Goal: Communication & Community: Share content

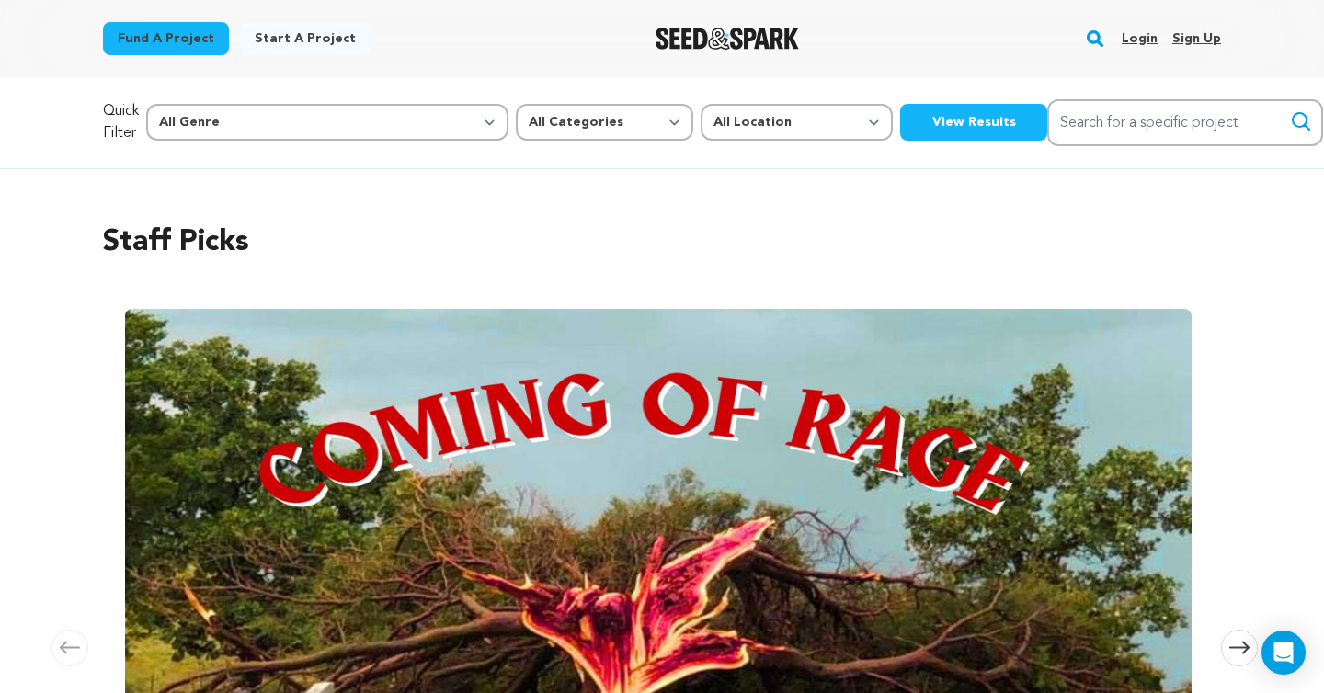
click at [1129, 36] on link "Login" at bounding box center [1140, 38] width 36 height 29
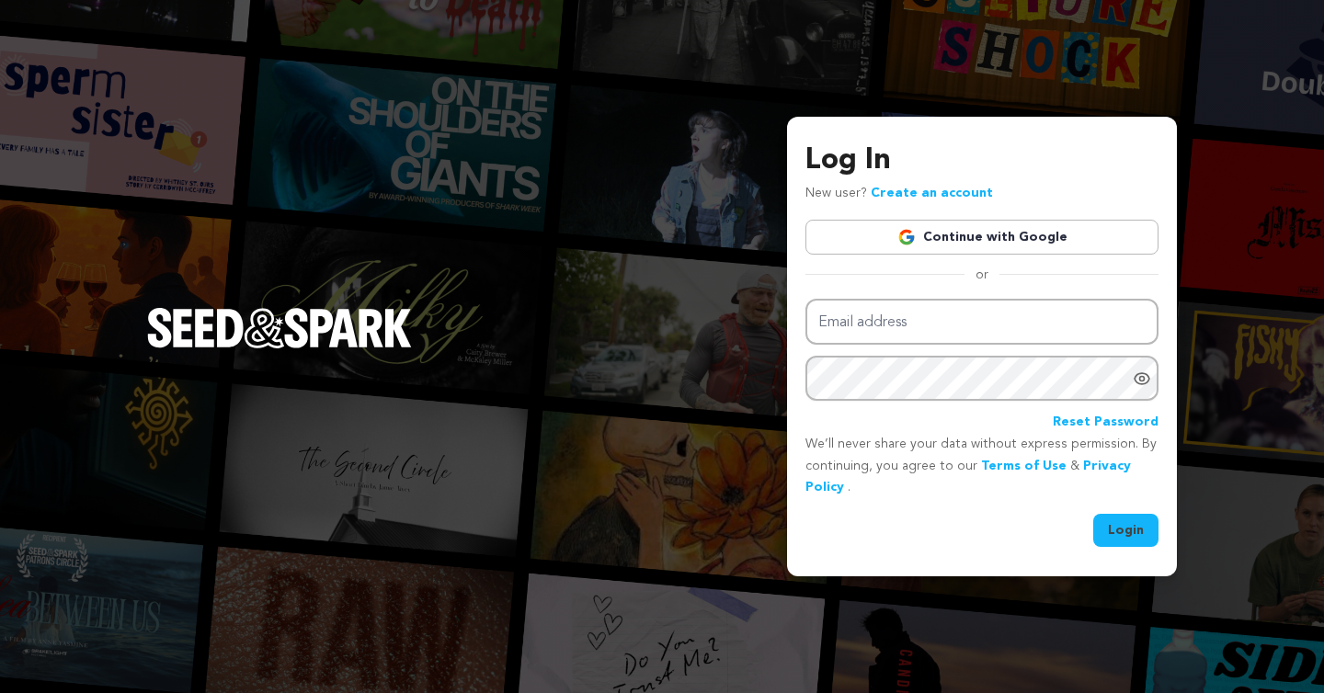
click at [936, 238] on link "Continue with Google" at bounding box center [982, 237] width 353 height 35
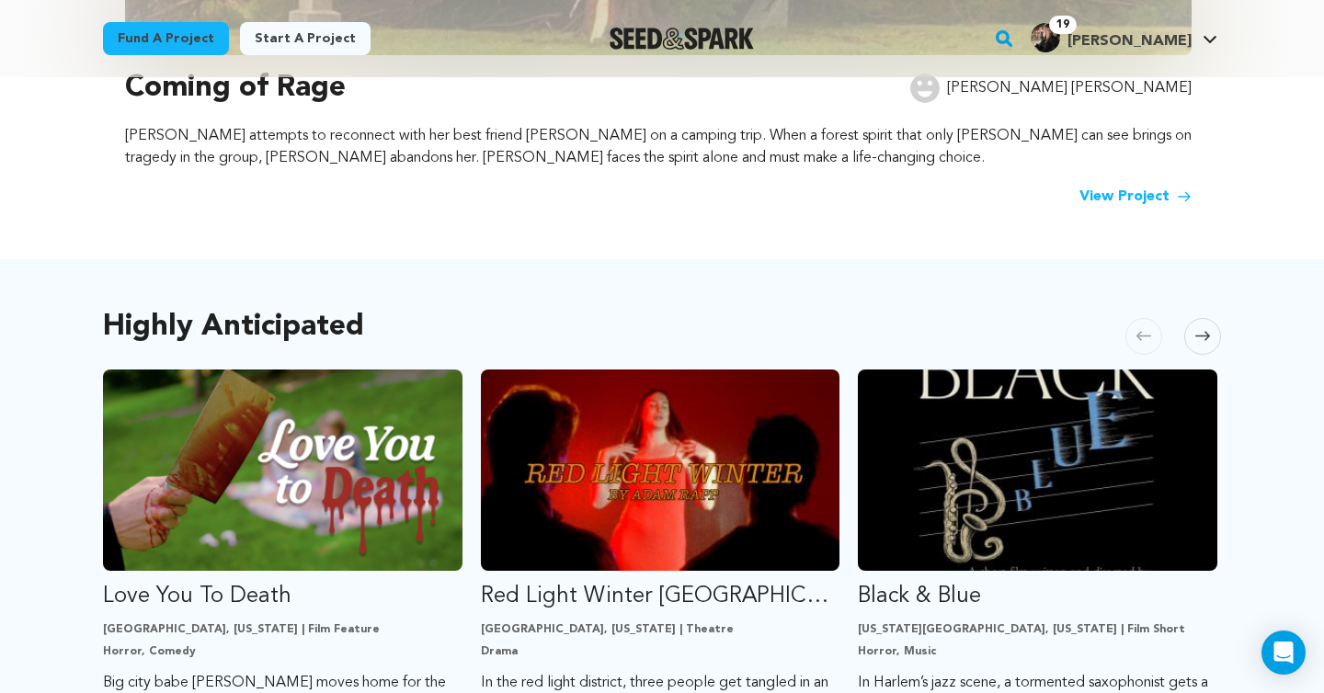
scroll to position [547, 0]
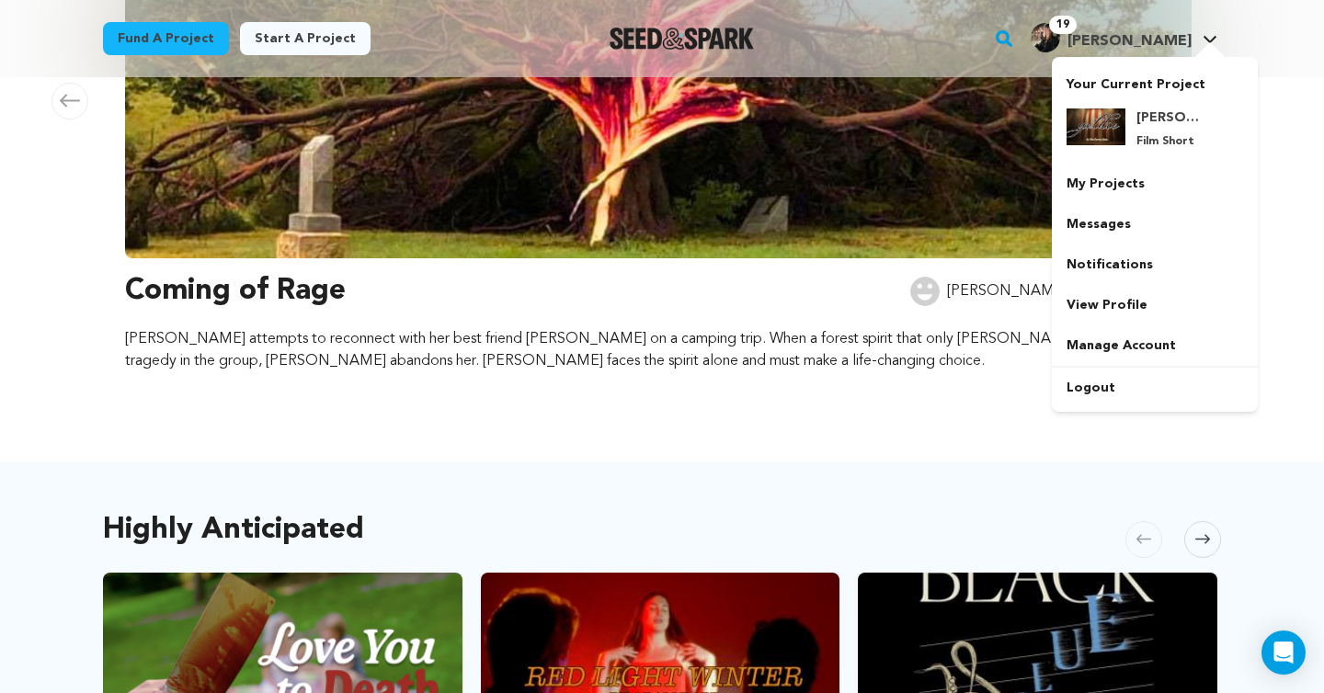
click at [1157, 52] on span "19 Elise G. Elise G." at bounding box center [1124, 38] width 194 height 39
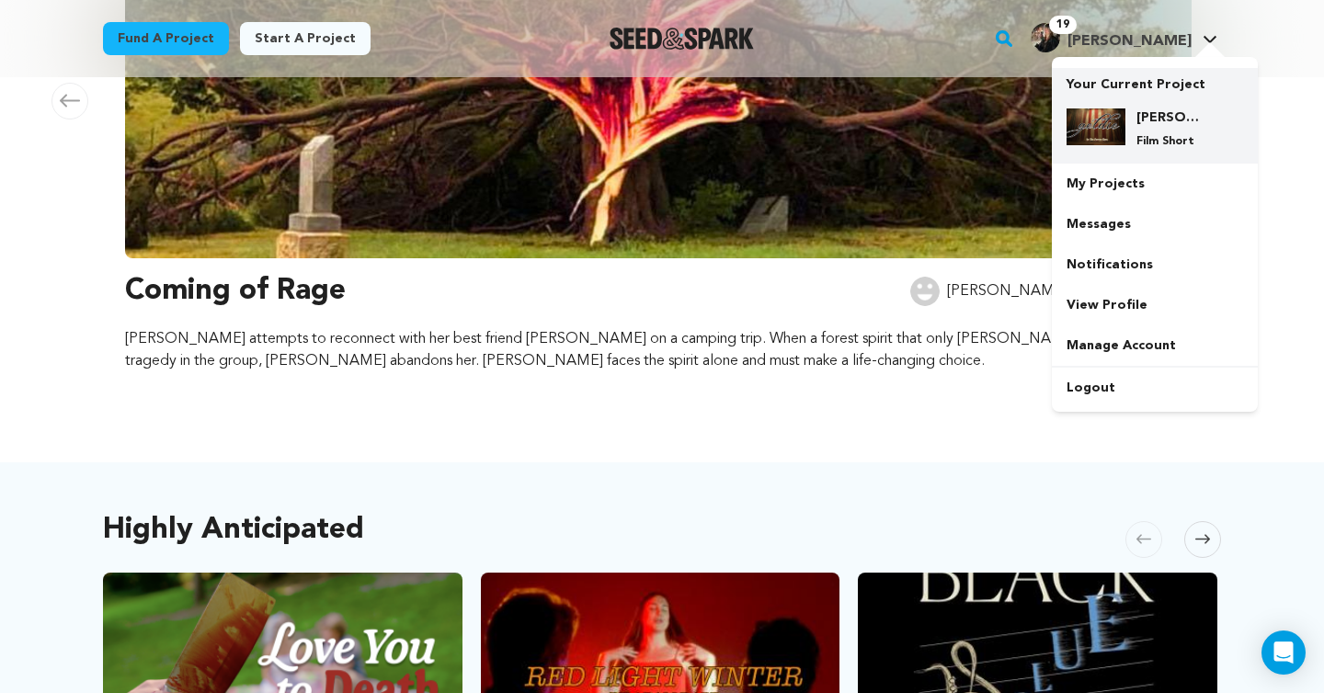
click at [1151, 96] on div "Goldie Film Short" at bounding box center [1155, 129] width 177 height 70
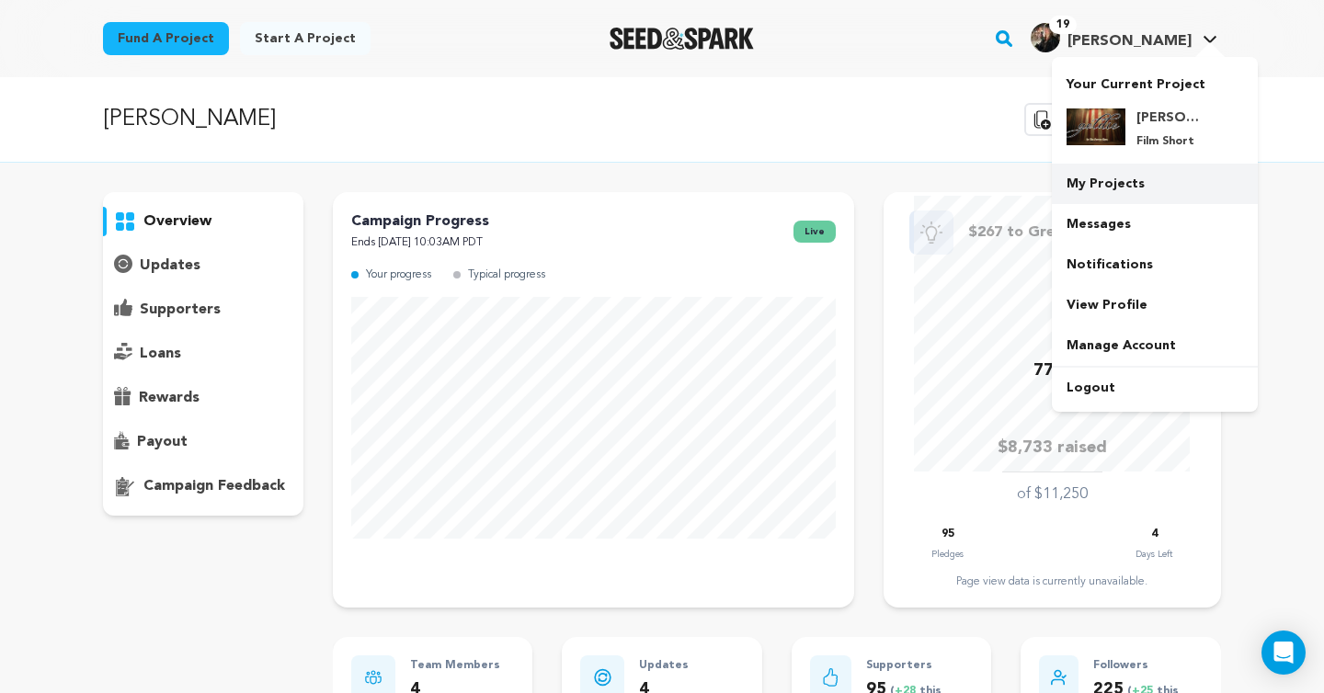
click at [1161, 202] on link "My Projects" at bounding box center [1155, 184] width 206 height 40
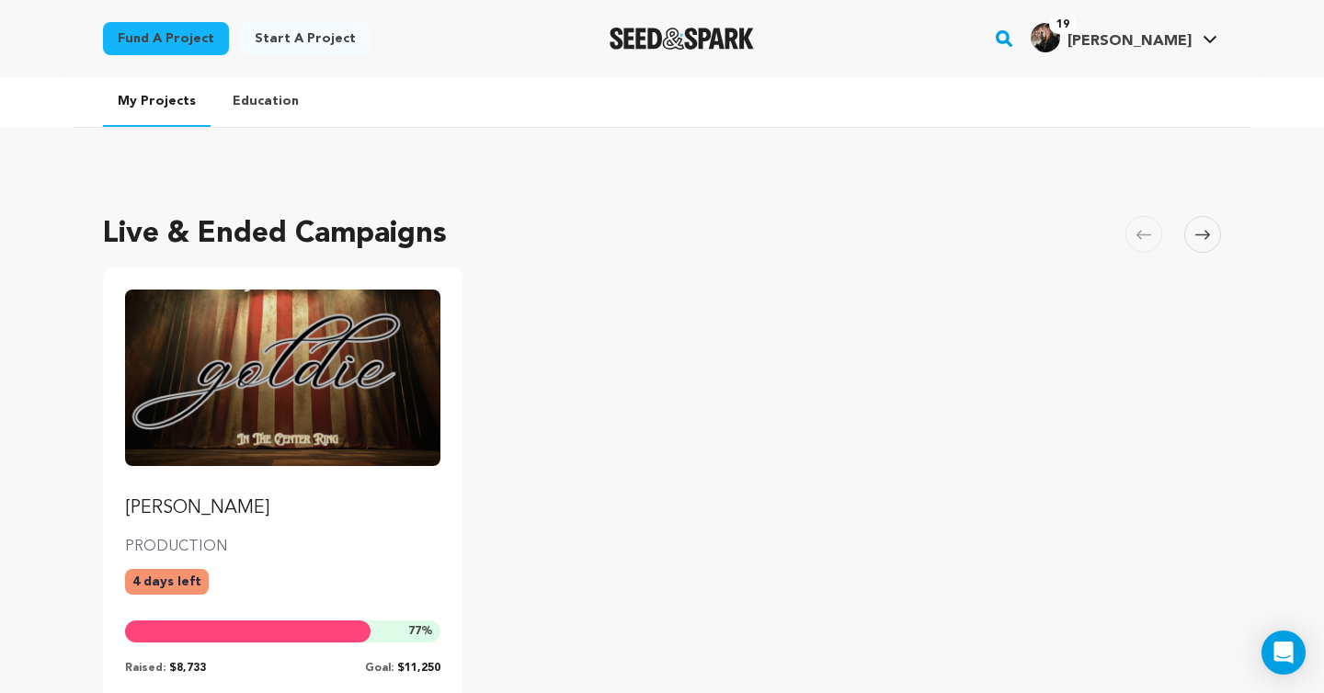
click at [336, 417] on img "Fund Goldie" at bounding box center [282, 378] width 315 height 177
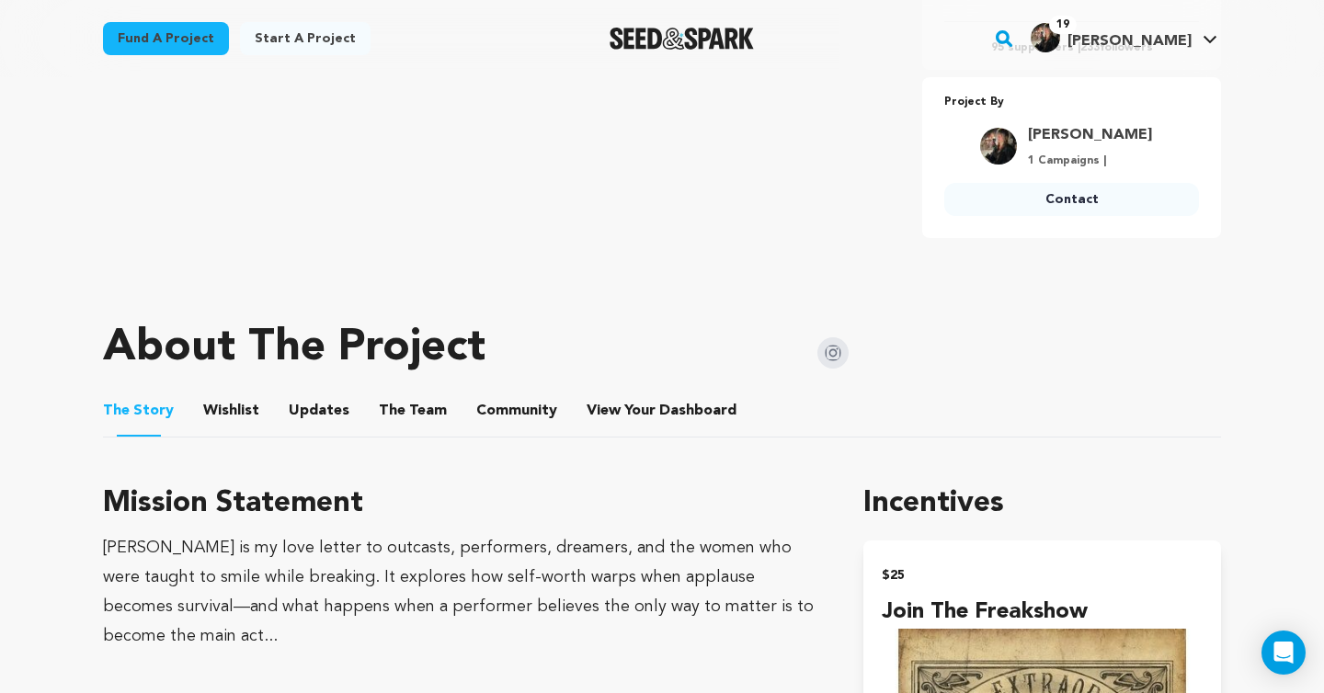
scroll to position [793, 0]
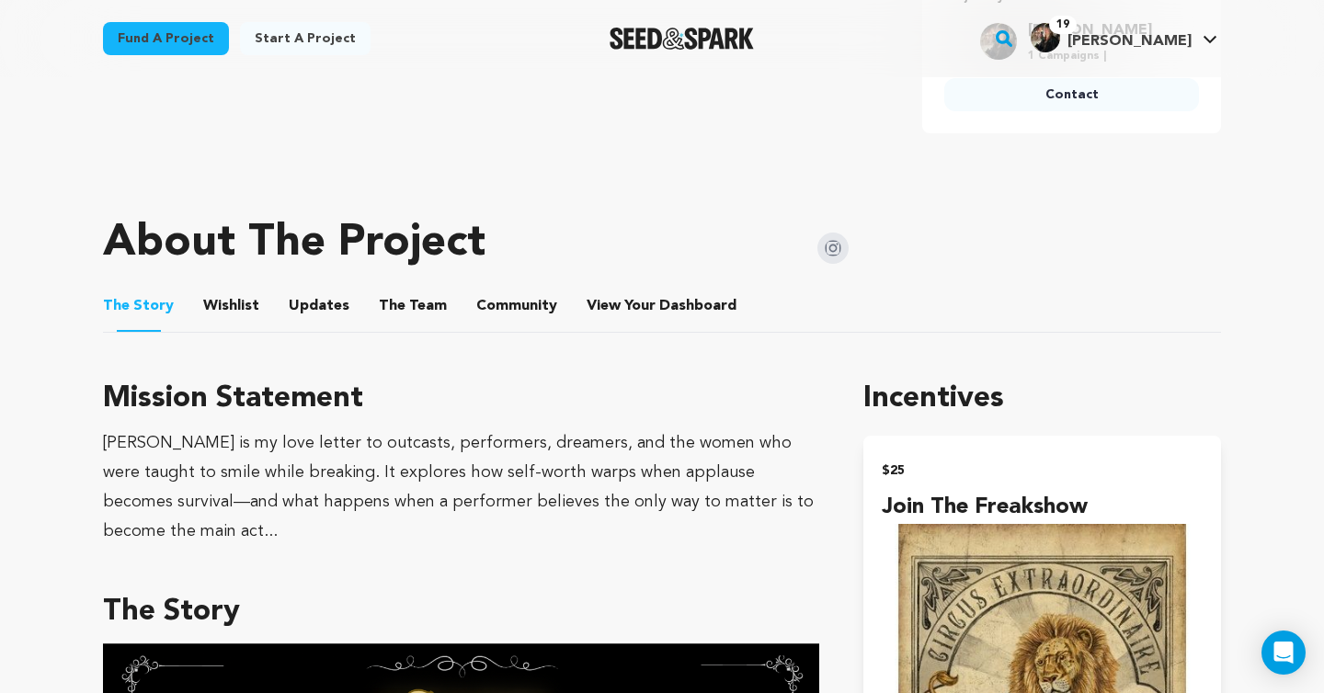
click at [230, 316] on button "Wishlist" at bounding box center [232, 310] width 44 height 44
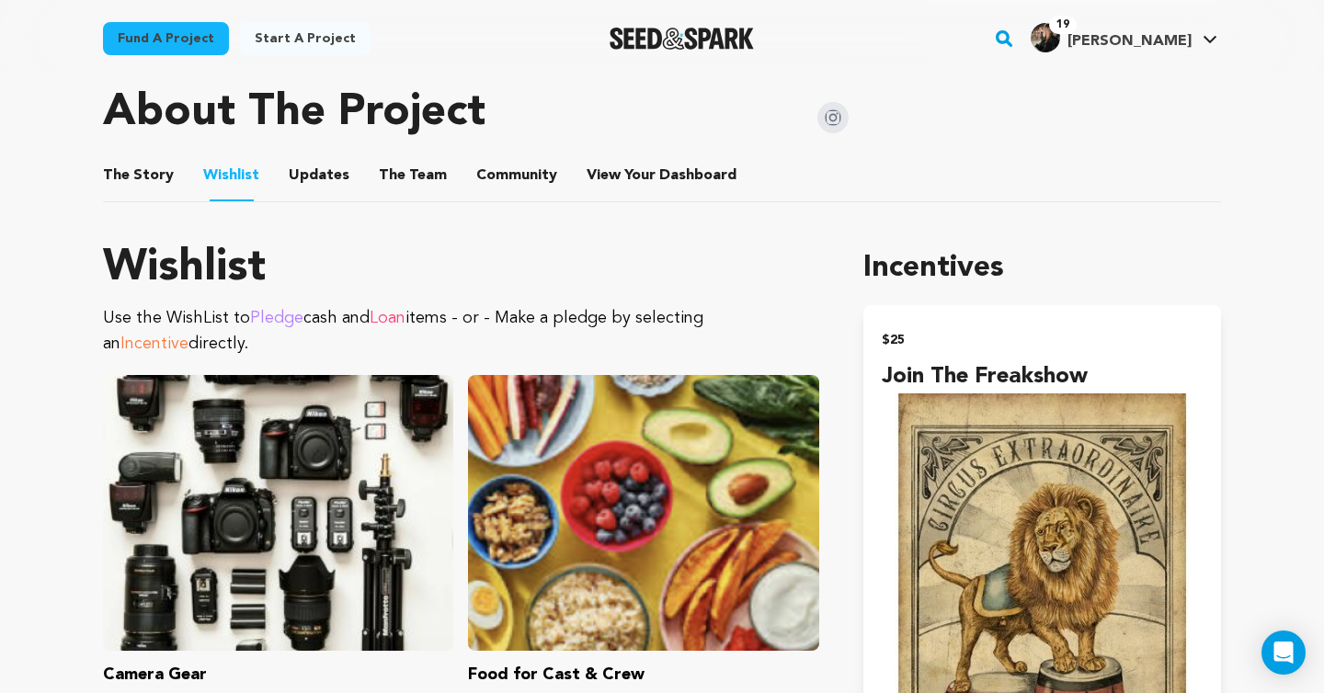
scroll to position [755, 0]
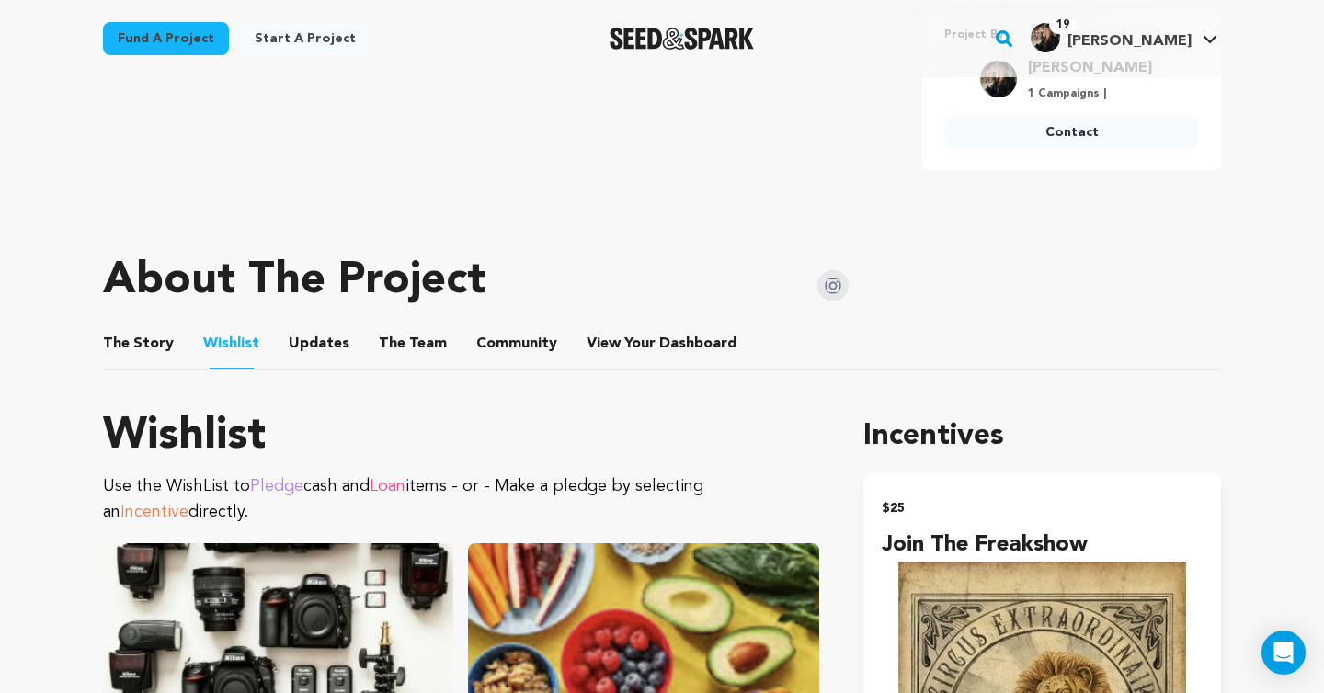
click at [607, 362] on button "View Your Dashboard" at bounding box center [609, 348] width 44 height 44
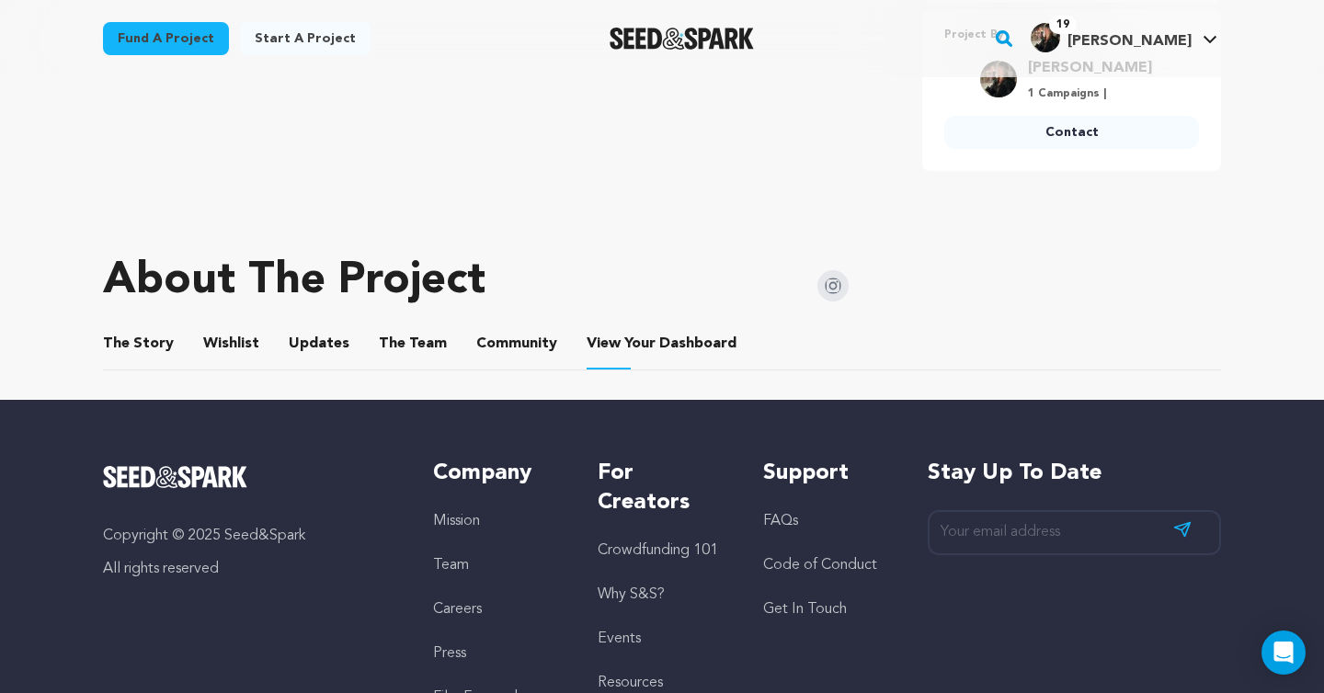
click at [495, 338] on button "Community" at bounding box center [517, 348] width 44 height 44
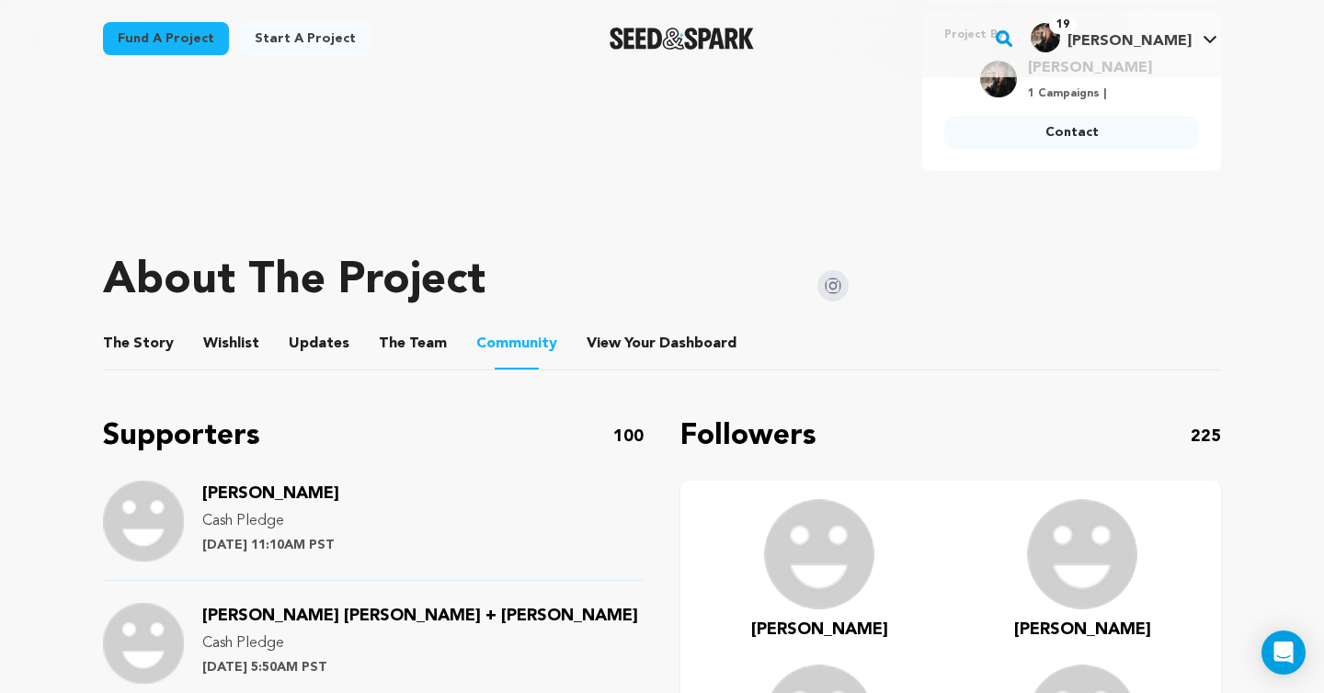
click at [418, 341] on button "The Team" at bounding box center [413, 348] width 44 height 44
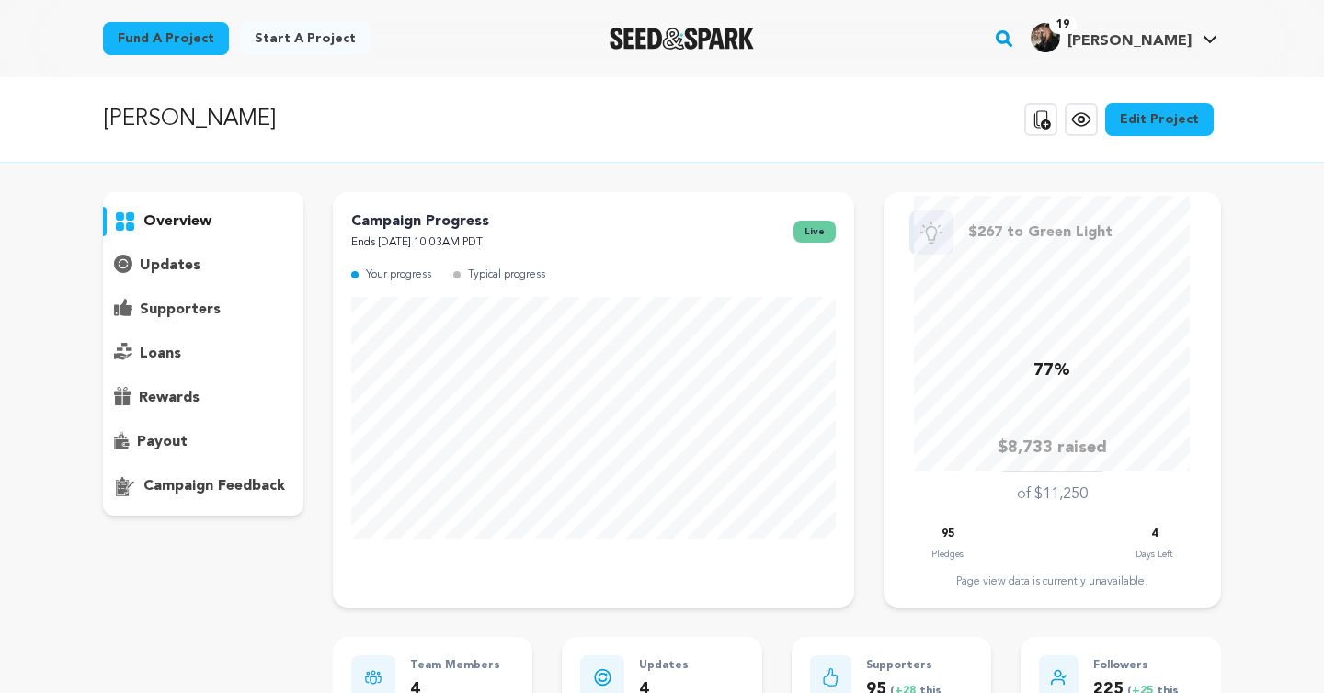
click at [322, 338] on div "overview" at bounding box center [662, 683] width 1118 height 982
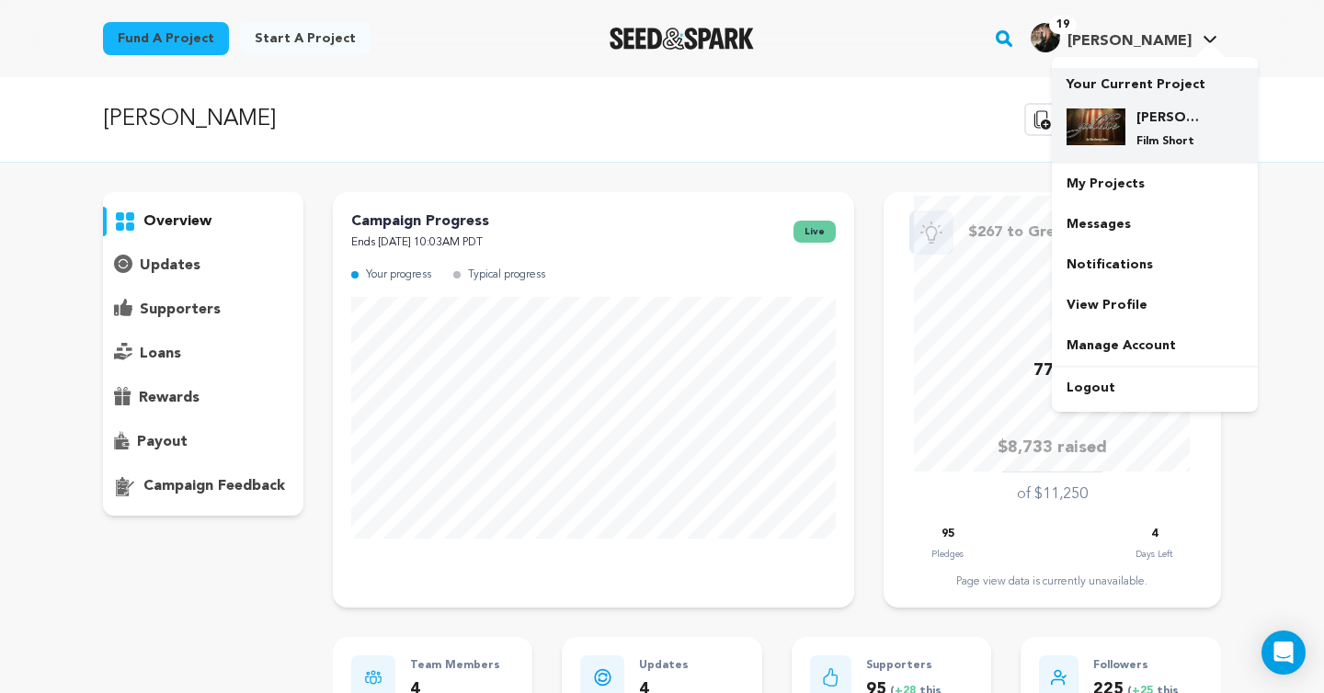
click at [1108, 139] on img at bounding box center [1096, 127] width 59 height 37
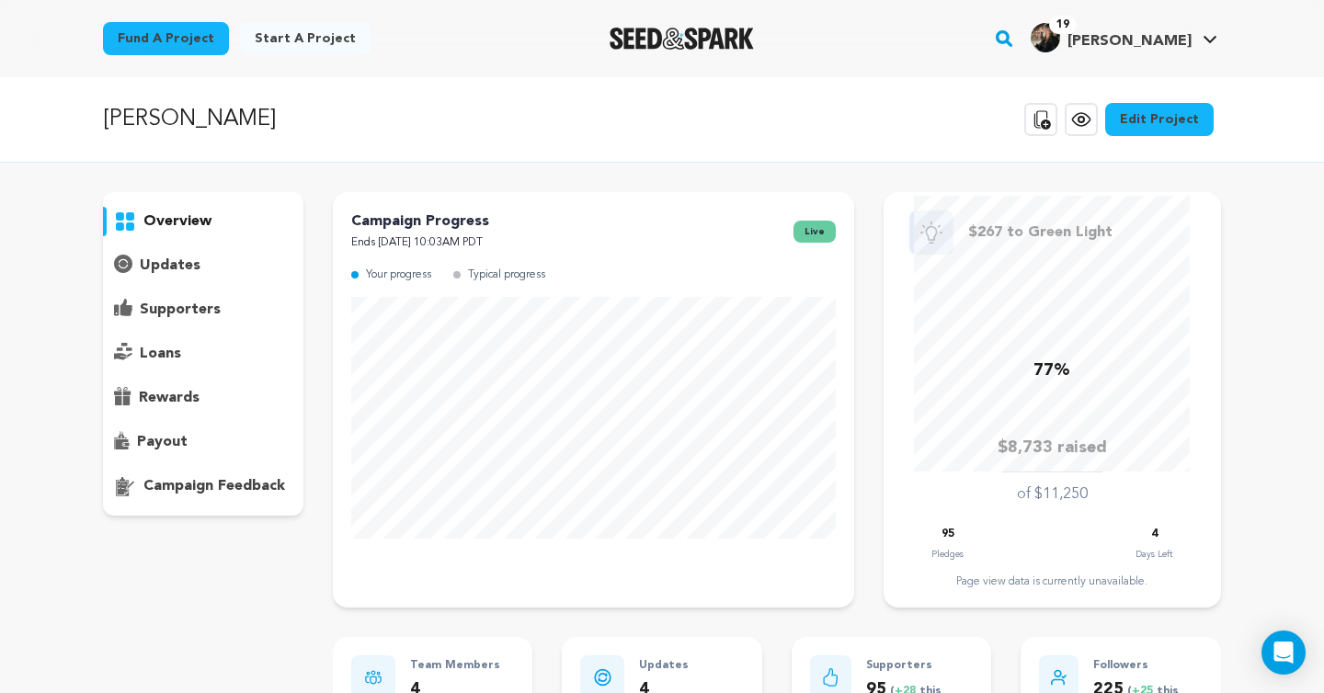
click at [175, 448] on p "payout" at bounding box center [162, 442] width 51 height 22
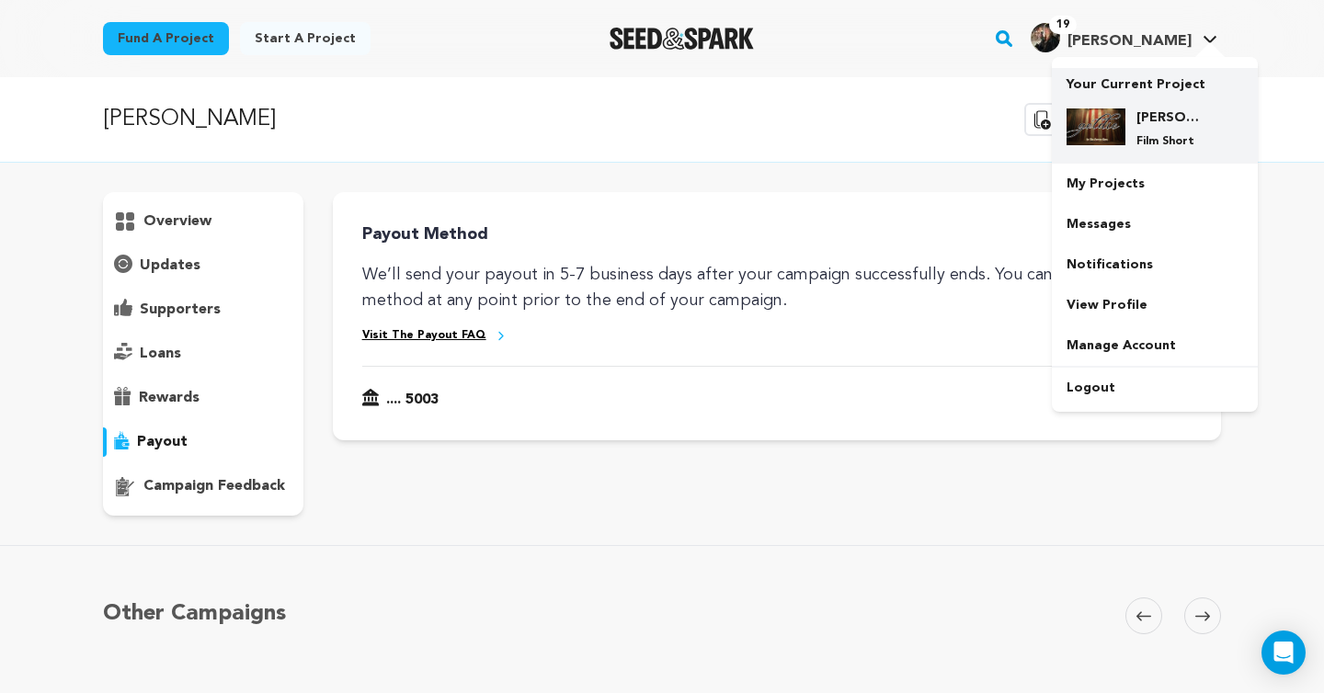
click at [1132, 109] on div "Goldie Film Short" at bounding box center [1170, 129] width 88 height 40
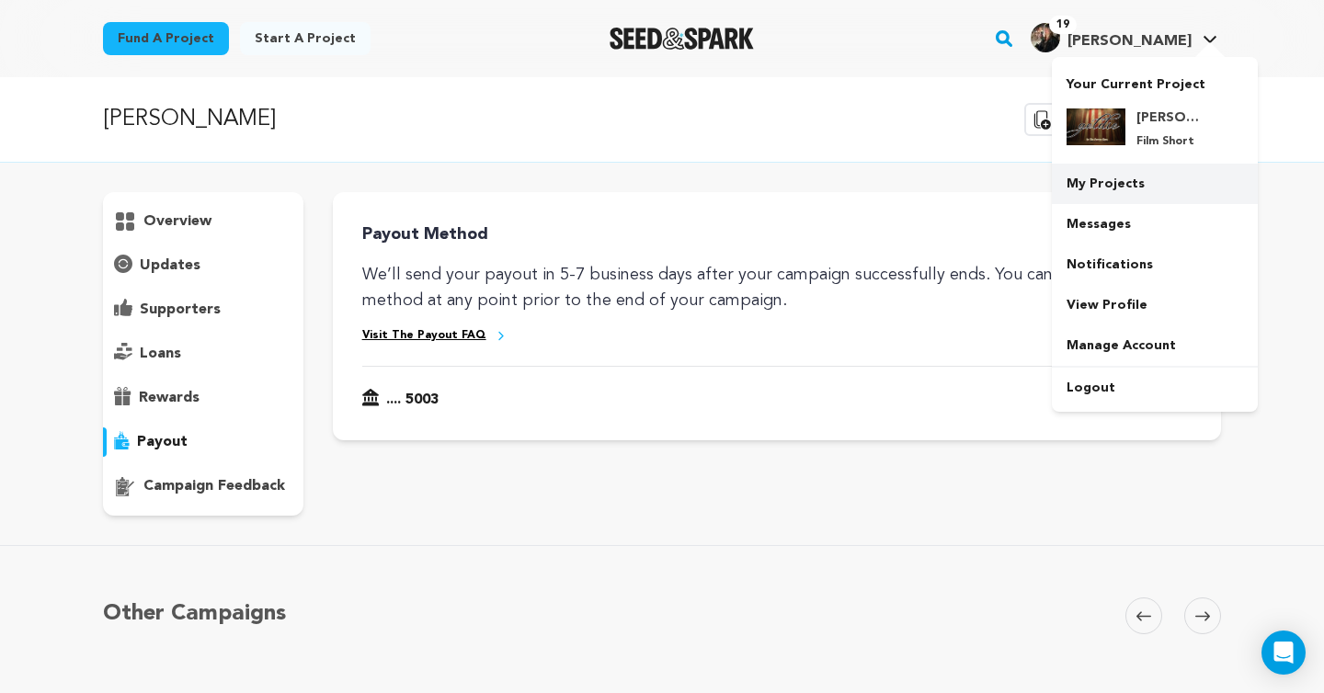
click at [1106, 190] on link "My Projects" at bounding box center [1155, 184] width 206 height 40
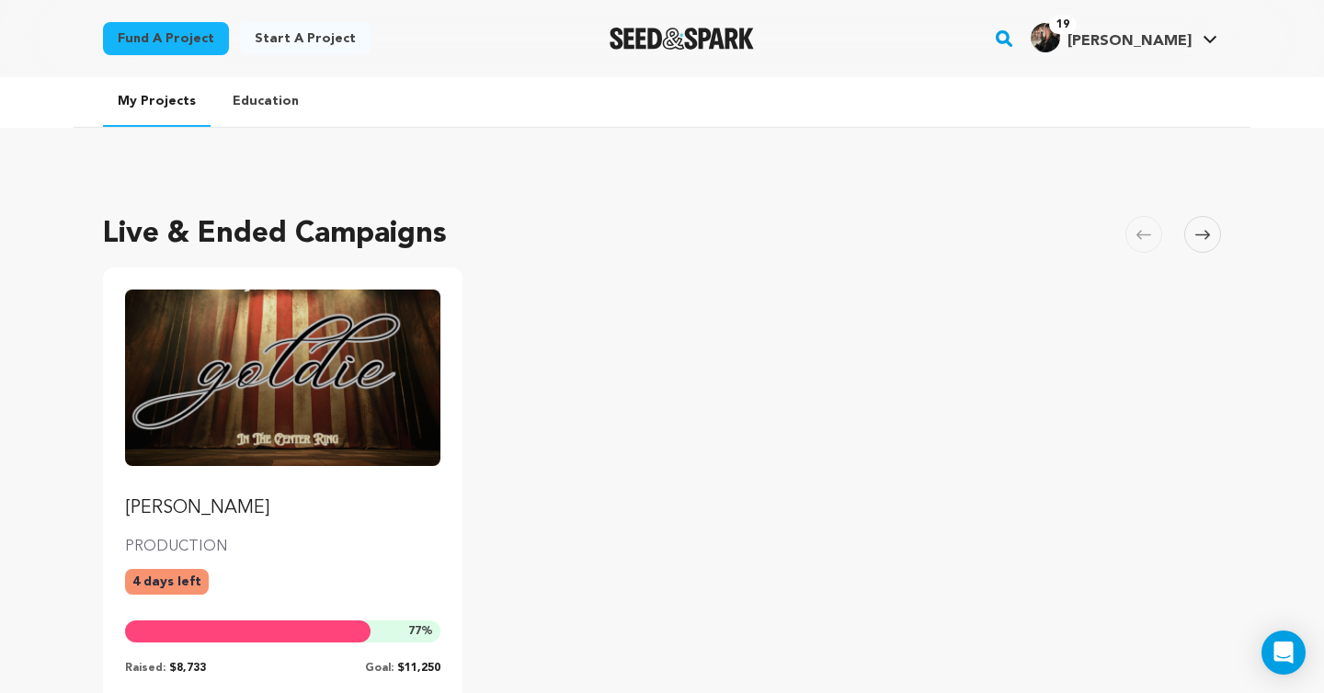
scroll to position [251, 0]
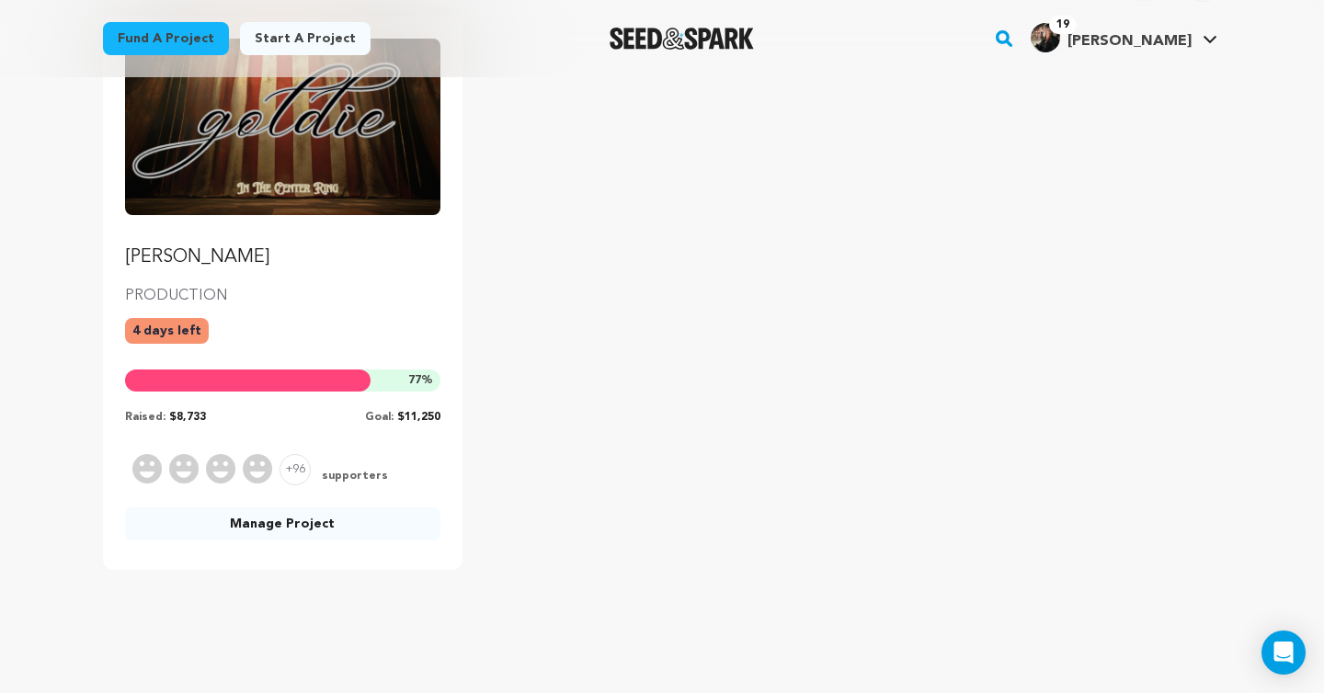
click at [347, 286] on p "PRODUCTION" at bounding box center [282, 296] width 315 height 22
click at [323, 459] on div "+96 supporters" at bounding box center [282, 469] width 315 height 31
click at [296, 314] on div "[PERSON_NAME] PRODUCTION 4 days left 77 % Raised: $8,733 Goal: $11,250" at bounding box center [282, 232] width 315 height 386
click at [284, 522] on link "Manage Project" at bounding box center [282, 524] width 315 height 33
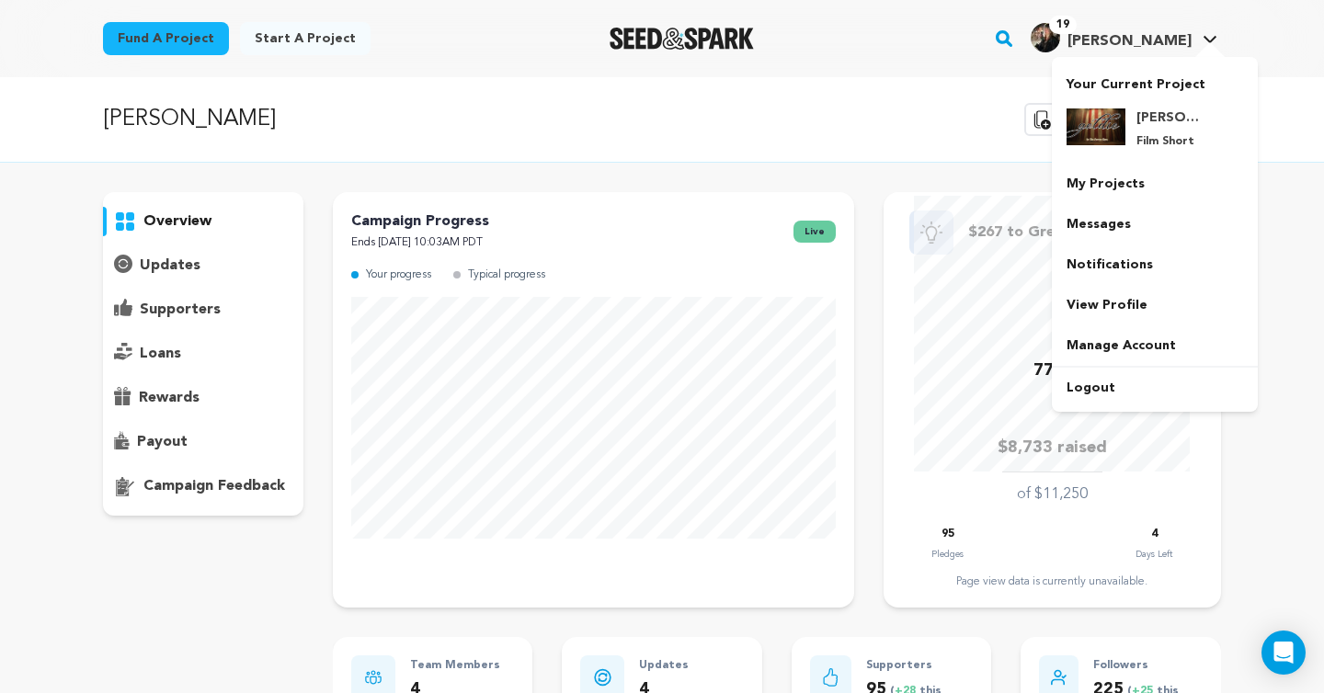
click at [1146, 61] on div "Your Current Project Goldie Film Short" at bounding box center [1155, 234] width 206 height 355
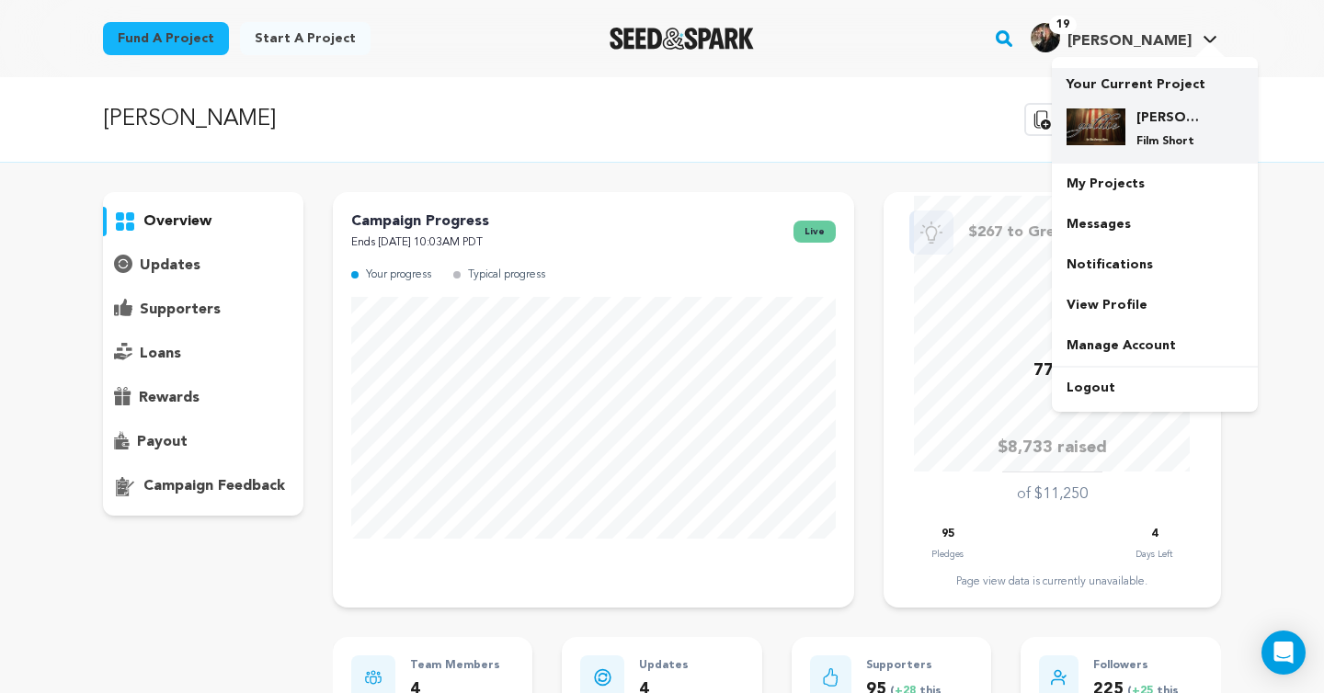
click at [1146, 115] on h4 "[PERSON_NAME]" at bounding box center [1170, 118] width 66 height 18
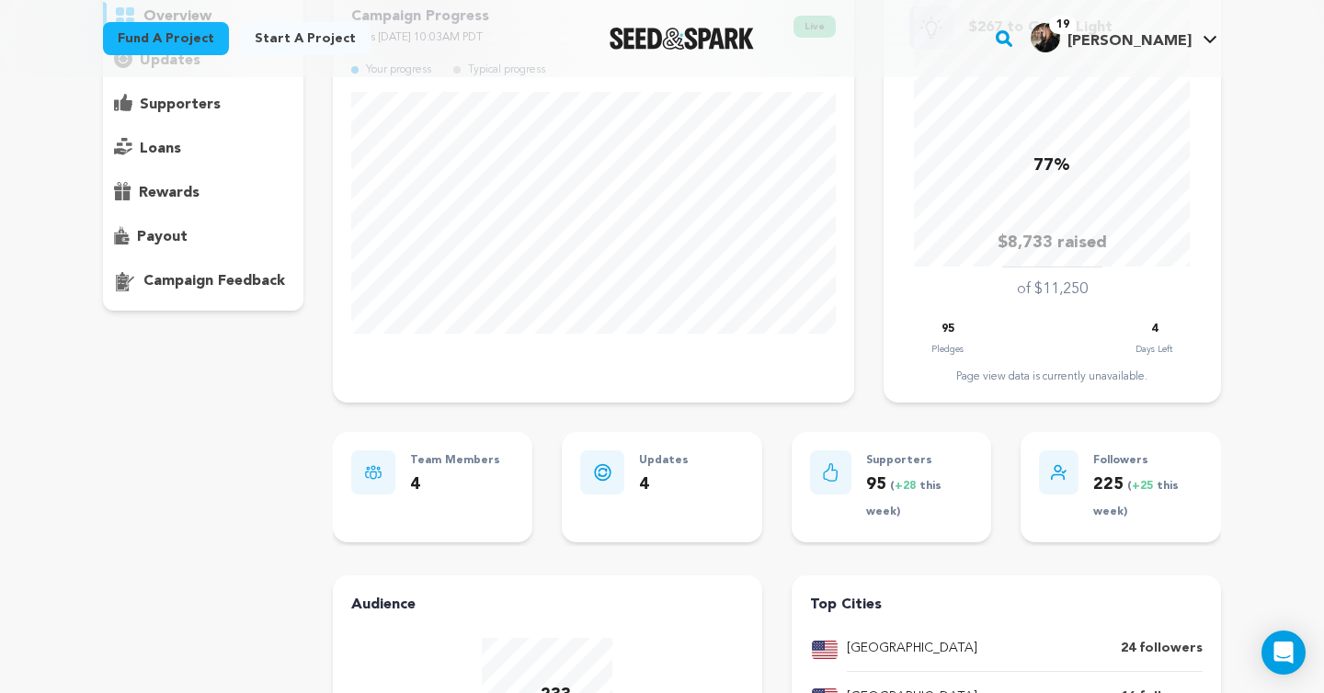
scroll to position [194, 0]
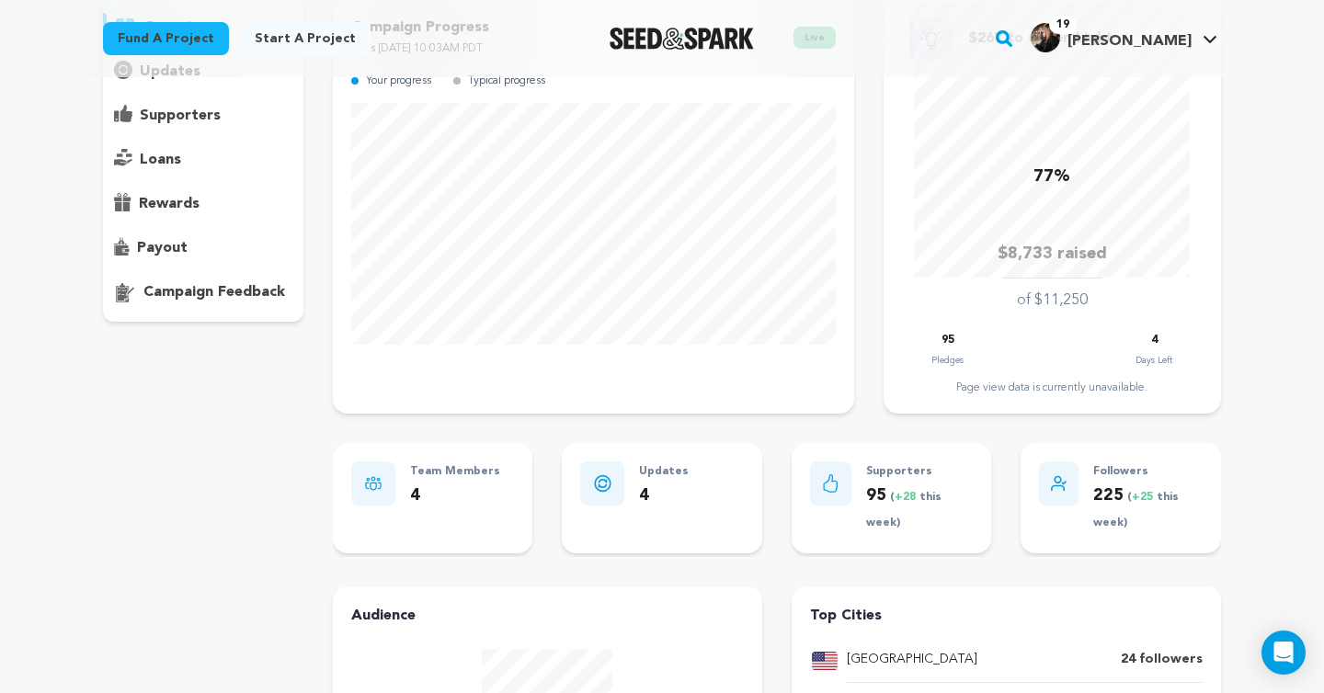
click at [1179, 46] on span "[PERSON_NAME]" at bounding box center [1130, 41] width 124 height 15
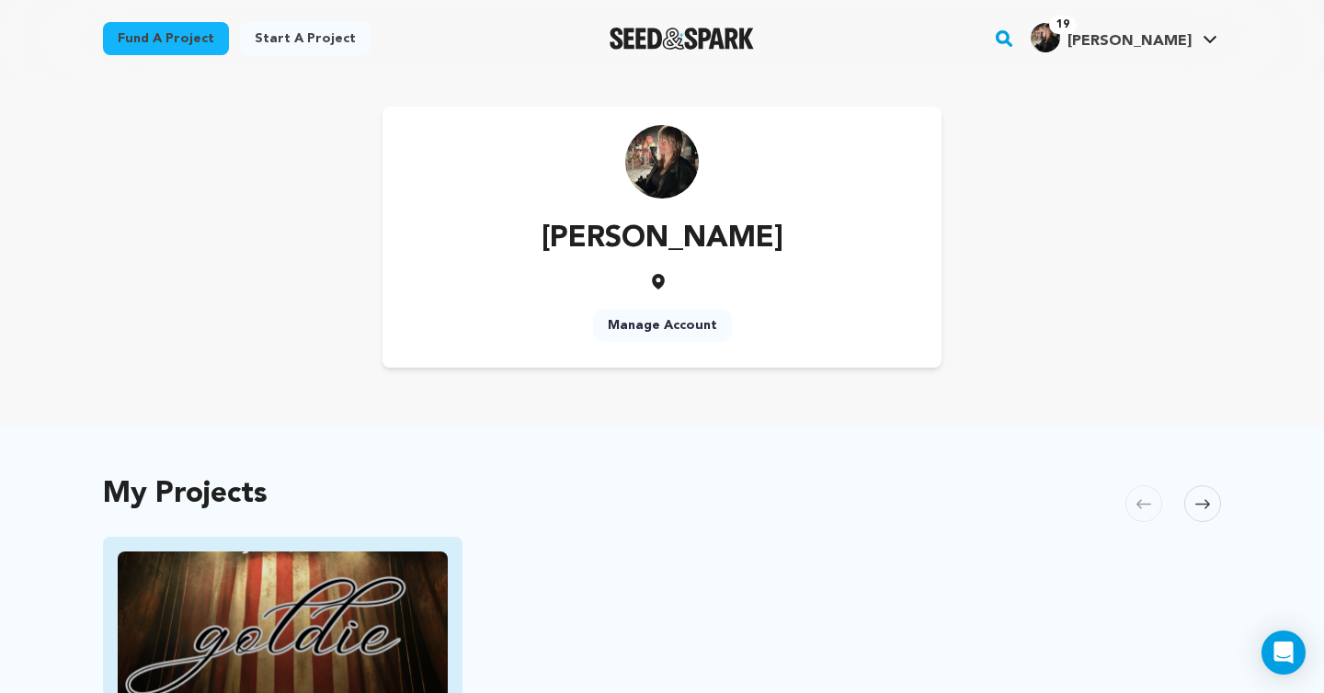
click at [427, 569] on img "Fund Goldie" at bounding box center [283, 644] width 330 height 185
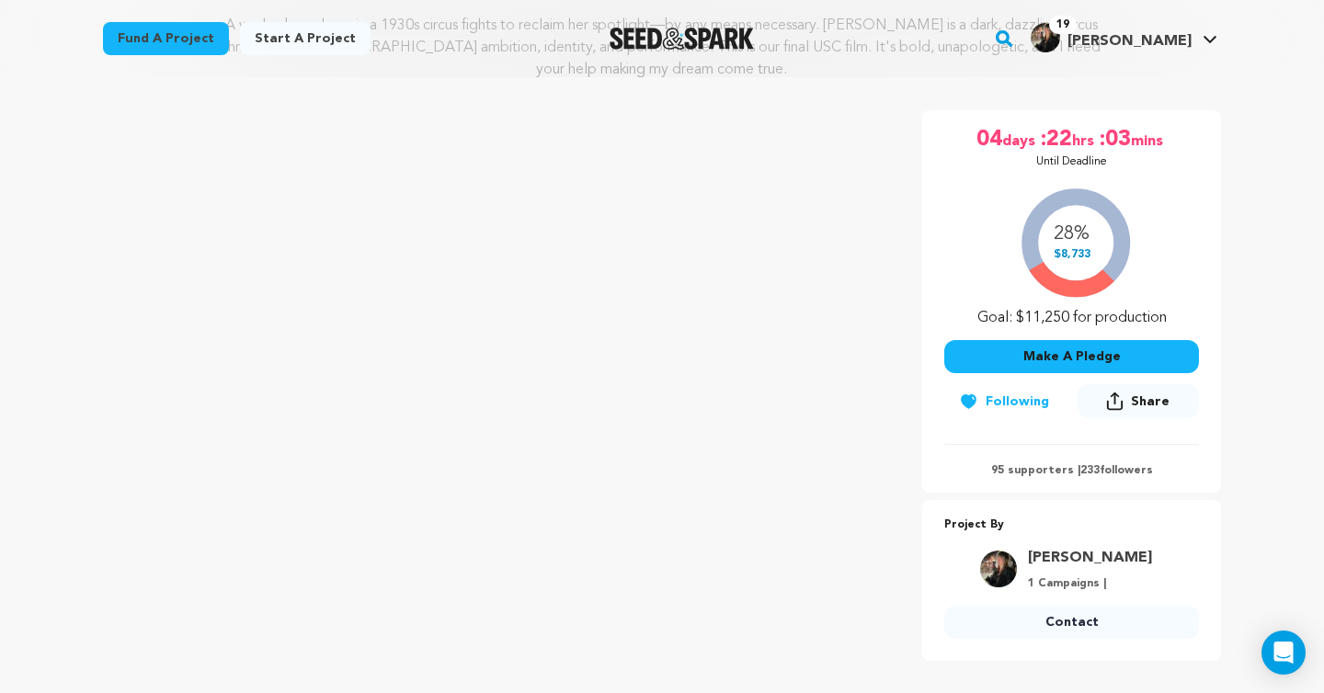
scroll to position [532, 0]
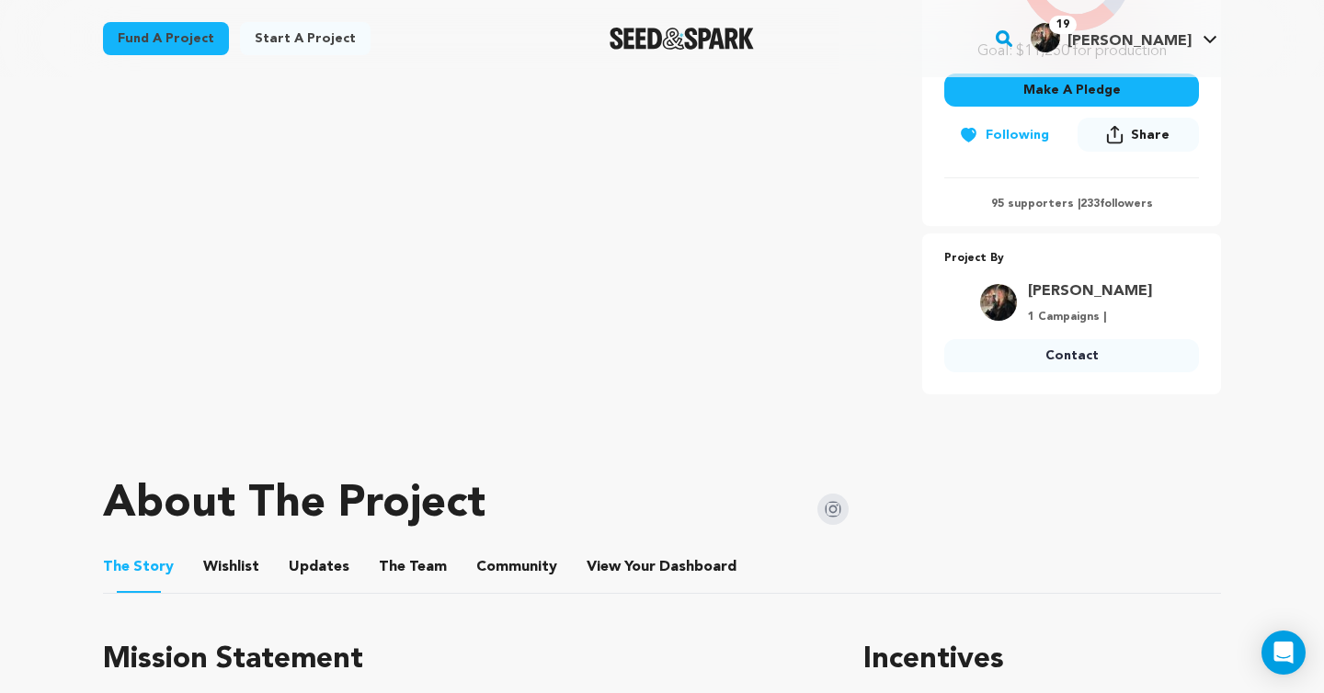
click at [324, 569] on button "Updates" at bounding box center [319, 571] width 44 height 44
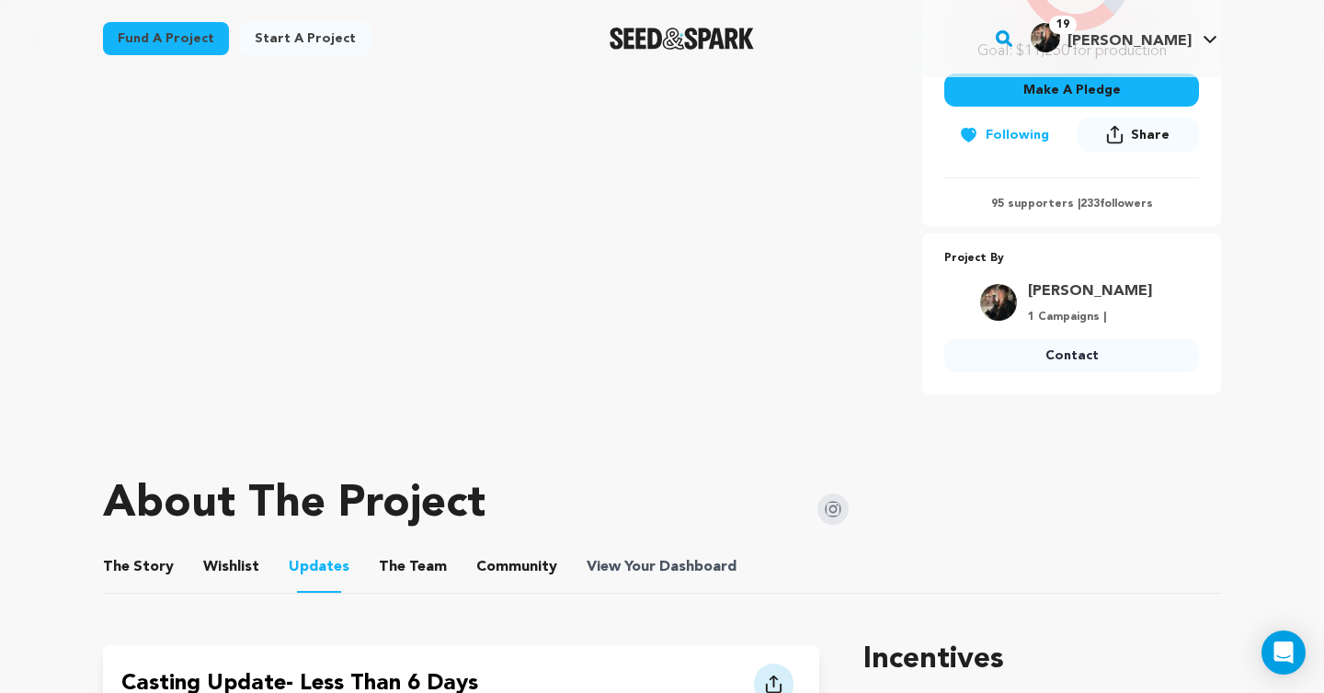
click at [678, 566] on span "Dashboard" at bounding box center [697, 567] width 77 height 22
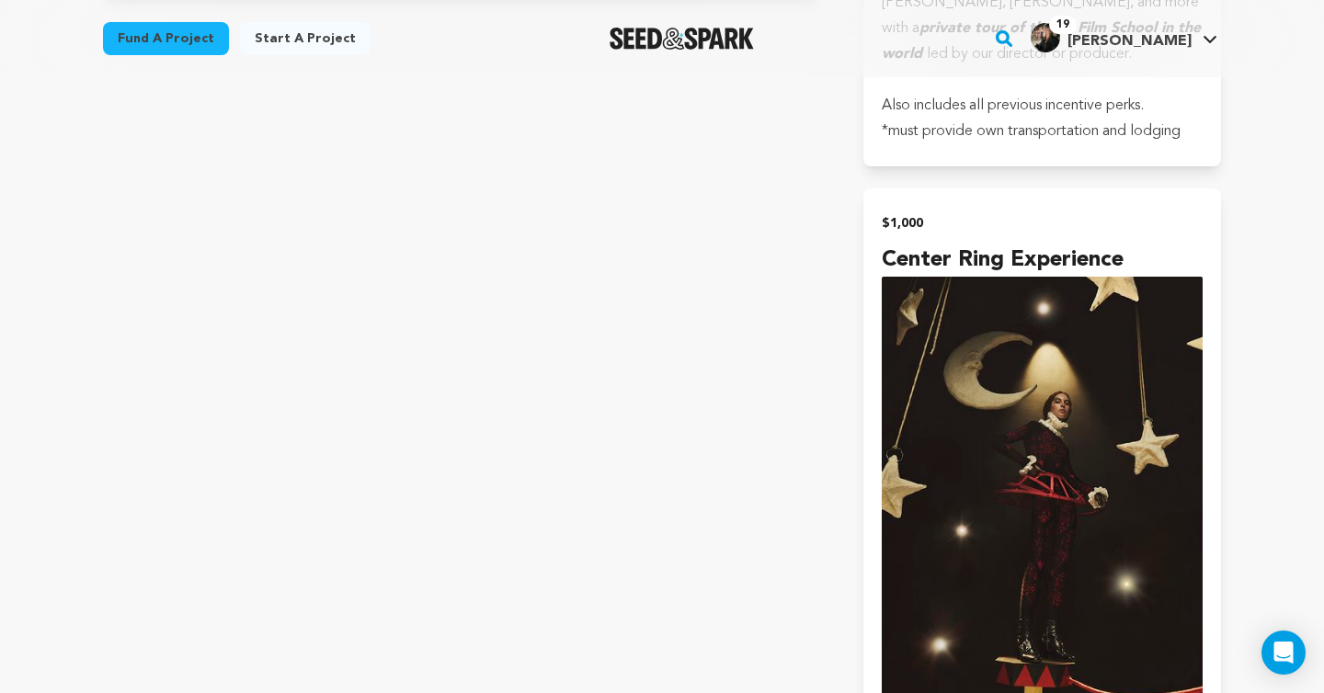
scroll to position [6693, 0]
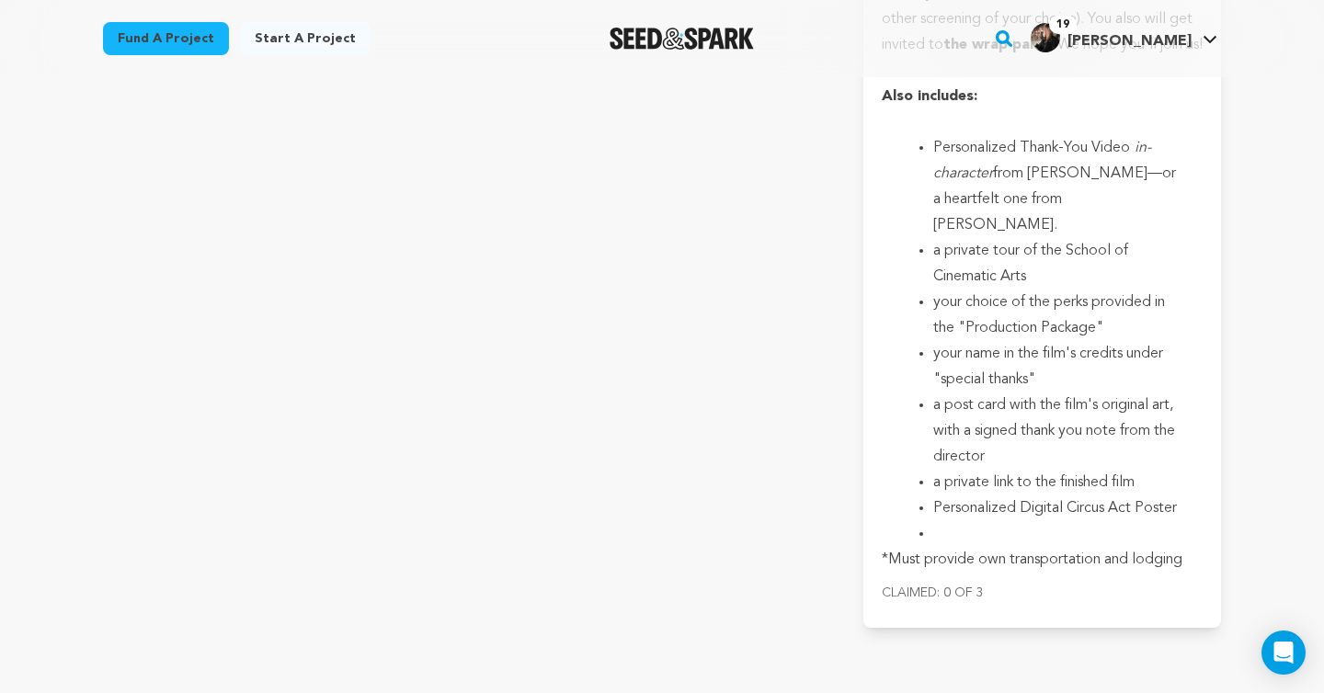
scroll to position [8383, 0]
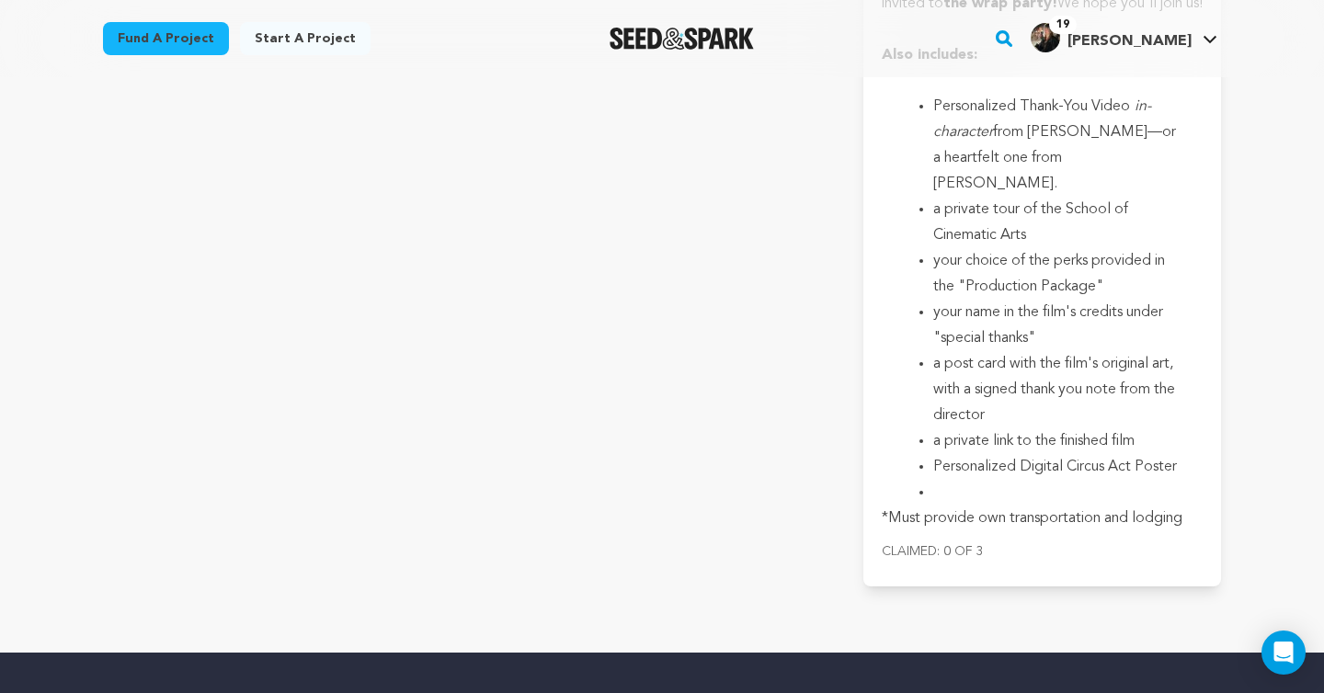
click at [736, 41] on img "Seed&Spark Homepage" at bounding box center [682, 39] width 144 height 22
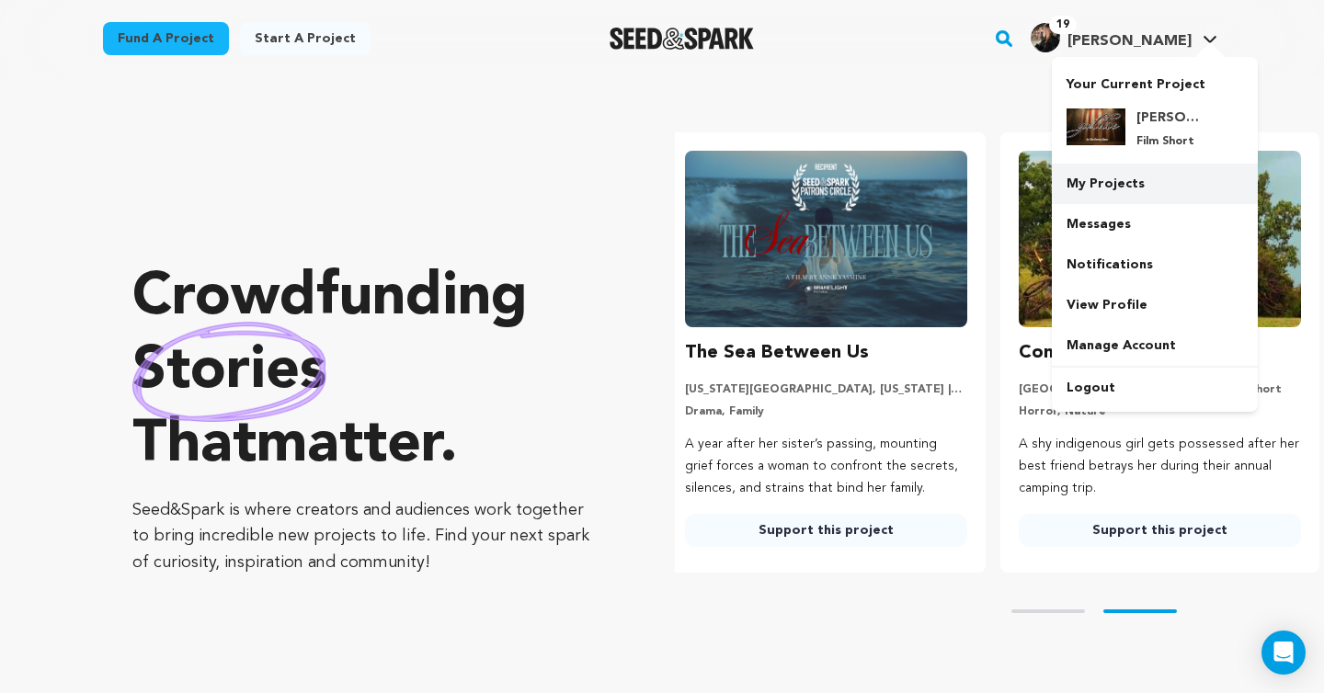
click at [1091, 174] on link "My Projects" at bounding box center [1155, 184] width 206 height 40
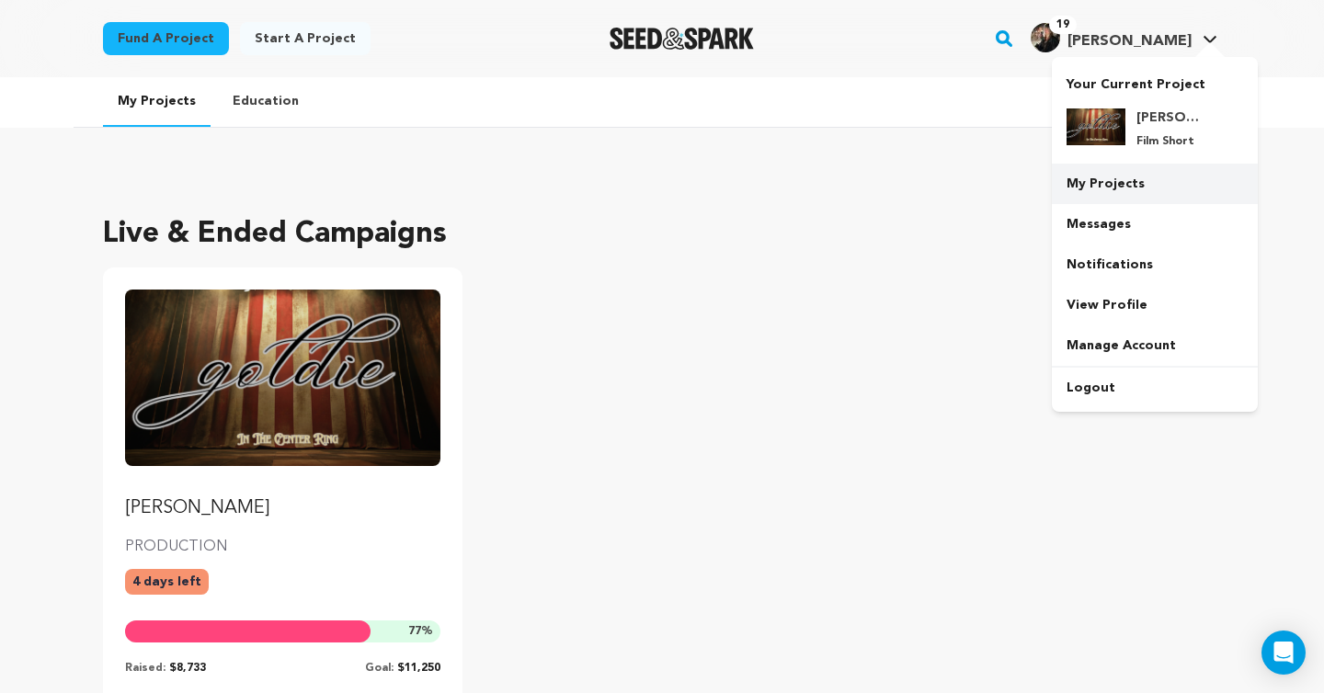
click at [1162, 173] on link "My Projects" at bounding box center [1155, 184] width 206 height 40
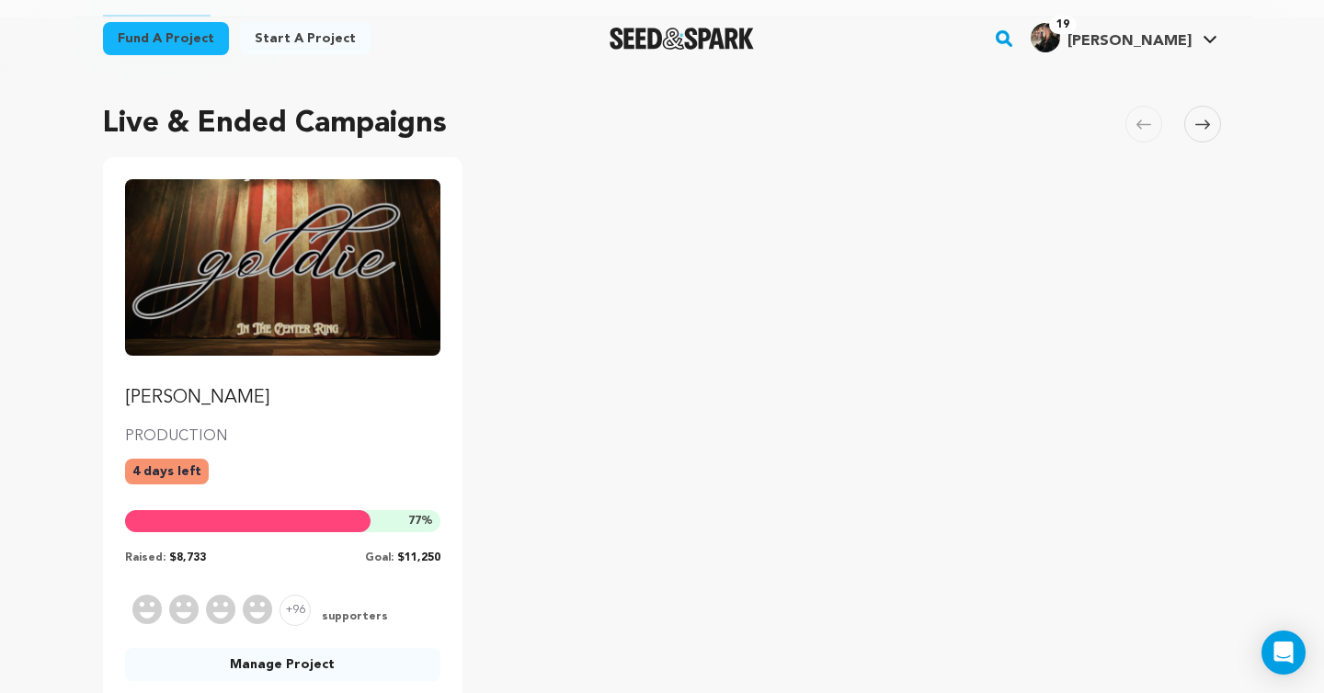
scroll to position [138, 0]
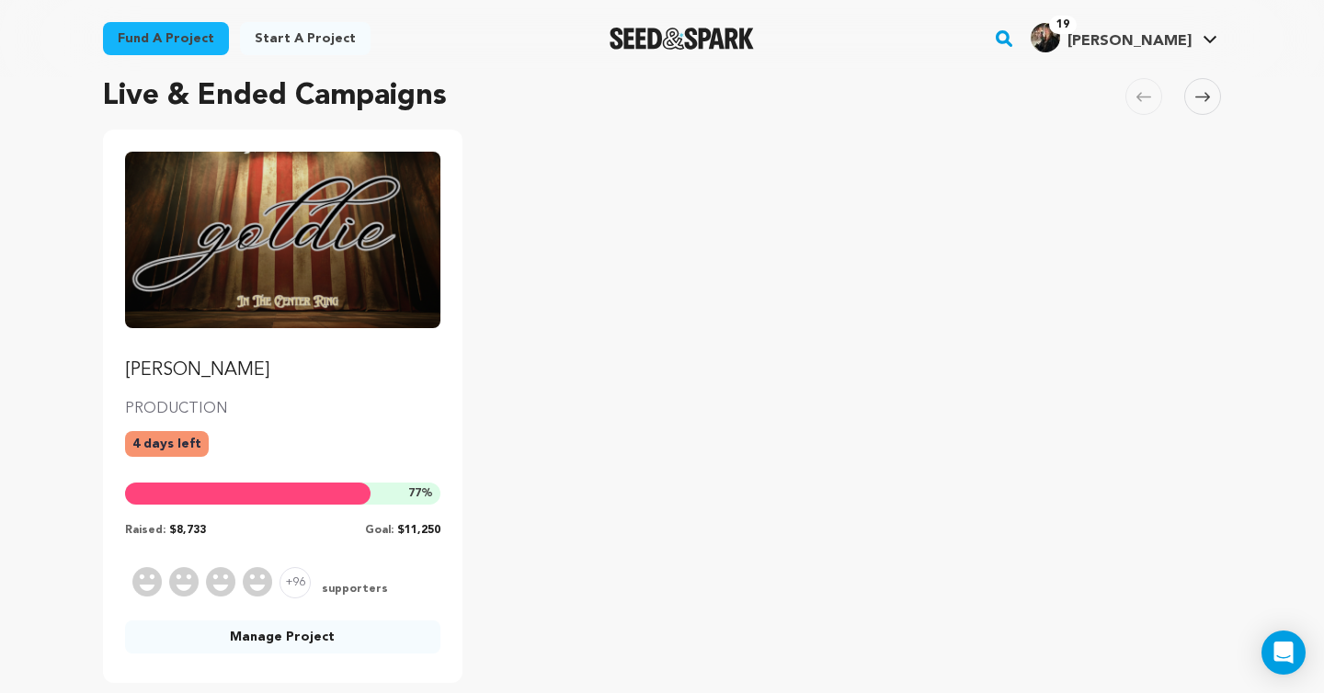
click at [289, 642] on link "Manage Project" at bounding box center [282, 637] width 315 height 33
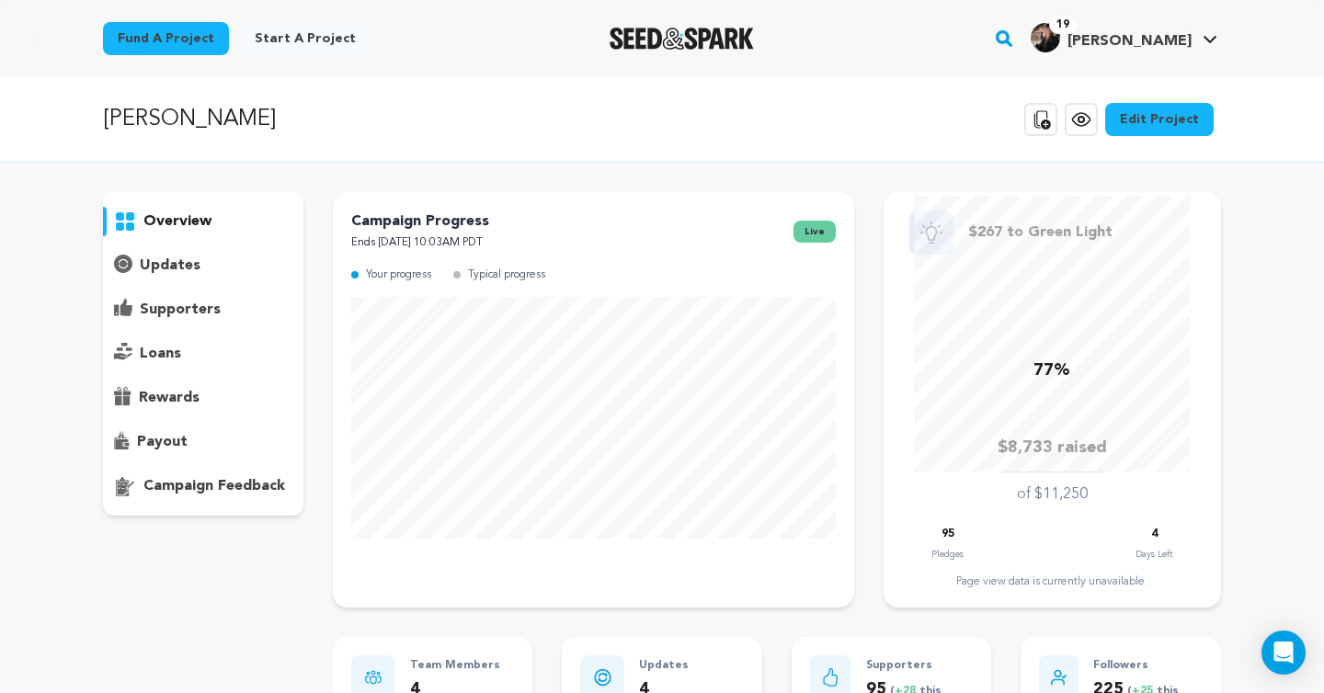
click at [192, 271] on p "updates" at bounding box center [170, 266] width 61 height 22
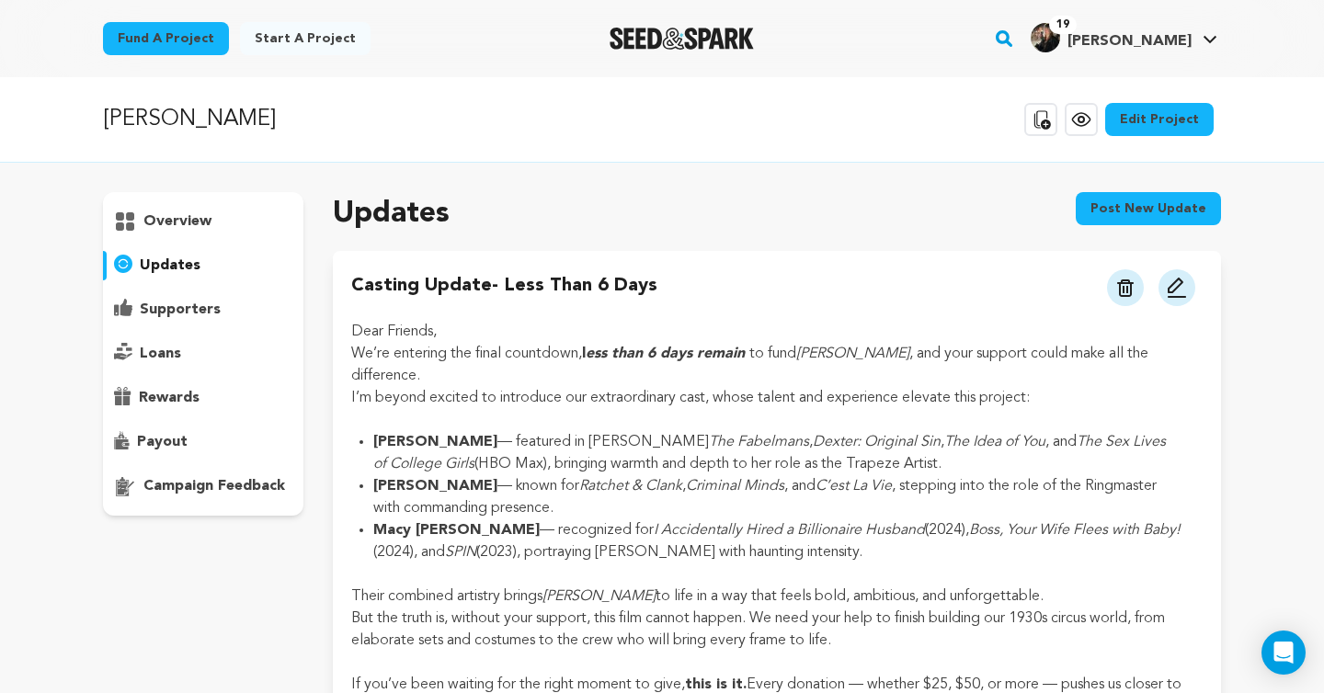
click at [1169, 215] on button "Post new update" at bounding box center [1148, 208] width 145 height 33
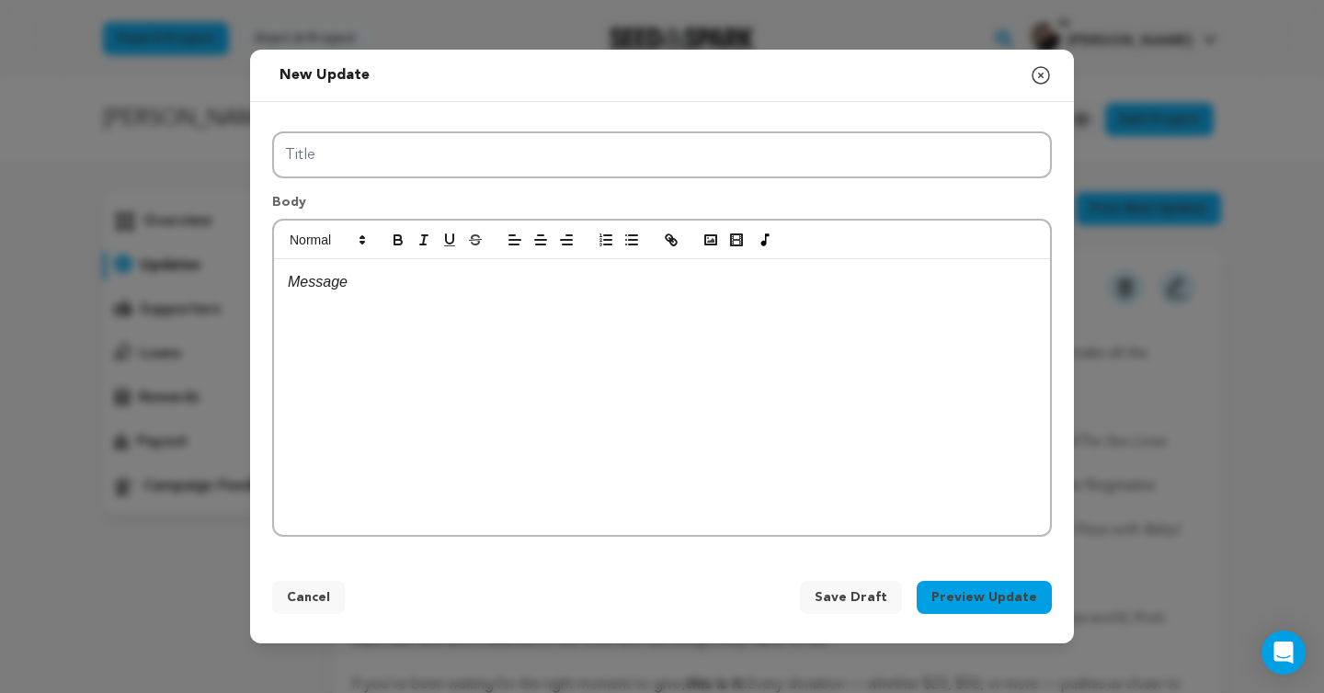
click at [548, 336] on div at bounding box center [662, 397] width 776 height 276
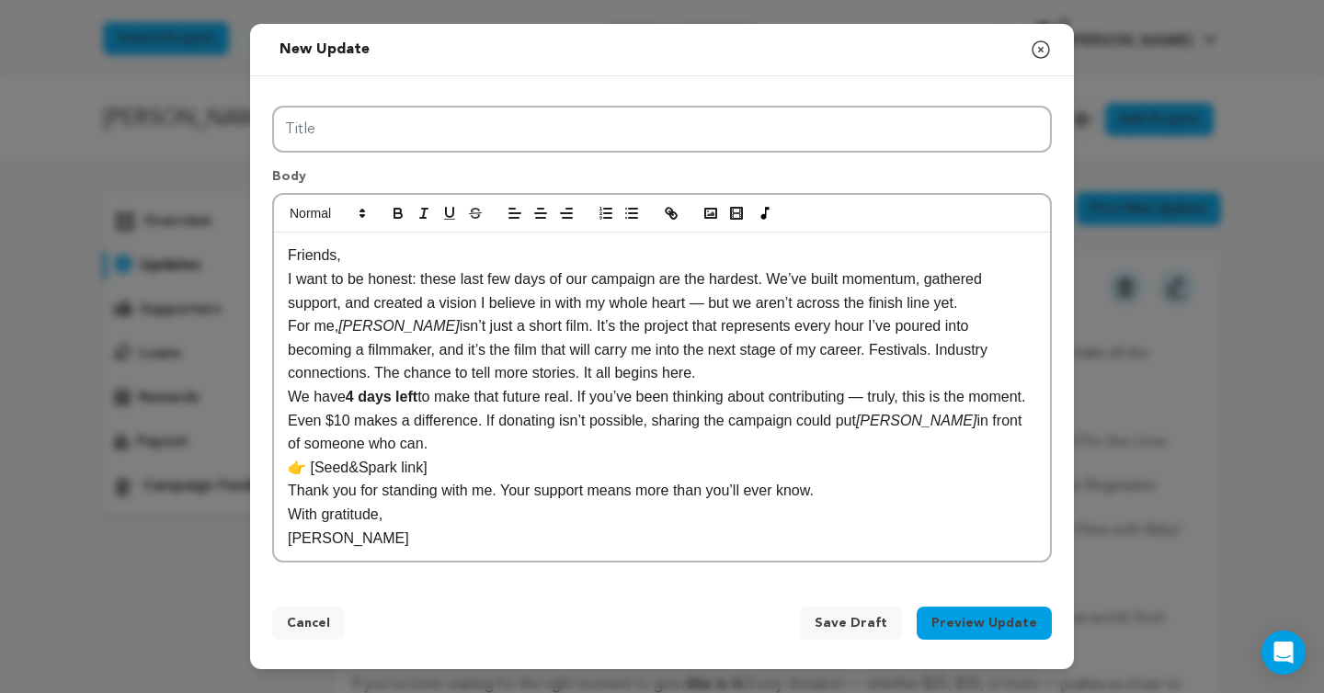
click at [554, 279] on p "I want to be honest: these last few days of our campaign are the hardest. We’ve…" at bounding box center [662, 291] width 749 height 47
click at [560, 279] on p "I want to be honest: these last few days of our campaign are the hardest. We’ve…" at bounding box center [662, 291] width 749 height 47
click at [597, 317] on p "For me, [PERSON_NAME] isn’t just a short film. It’s the project that represents…" at bounding box center [662, 350] width 749 height 71
click at [584, 323] on p "For me, [PERSON_NAME] isn’t just a short film. It’s the project that represents…" at bounding box center [662, 350] width 749 height 71
click at [712, 304] on p "I want to be honest: these last few days of our campaign are the hardest. We’ve…" at bounding box center [662, 291] width 749 height 47
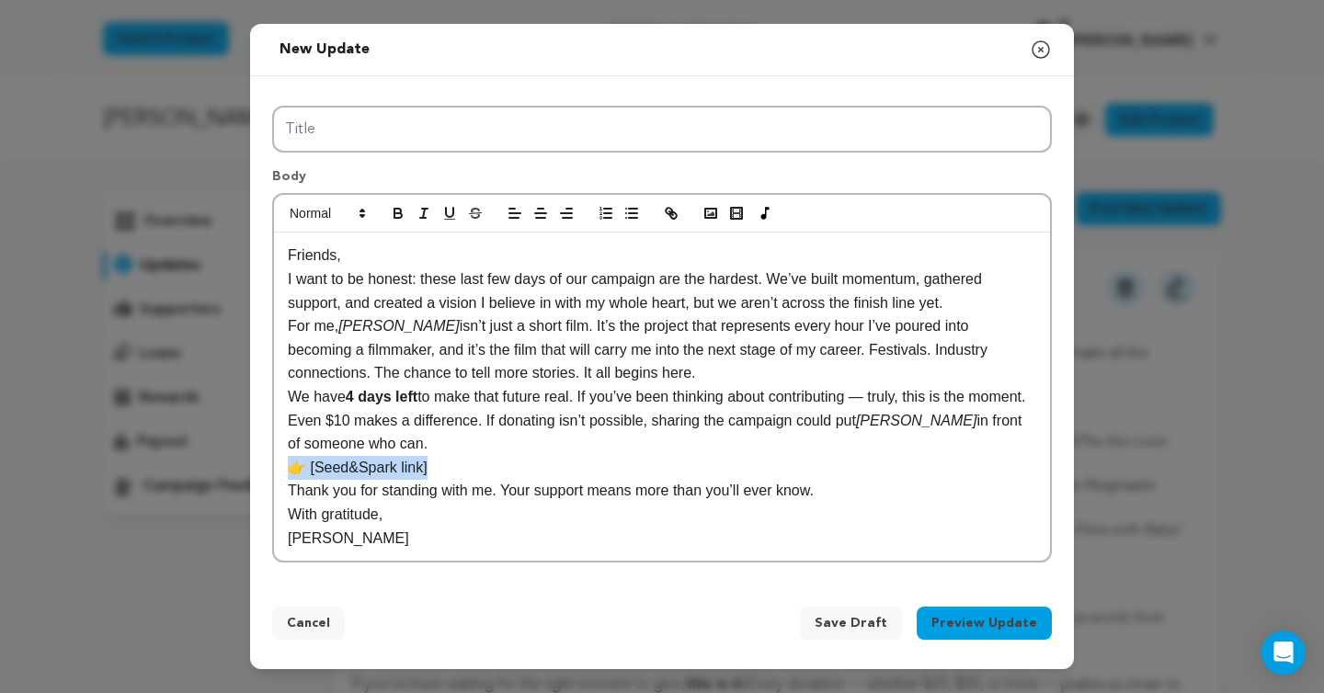
drag, startPoint x: 477, startPoint y: 460, endPoint x: 284, endPoint y: 463, distance: 193.2
click at [281, 468] on div "Friends, I want to be honest: these last few days of our campaign are the harde…" at bounding box center [662, 397] width 776 height 328
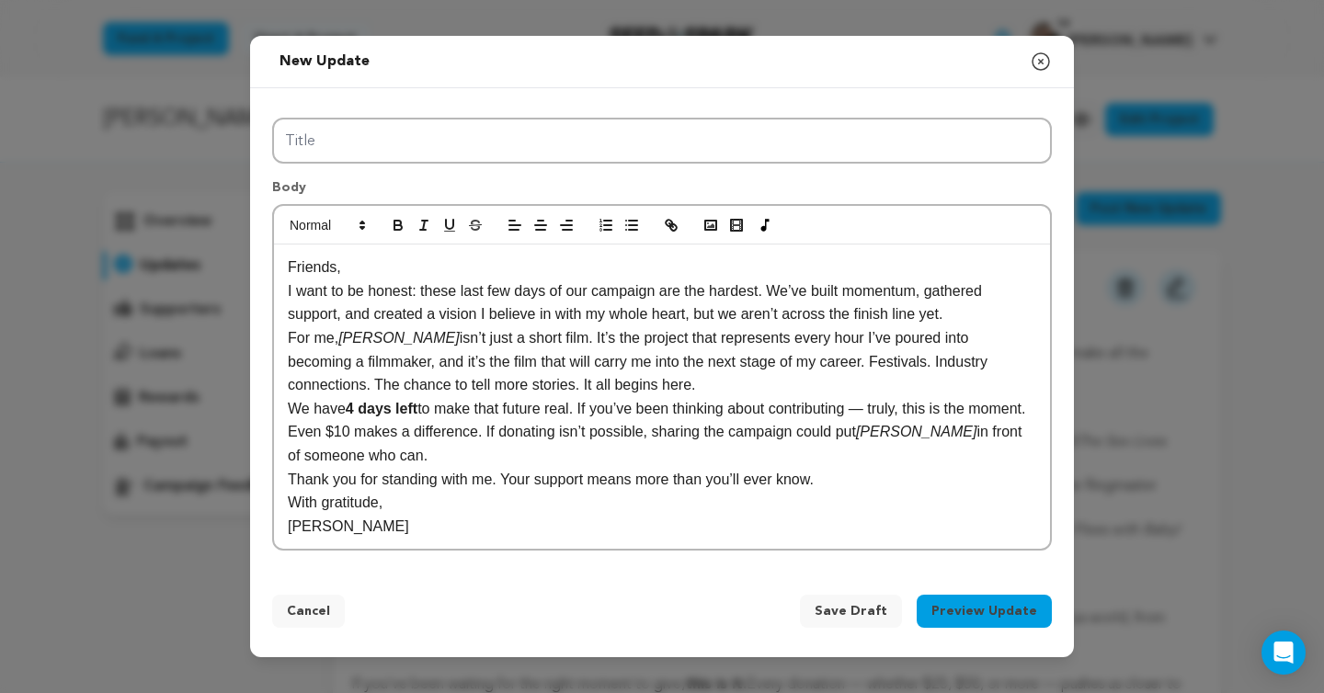
click at [455, 538] on div "Friends, I want to be honest: these last few days of our campaign are the harde…" at bounding box center [662, 397] width 776 height 304
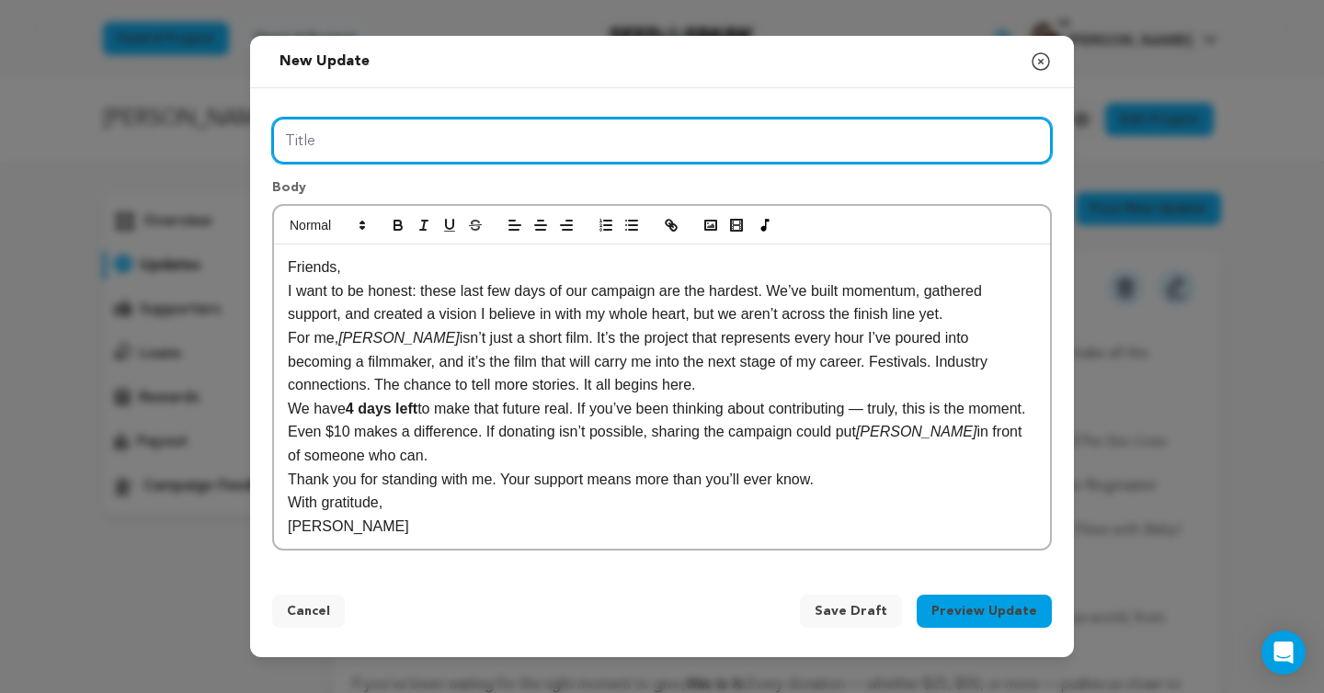
click at [467, 149] on input "Title" at bounding box center [662, 141] width 780 height 47
paste input "4 Days Left to Change My Future 🎬"
drag, startPoint x: 527, startPoint y: 131, endPoint x: 214, endPoint y: 132, distance: 312.7
click at [214, 132] on div "New update Preview your update Close modal Title 4 Days Left to Change My Futur…" at bounding box center [662, 346] width 1324 height 693
type input "4 Days Left to Change My Future"
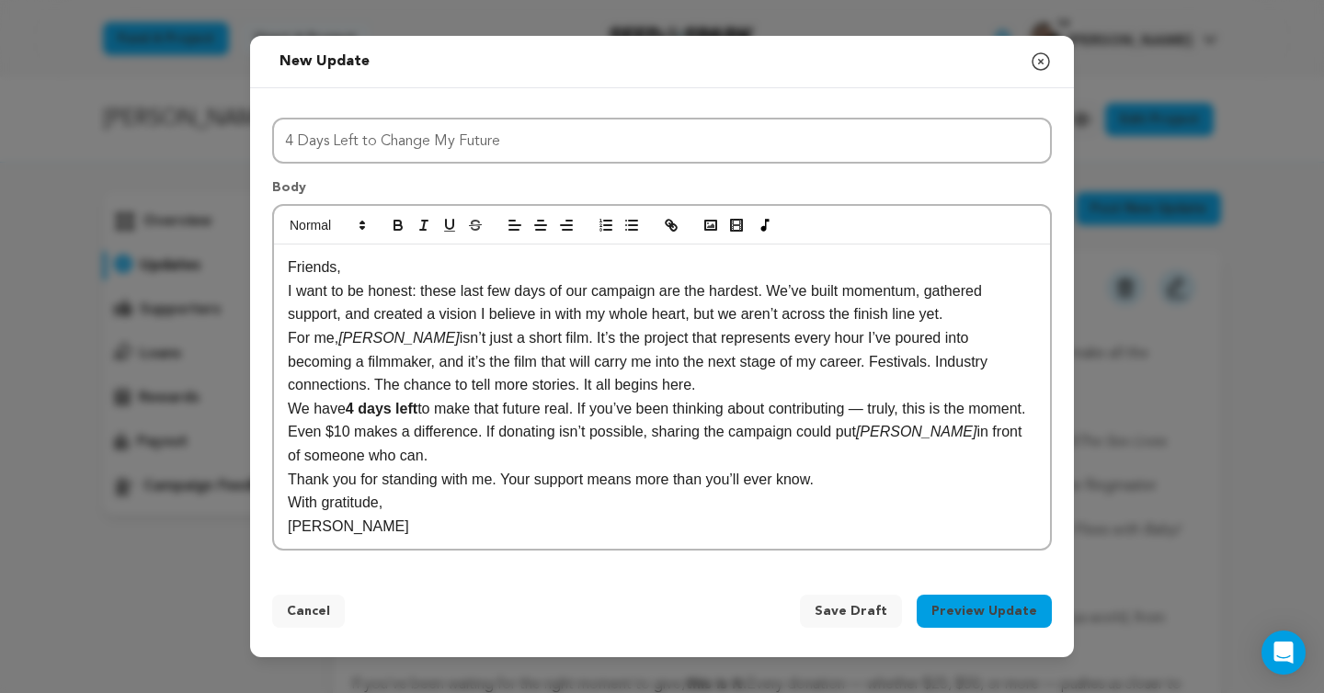
click at [384, 231] on div at bounding box center [662, 225] width 776 height 39
click at [387, 231] on button "button" at bounding box center [398, 225] width 26 height 22
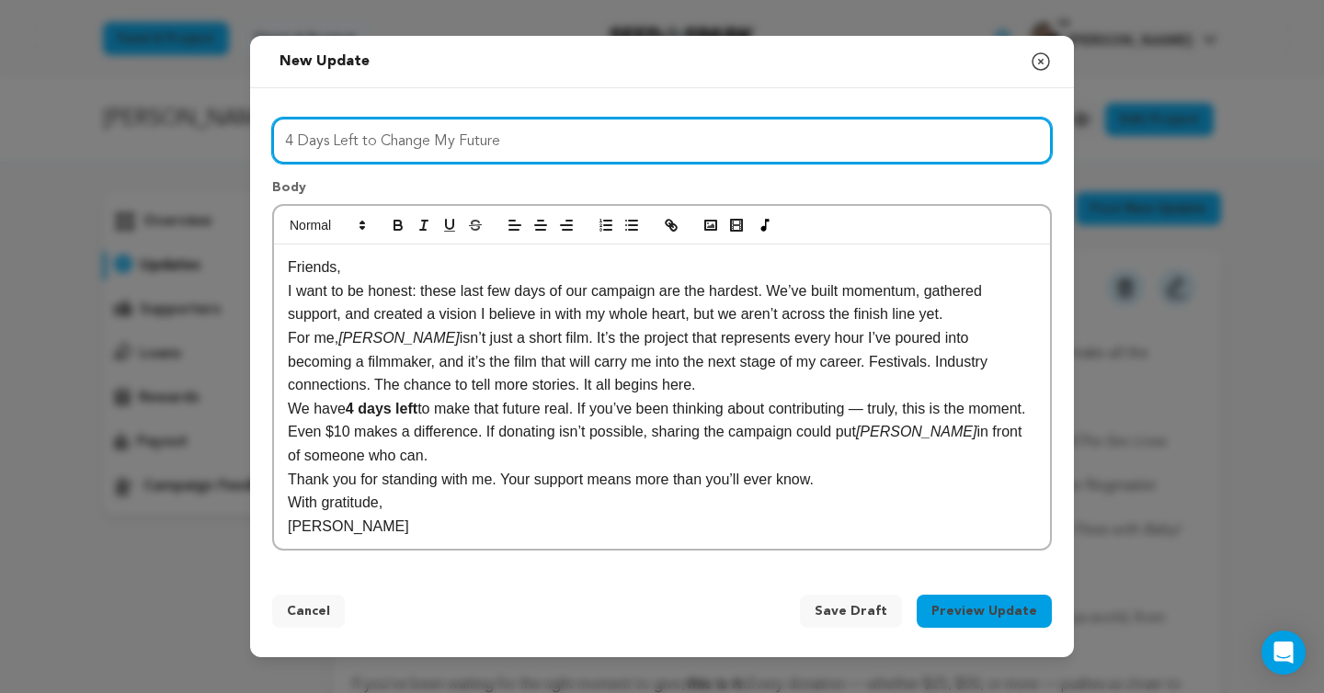
drag, startPoint x: 525, startPoint y: 146, endPoint x: 220, endPoint y: 146, distance: 305.4
click at [219, 146] on div "New update Preview your update Close modal Title 4 Days Left to Change My Futur…" at bounding box center [662, 346] width 1324 height 693
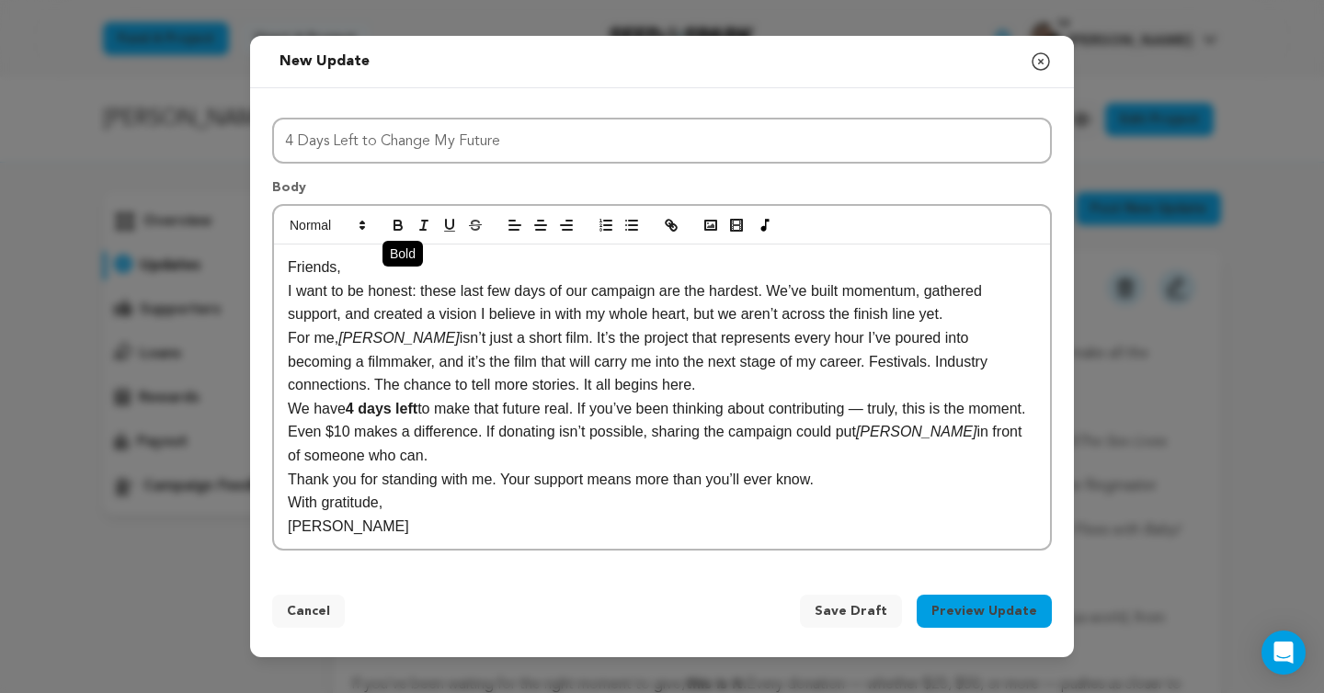
click at [397, 227] on icon "button" at bounding box center [398, 225] width 17 height 17
click at [482, 464] on p "We have 4 days left to make that future real. If you’ve been thinking about con…" at bounding box center [662, 432] width 749 height 71
click at [533, 236] on button "button" at bounding box center [541, 225] width 26 height 22
click at [472, 276] on p "Friends," at bounding box center [662, 268] width 749 height 24
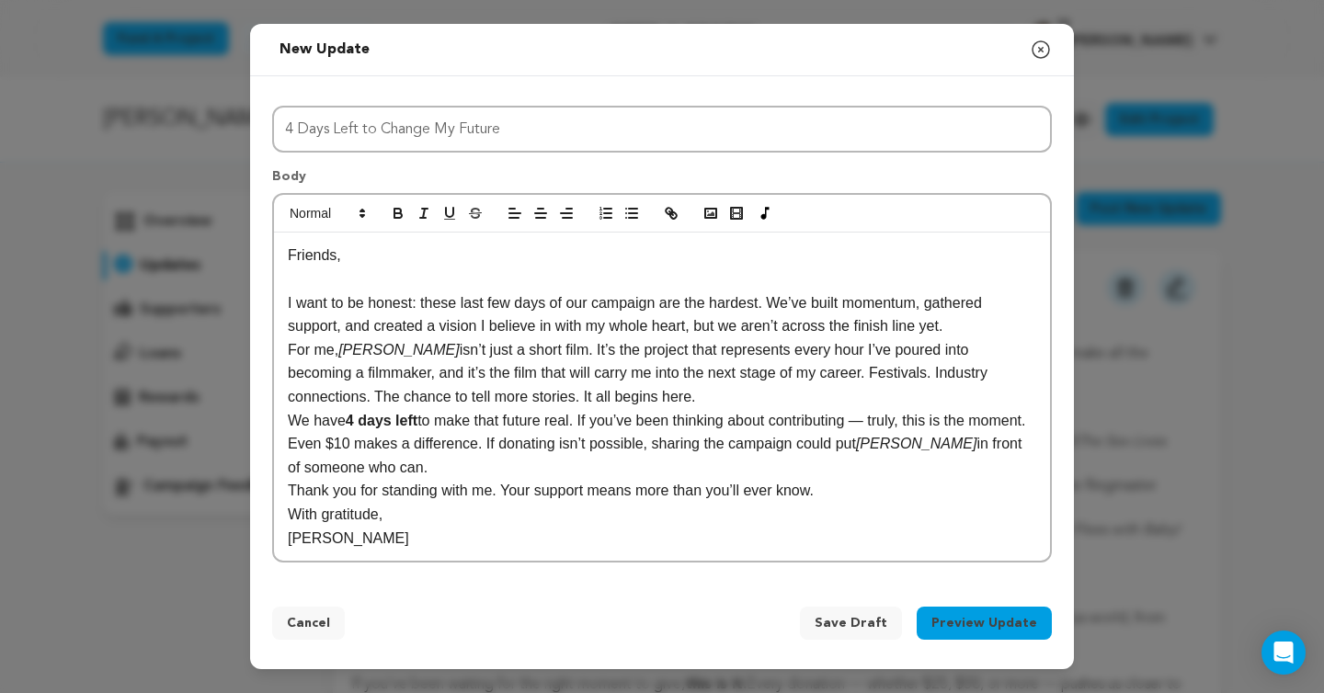
click at [483, 451] on p "We have 4 days left to make that future real. If you’ve been thinking about con…" at bounding box center [662, 444] width 749 height 71
click at [389, 311] on p "I want to be honest: these last few days of our campaign are the hardest. We’ve…" at bounding box center [662, 315] width 749 height 47
click at [888, 421] on p "We have 4 days left to make that future real. If you’ve been thinking about con…" at bounding box center [662, 444] width 749 height 71
click at [1025, 620] on button "Preview Update" at bounding box center [984, 623] width 135 height 33
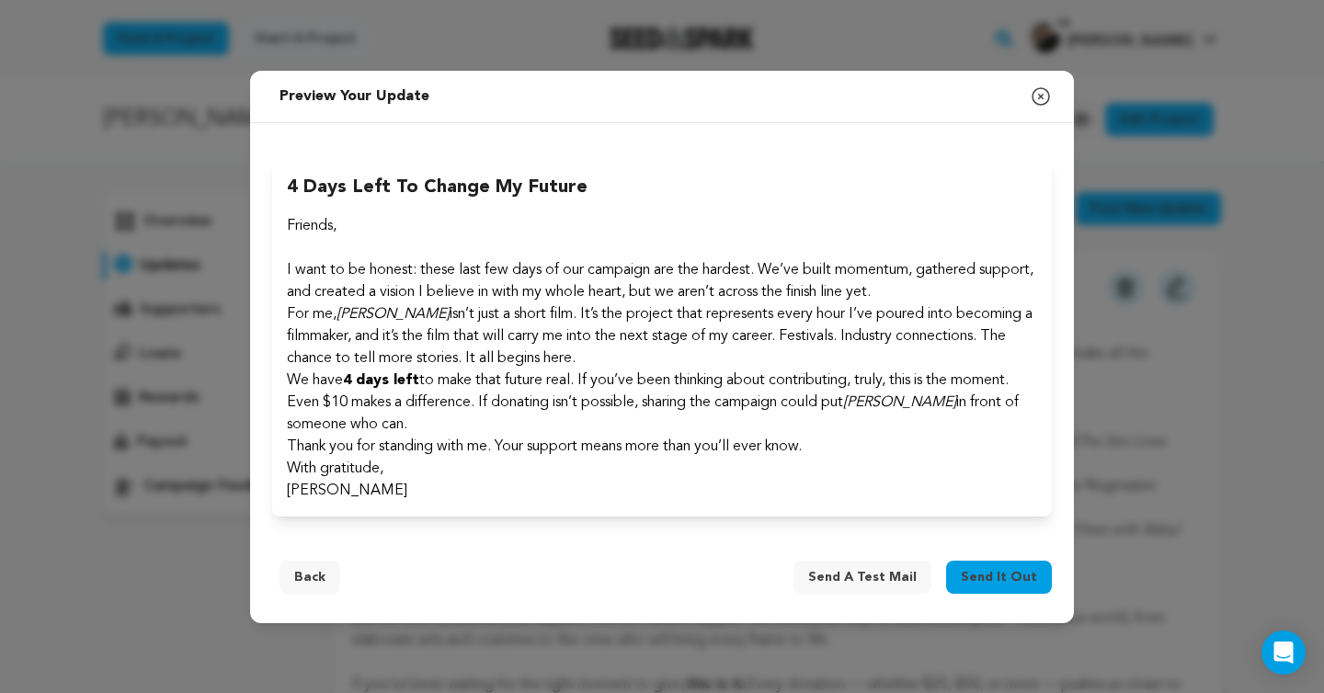
click at [711, 491] on p "[PERSON_NAME]" at bounding box center [662, 491] width 751 height 22
click at [388, 496] on p "[PERSON_NAME]" at bounding box center [662, 491] width 751 height 22
click at [329, 489] on p "[PERSON_NAME]" at bounding box center [662, 491] width 751 height 22
click at [448, 422] on p "We have 4 days left to make that future real. If you’ve been thinking about con…" at bounding box center [662, 403] width 751 height 66
click at [402, 524] on div "Title 4 Days Left to Change My Future Body Friends, I want to be honest: these …" at bounding box center [662, 331] width 824 height 416
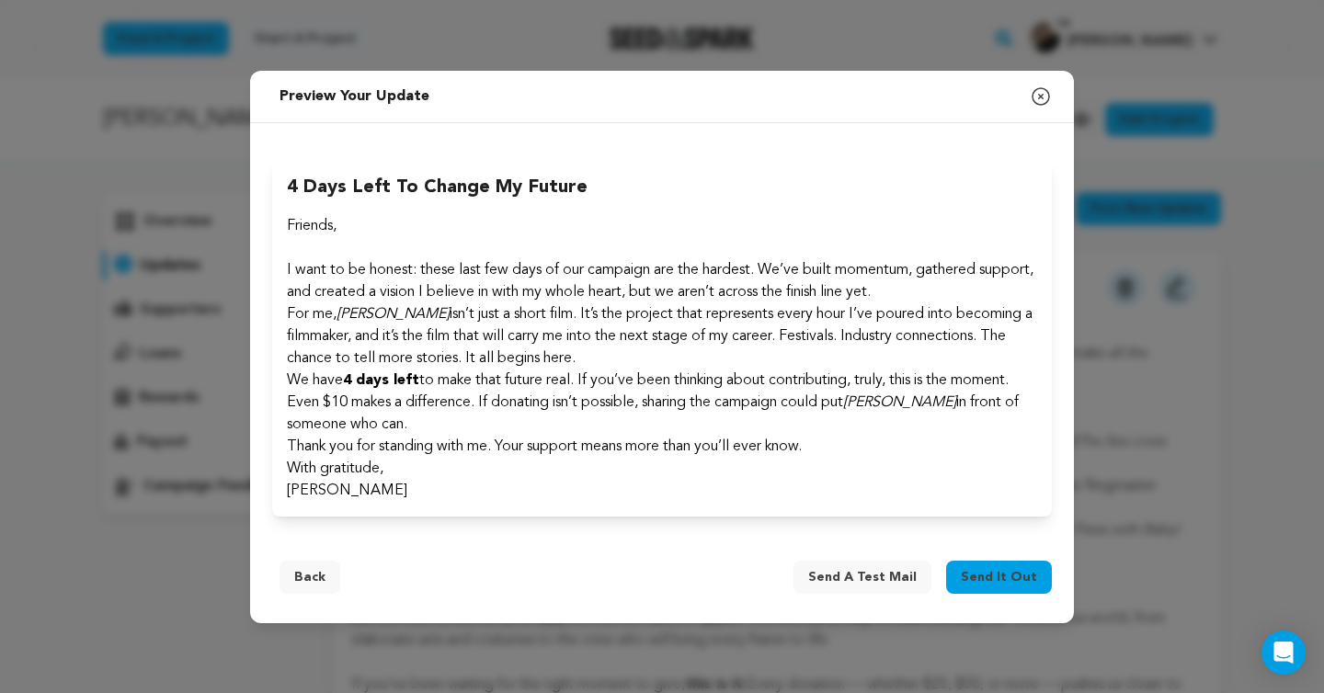
click at [401, 497] on p "[PERSON_NAME]" at bounding box center [662, 491] width 751 height 22
click at [372, 478] on p "With gratitude," at bounding box center [662, 469] width 751 height 22
click at [472, 410] on p "We have 4 days left to make that future real. If you’ve been thinking about con…" at bounding box center [662, 403] width 751 height 66
click at [302, 585] on button "Back" at bounding box center [310, 577] width 61 height 33
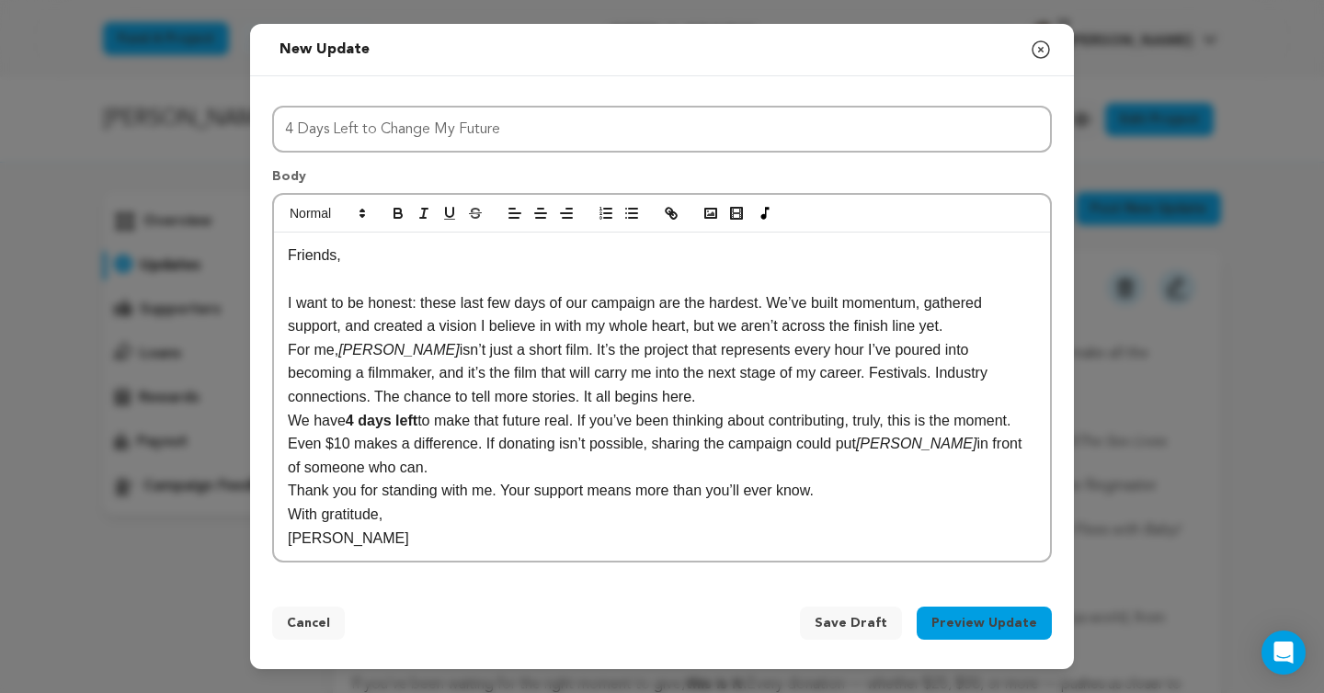
click at [543, 469] on p "We have 4 days left to make that future real. If you’ve been thinking about con…" at bounding box center [662, 444] width 749 height 71
click at [521, 517] on p "With gratitude," at bounding box center [662, 515] width 749 height 24
click at [487, 540] on p "[PERSON_NAME]" at bounding box center [662, 539] width 749 height 24
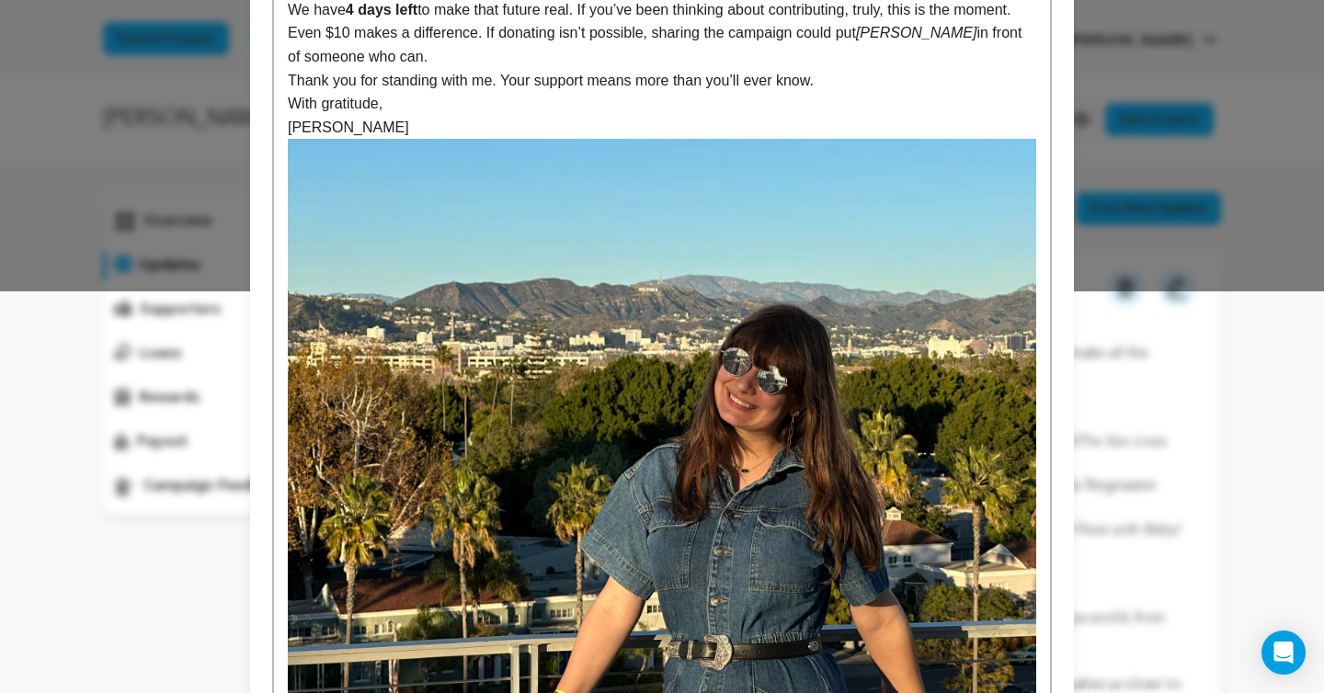
click at [329, 555] on img at bounding box center [662, 420] width 749 height 562
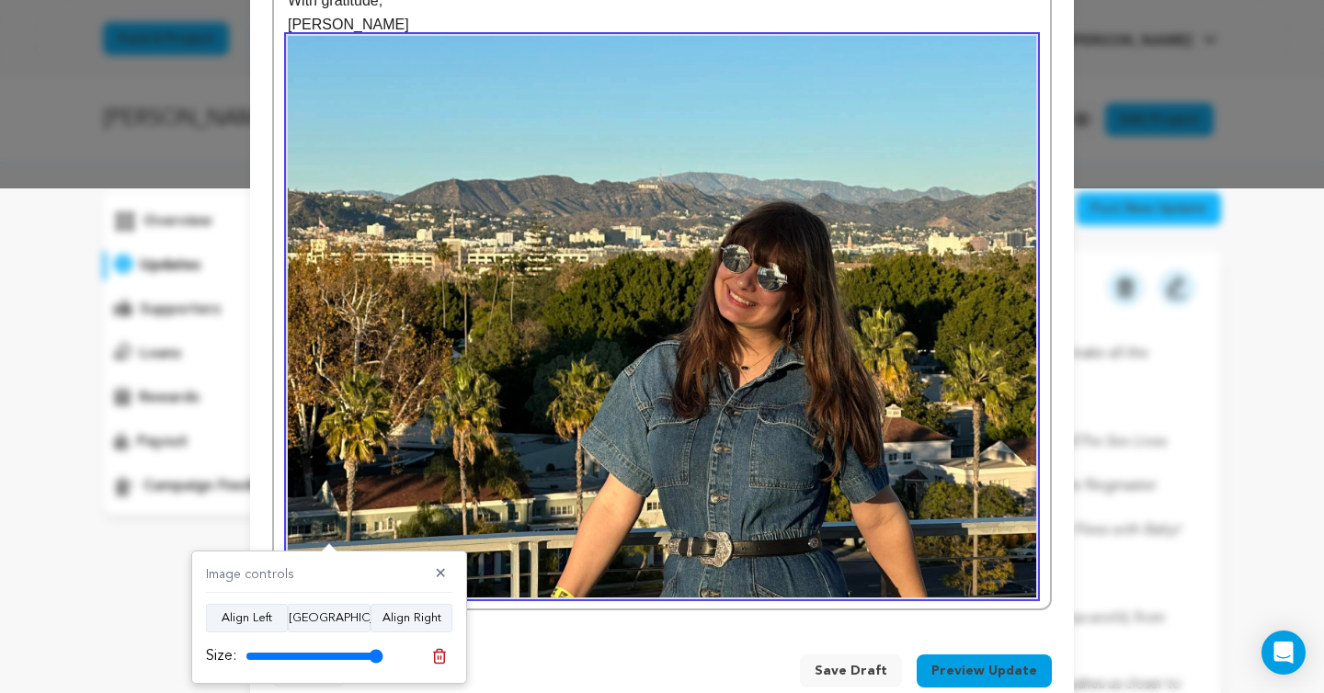
scroll to position [533, 0]
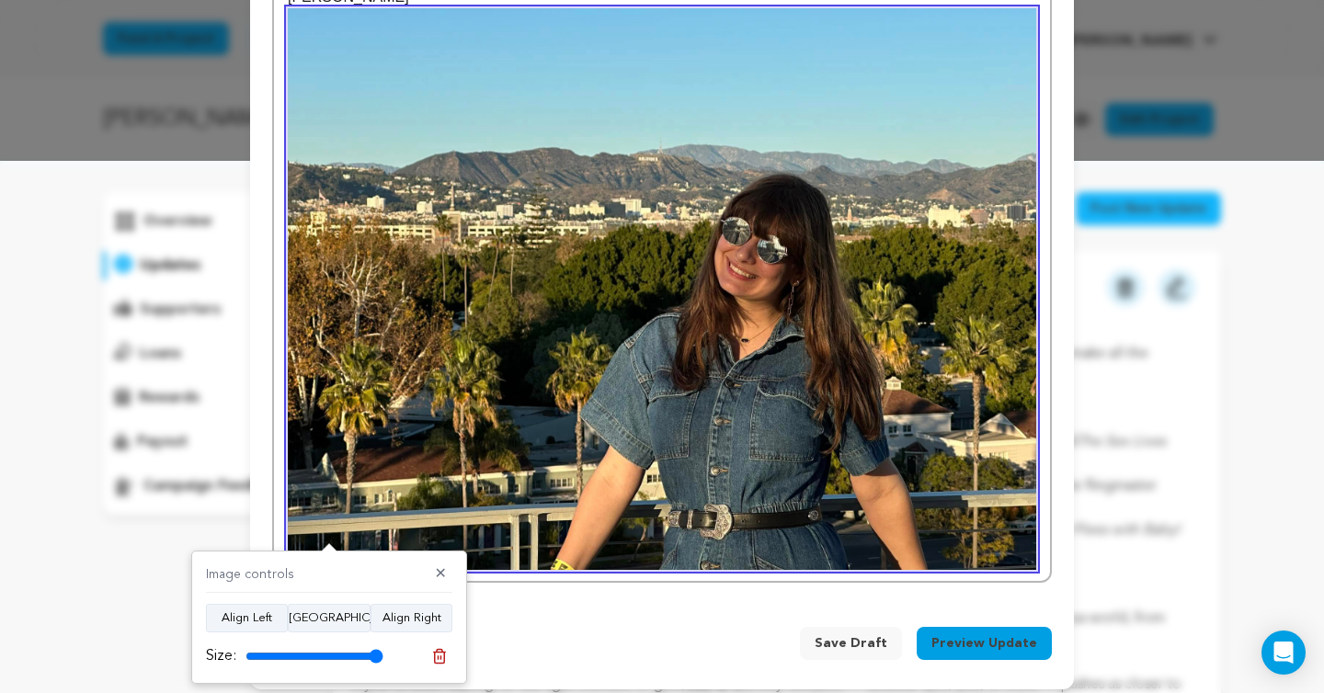
click at [965, 535] on img at bounding box center [662, 289] width 749 height 562
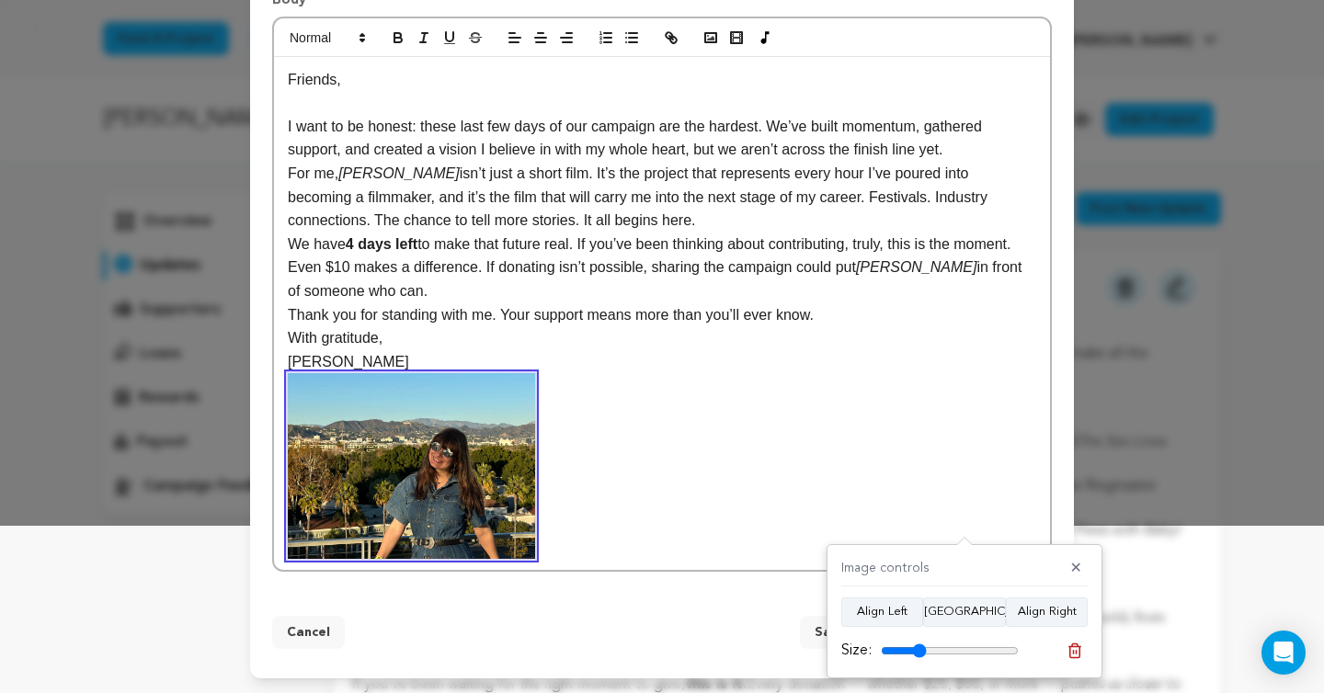
scroll to position [167, 0]
drag, startPoint x: 1014, startPoint y: 657, endPoint x: 920, endPoint y: 646, distance: 94.5
type input "33"
click at [920, 646] on input "range" at bounding box center [950, 651] width 138 height 15
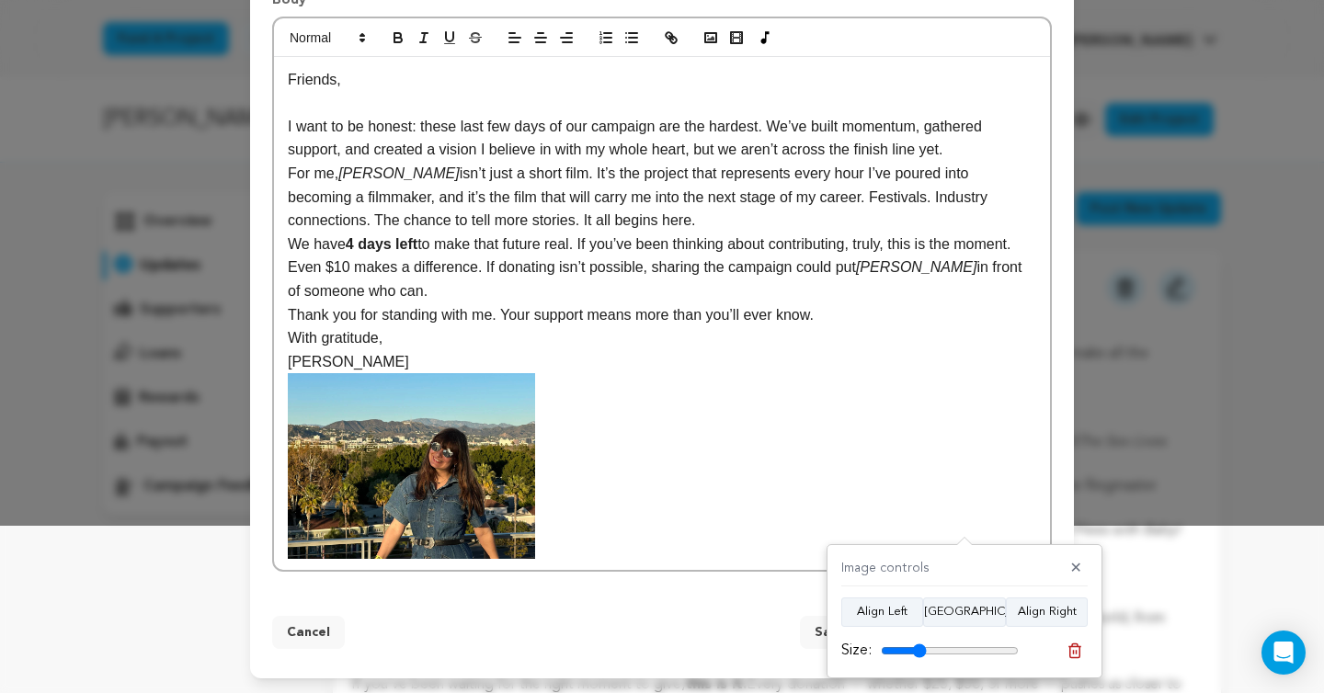
click at [758, 492] on p at bounding box center [662, 465] width 749 height 185
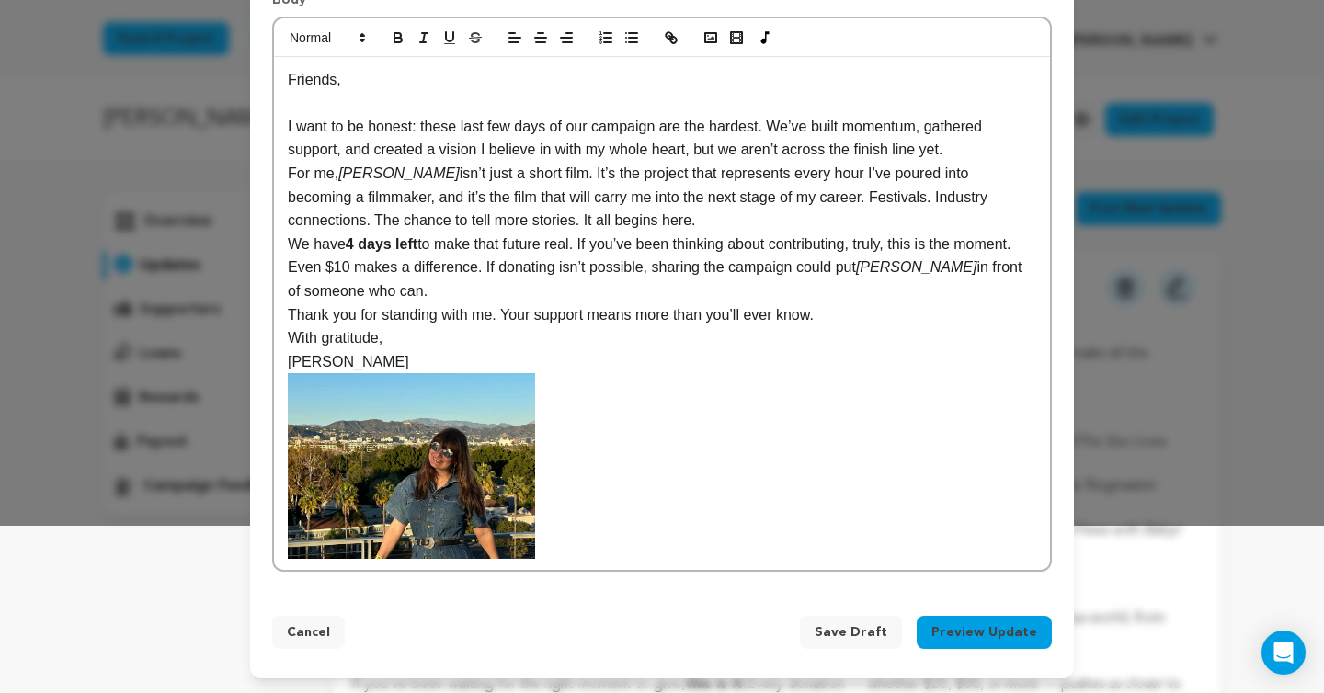
click at [563, 521] on p at bounding box center [662, 465] width 749 height 185
click at [611, 519] on p at bounding box center [662, 465] width 749 height 185
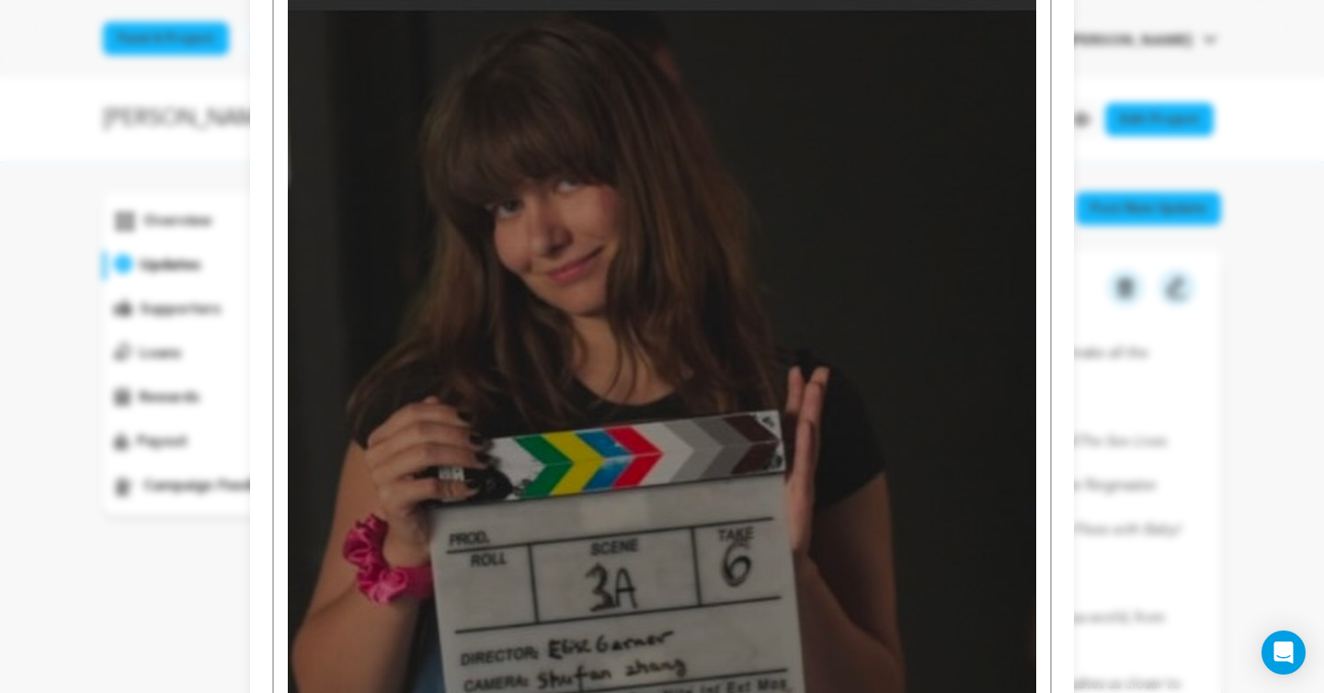
scroll to position [916, 0]
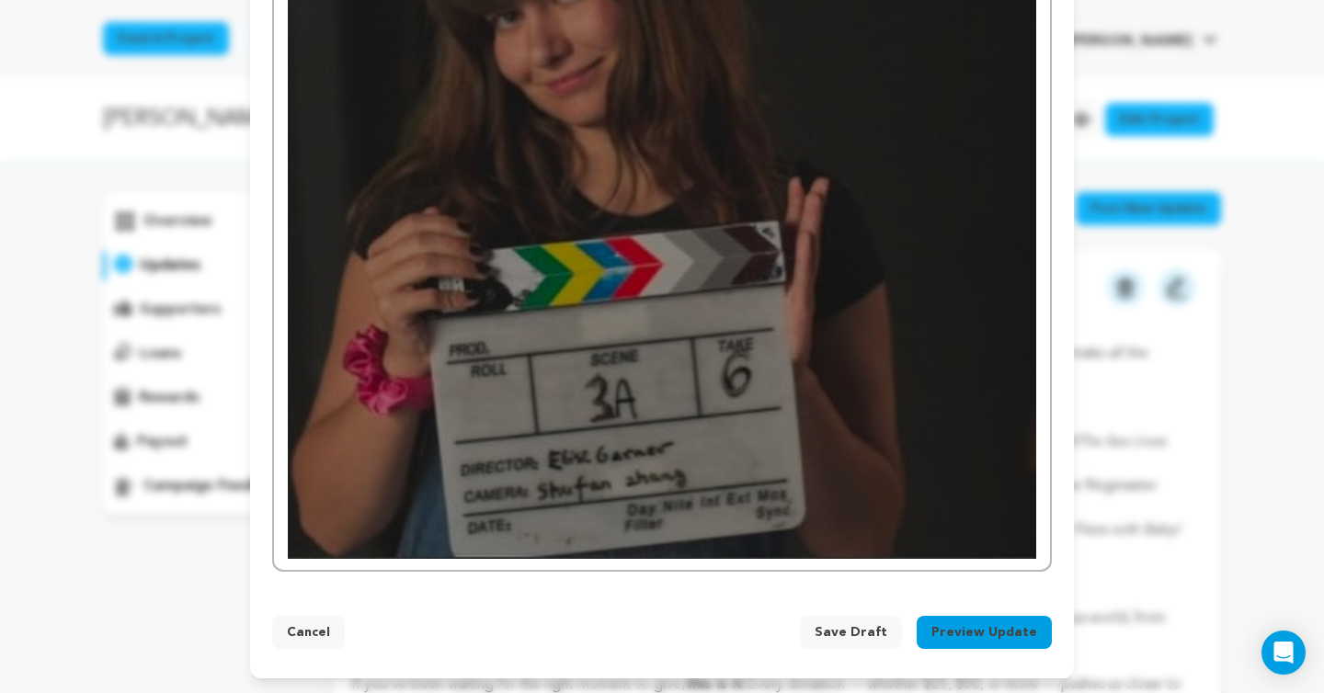
click at [808, 434] on img at bounding box center [662, 185] width 749 height 749
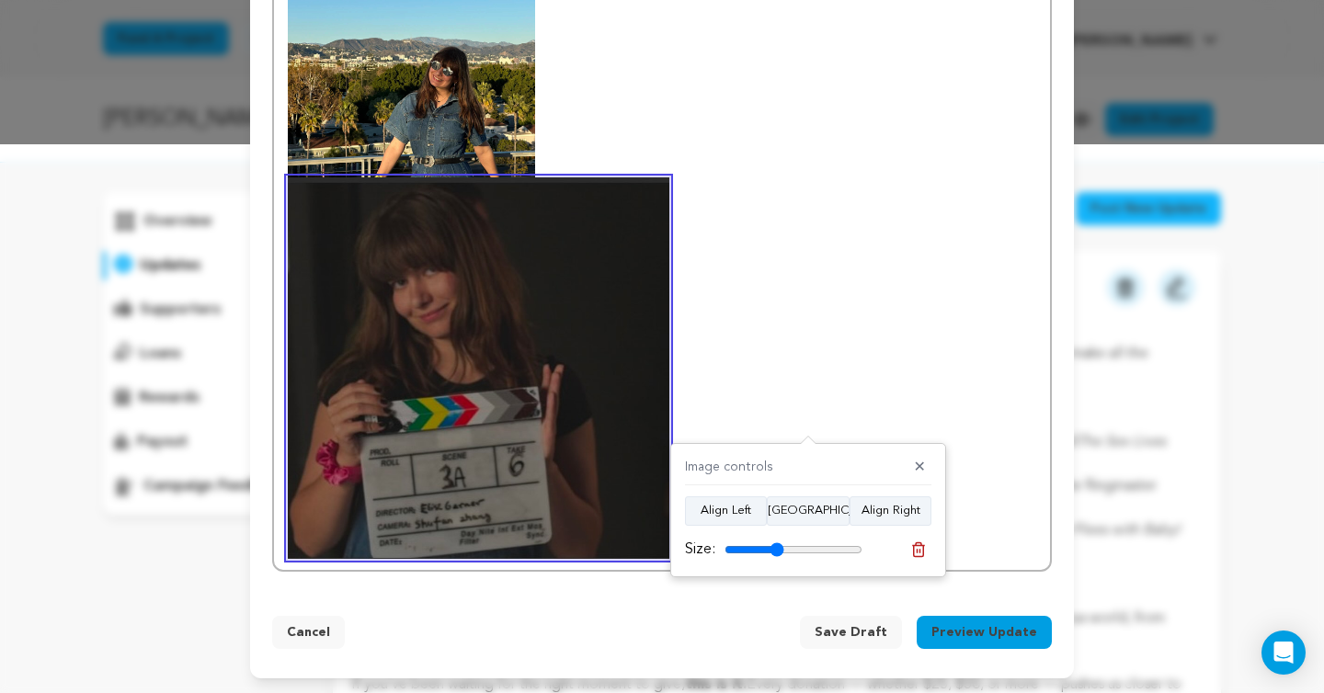
scroll to position [489, 0]
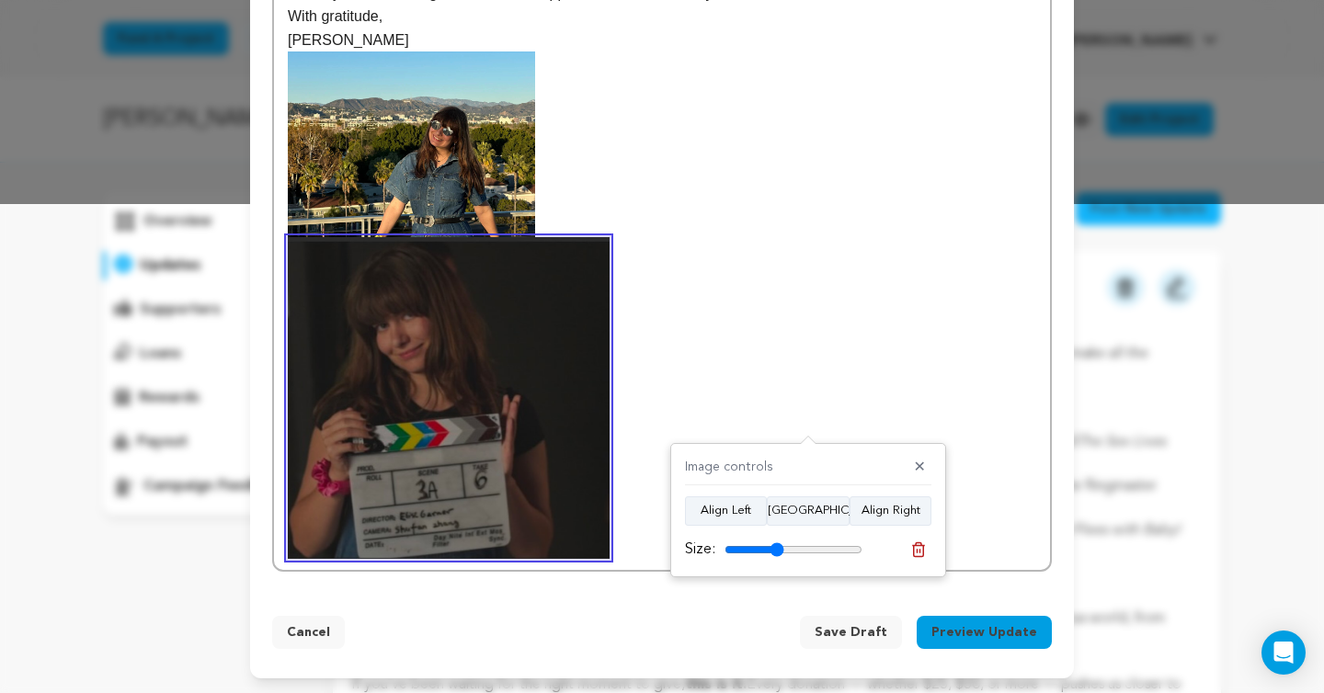
drag, startPoint x: 857, startPoint y: 555, endPoint x: 776, endPoint y: 567, distance: 81.8
click at [776, 557] on input "range" at bounding box center [794, 550] width 138 height 15
click at [808, 513] on button "[GEOGRAPHIC_DATA]" at bounding box center [808, 511] width 83 height 29
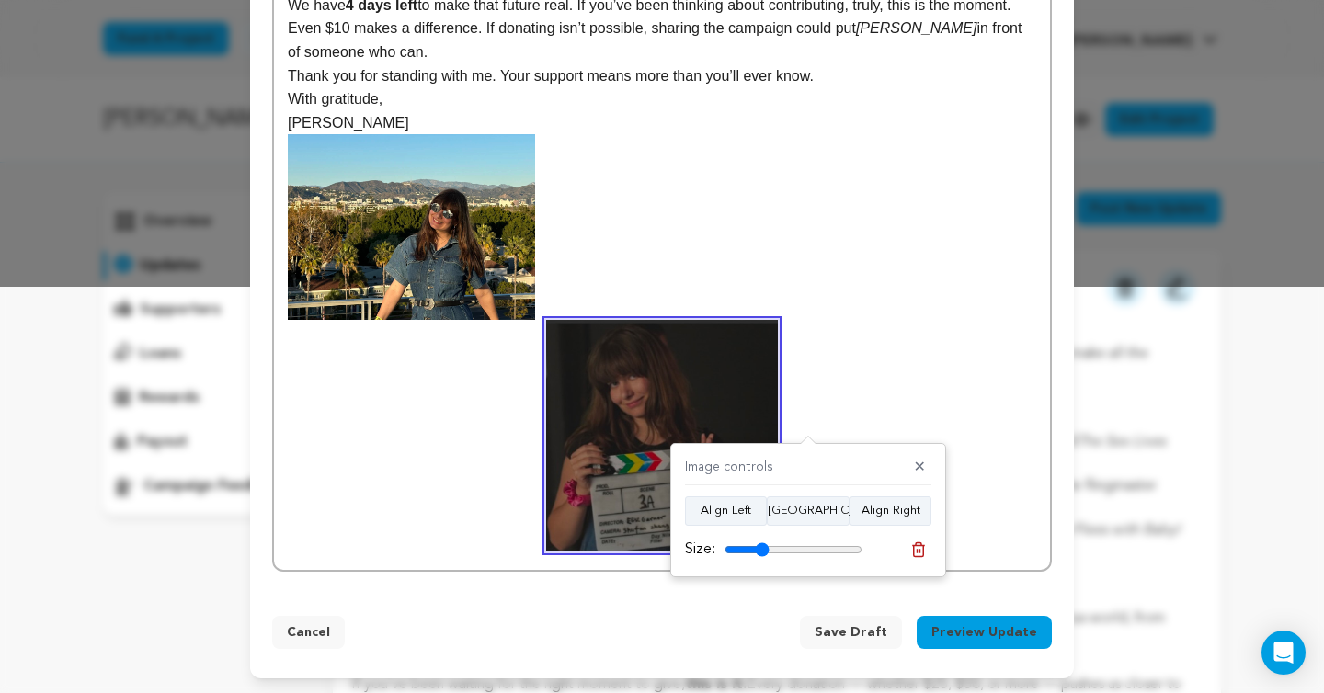
scroll to position [415, 0]
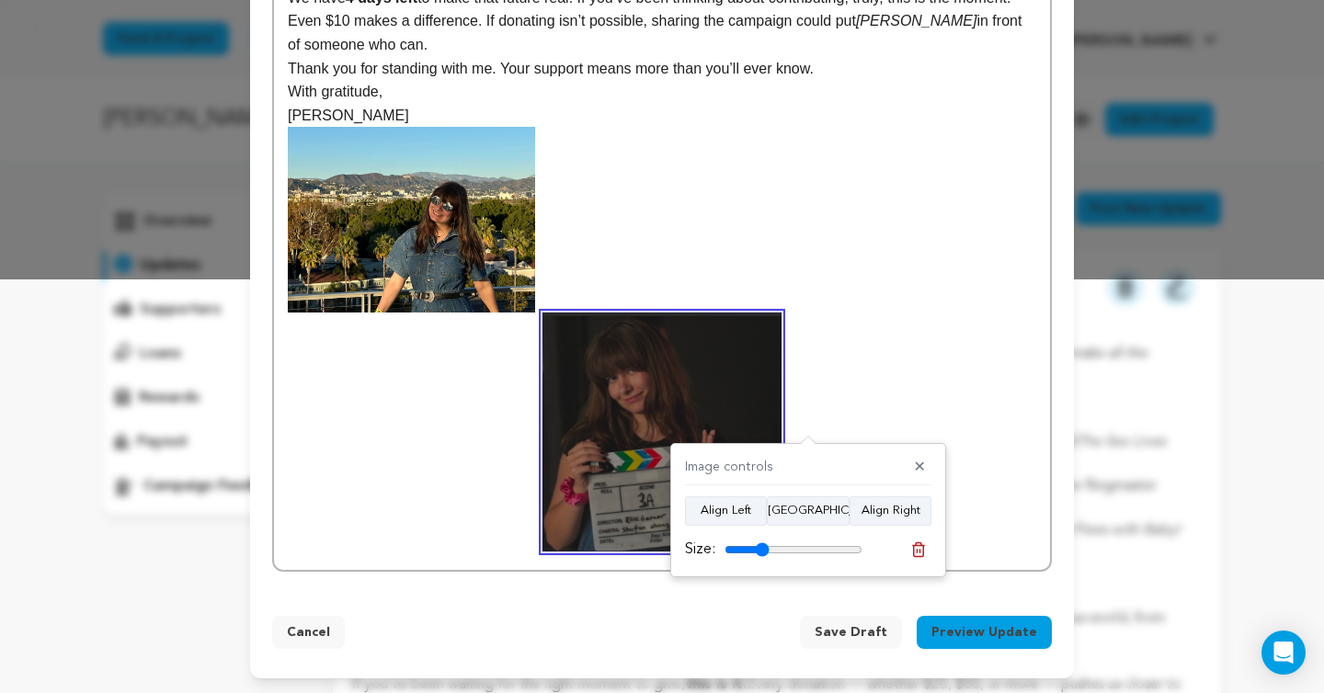
drag, startPoint x: 780, startPoint y: 548, endPoint x: 762, endPoint y: 548, distance: 18.4
type input "32"
click at [762, 548] on input "range" at bounding box center [794, 550] width 138 height 15
click at [805, 333] on p at bounding box center [662, 339] width 749 height 425
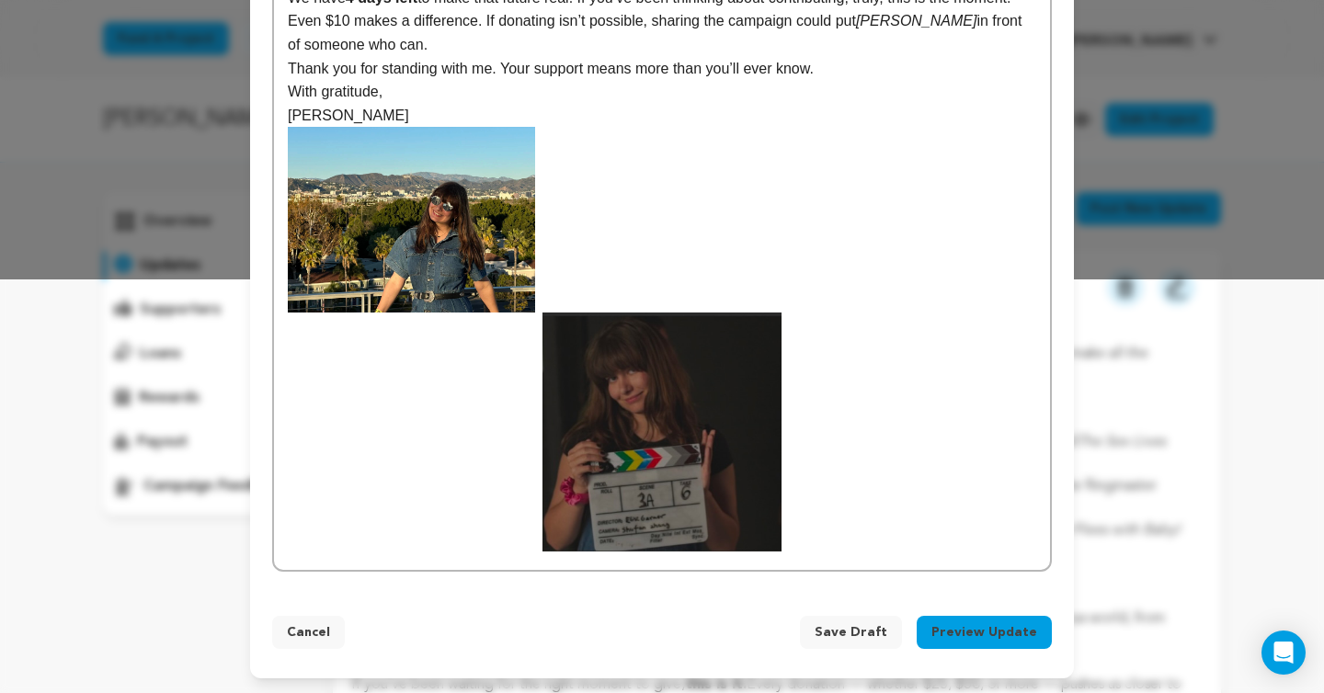
click at [894, 312] on p at bounding box center [662, 339] width 749 height 425
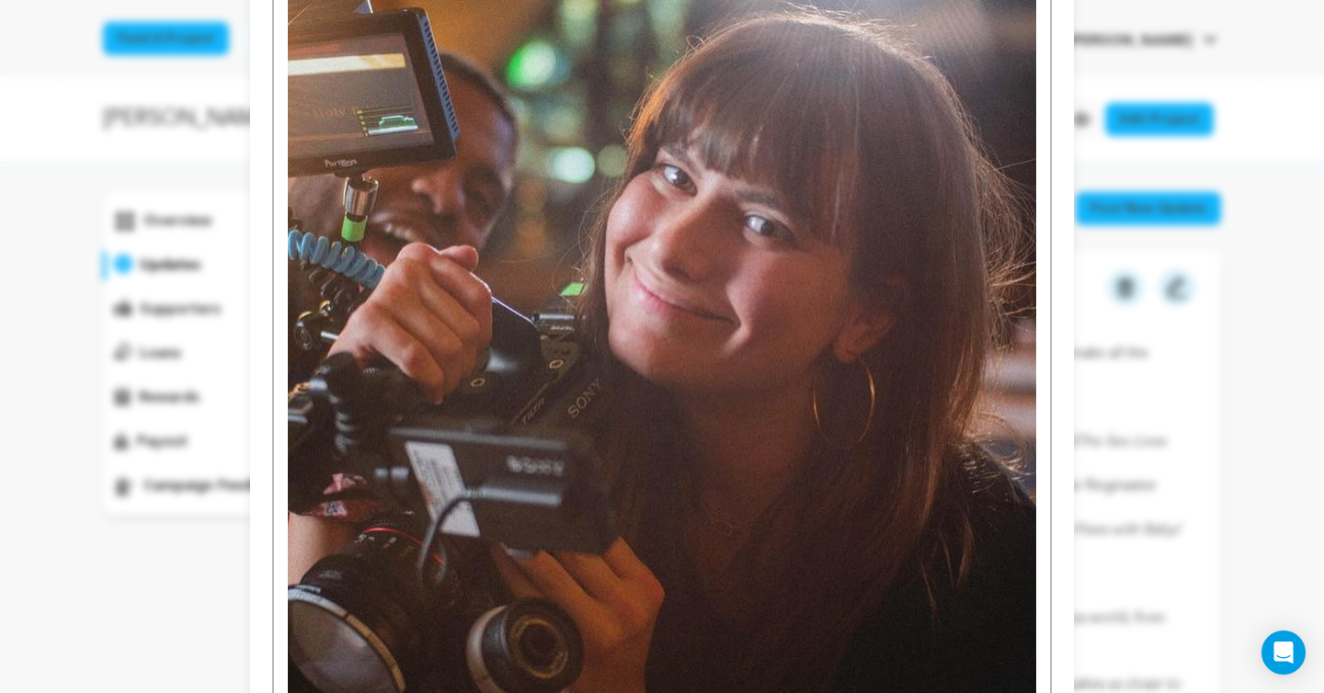
scroll to position [1163, 0]
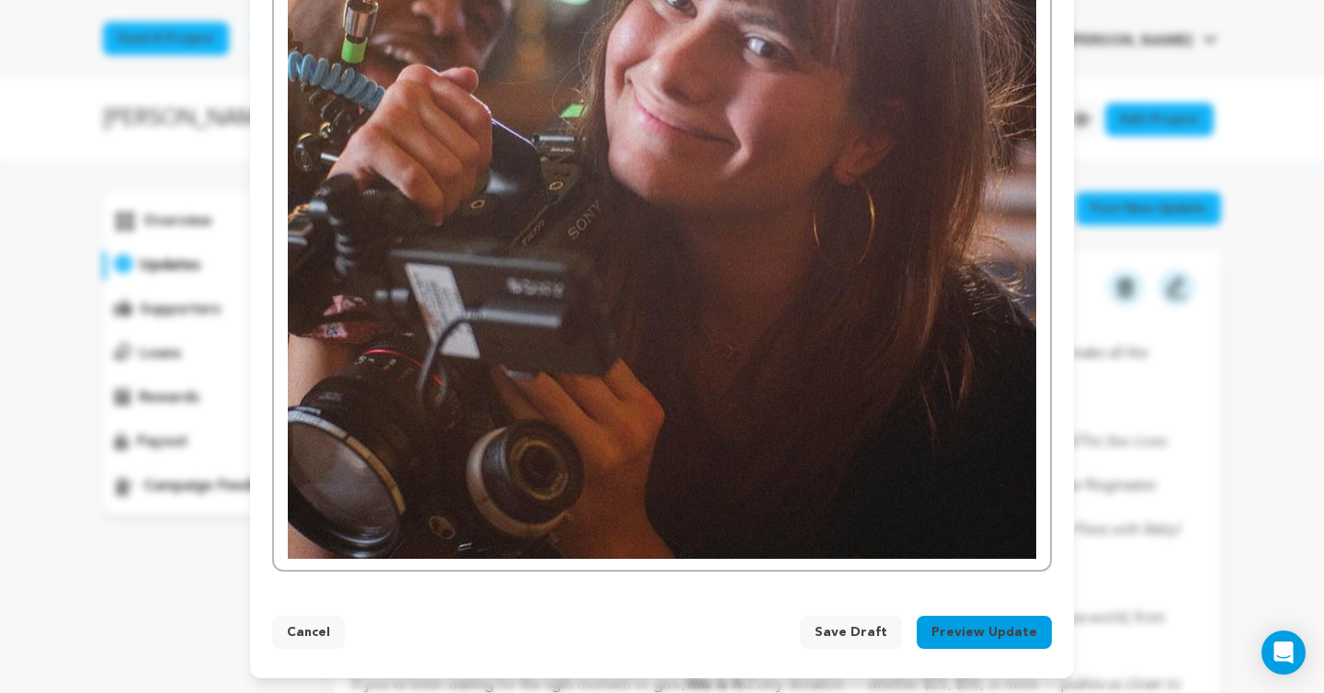
click at [834, 527] on img at bounding box center [662, 185] width 749 height 749
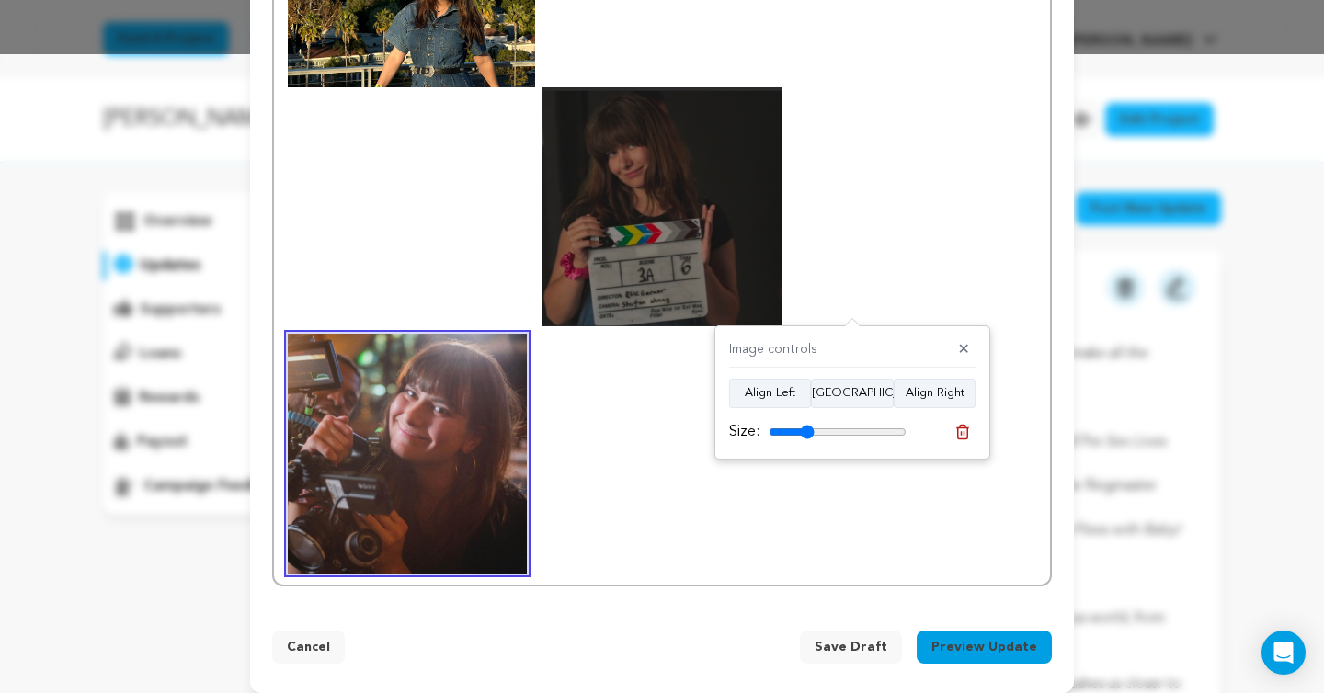
scroll to position [661, 0]
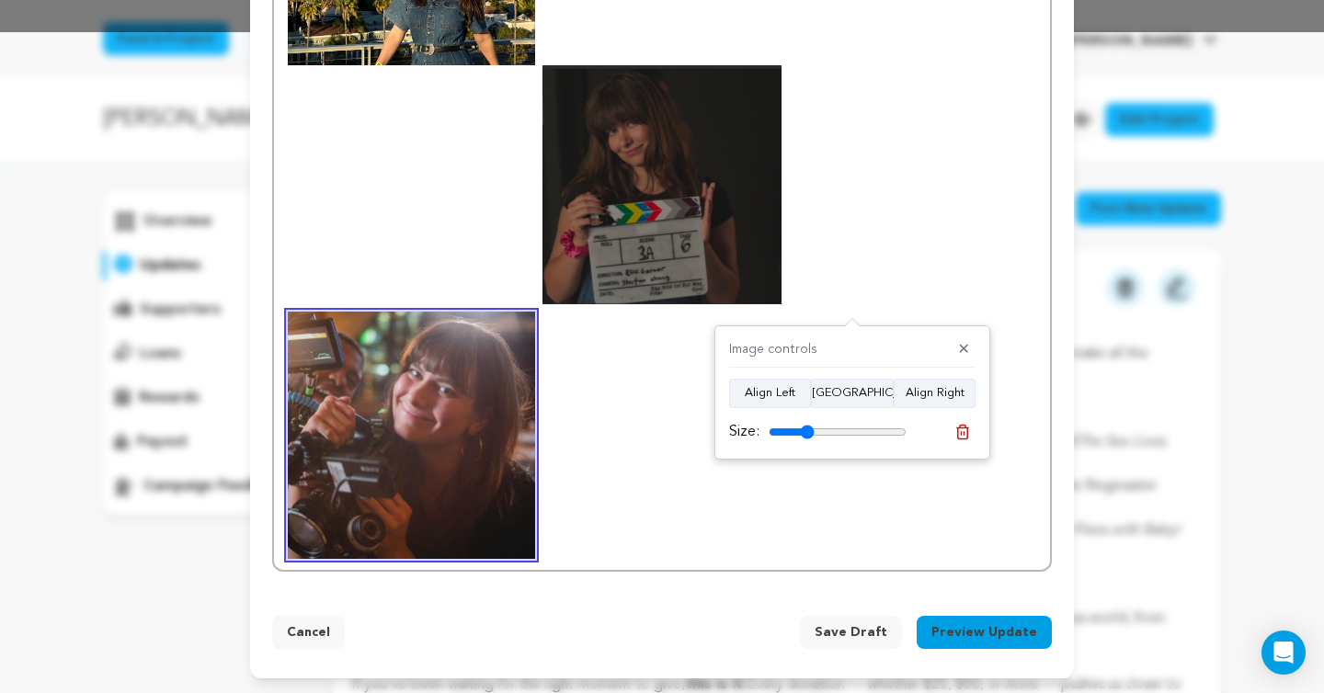
drag, startPoint x: 888, startPoint y: 436, endPoint x: 808, endPoint y: 436, distance: 80.9
type input "33"
click at [808, 436] on input "range" at bounding box center [838, 432] width 138 height 15
click at [682, 483] on p at bounding box center [662, 220] width 749 height 680
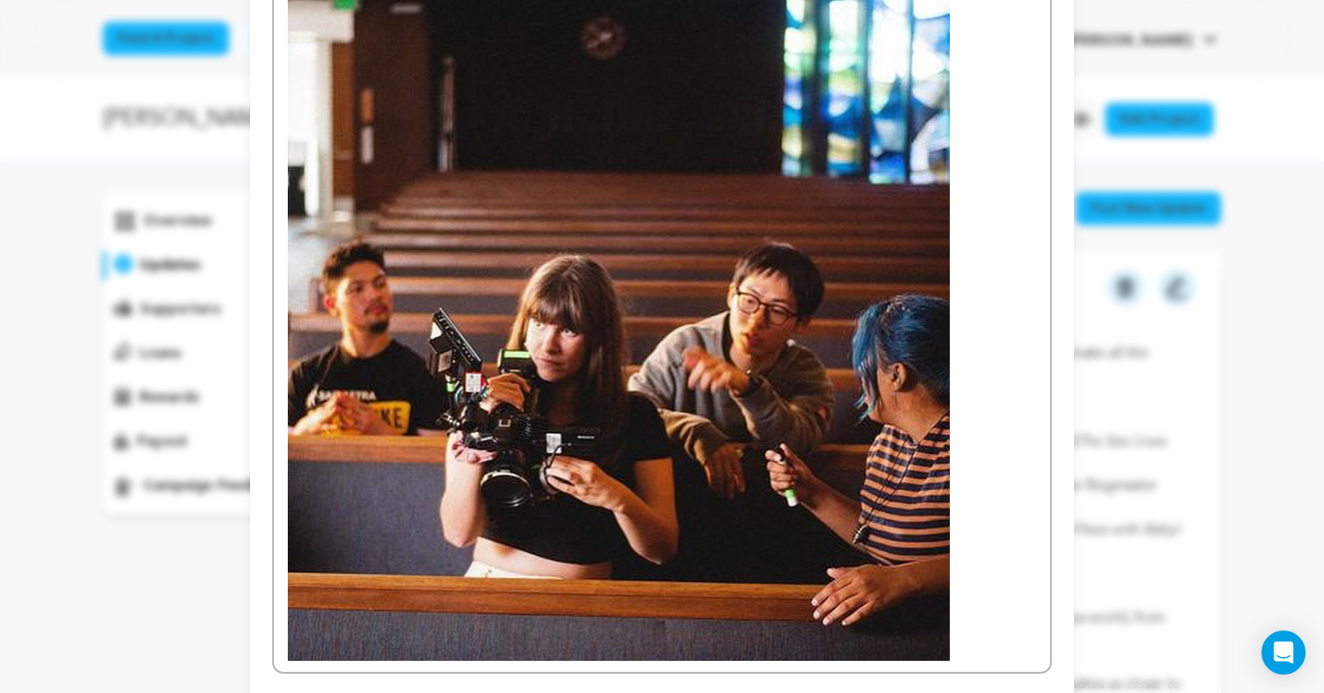
scroll to position [1323, 0]
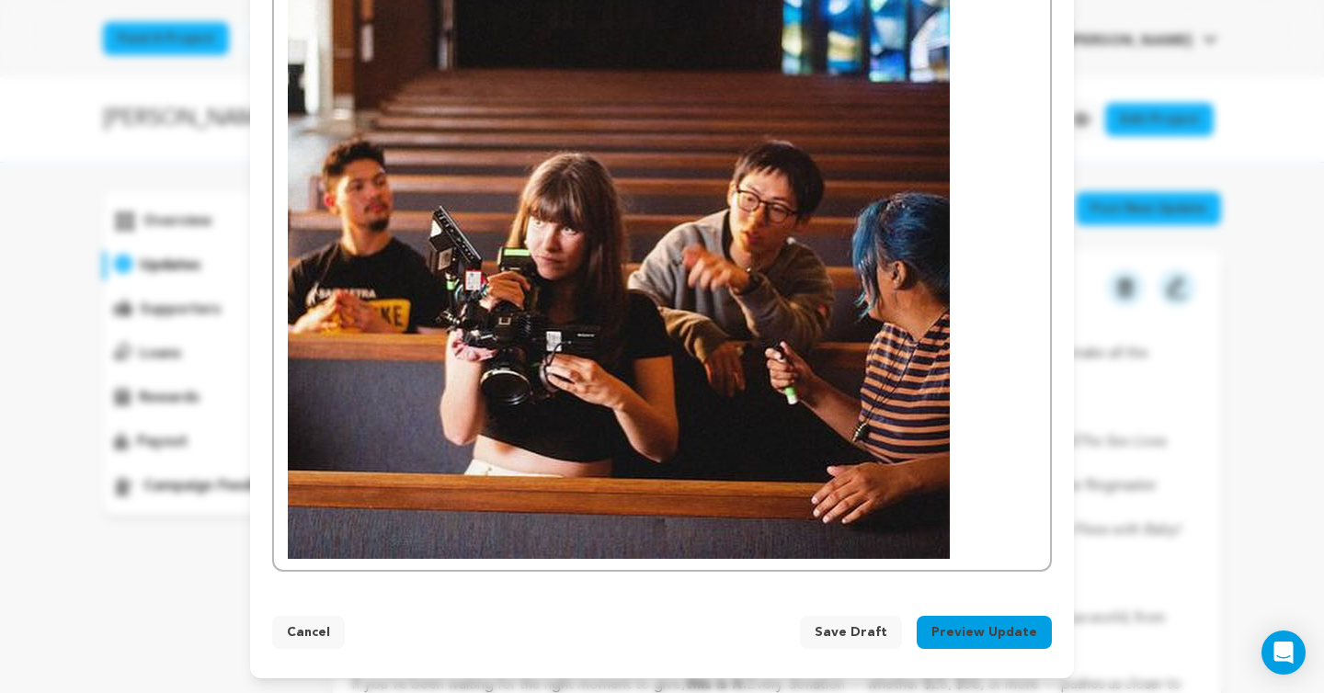
click at [727, 437] on img at bounding box center [619, 228] width 662 height 662
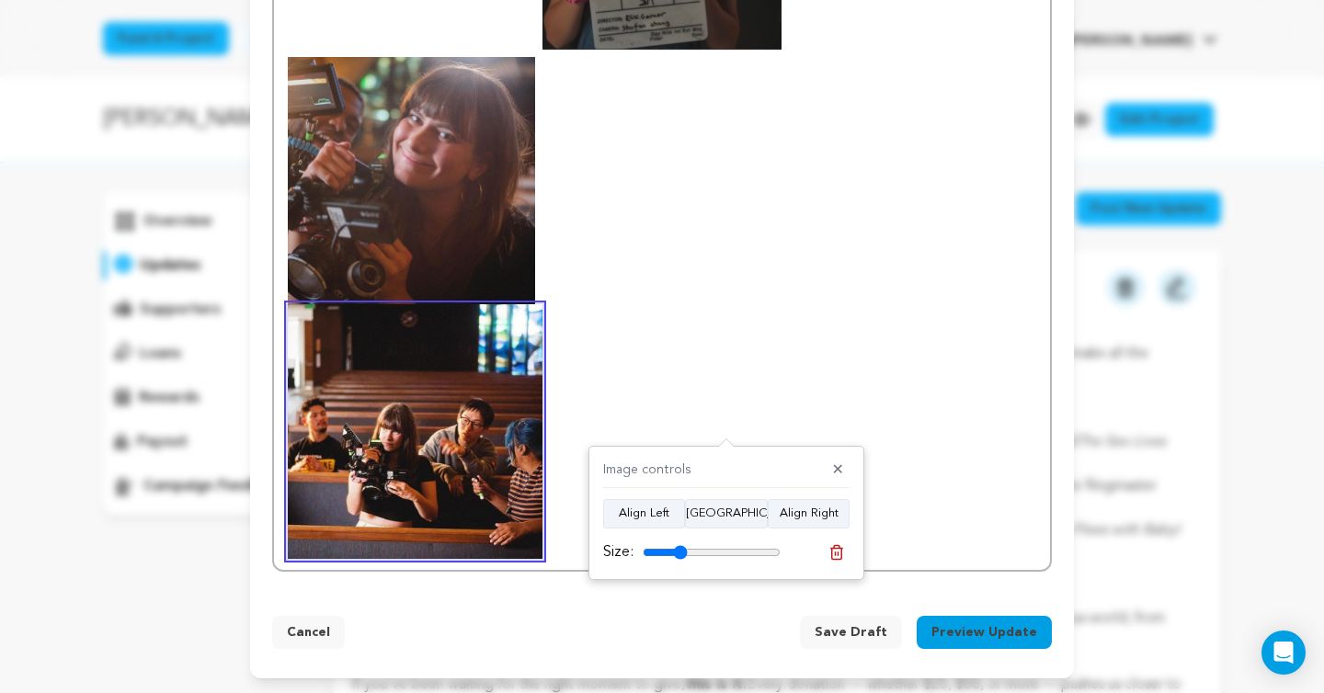
scroll to position [901, 0]
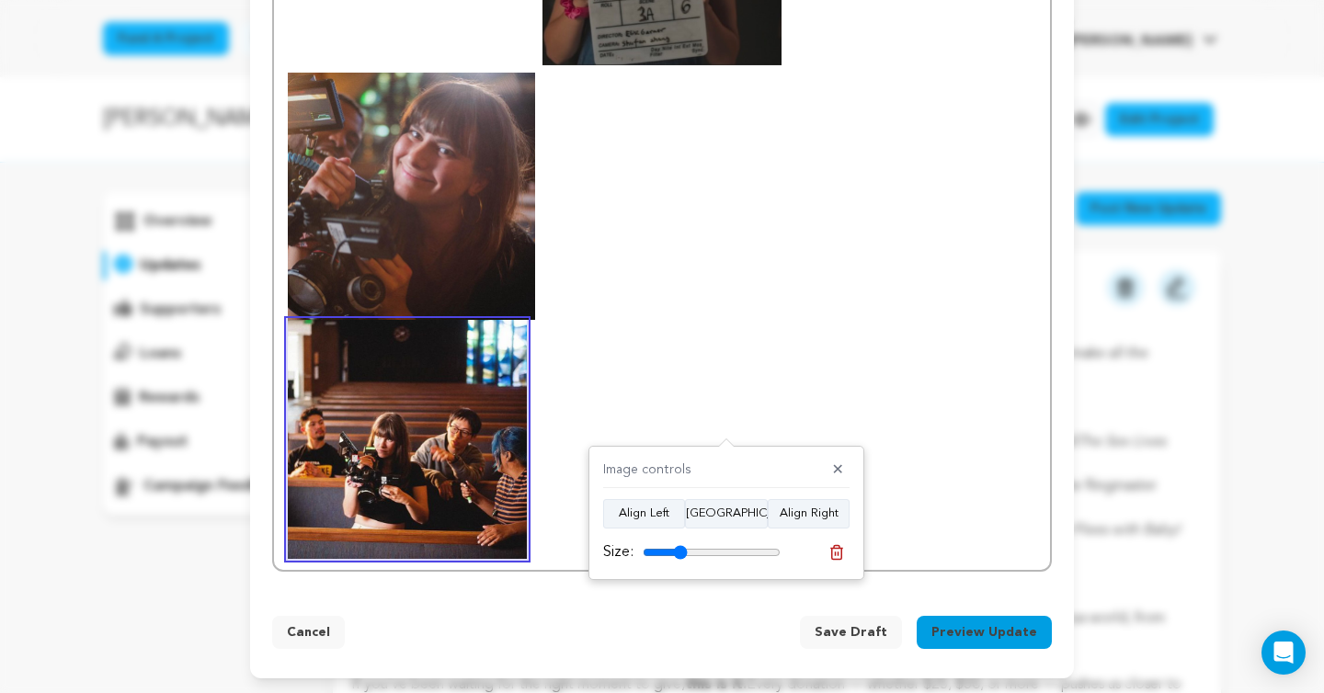
drag, startPoint x: 770, startPoint y: 555, endPoint x: 680, endPoint y: 558, distance: 90.2
type input "32"
click at [680, 558] on input "range" at bounding box center [712, 552] width 138 height 15
click at [747, 518] on button "[GEOGRAPHIC_DATA]" at bounding box center [726, 513] width 83 height 29
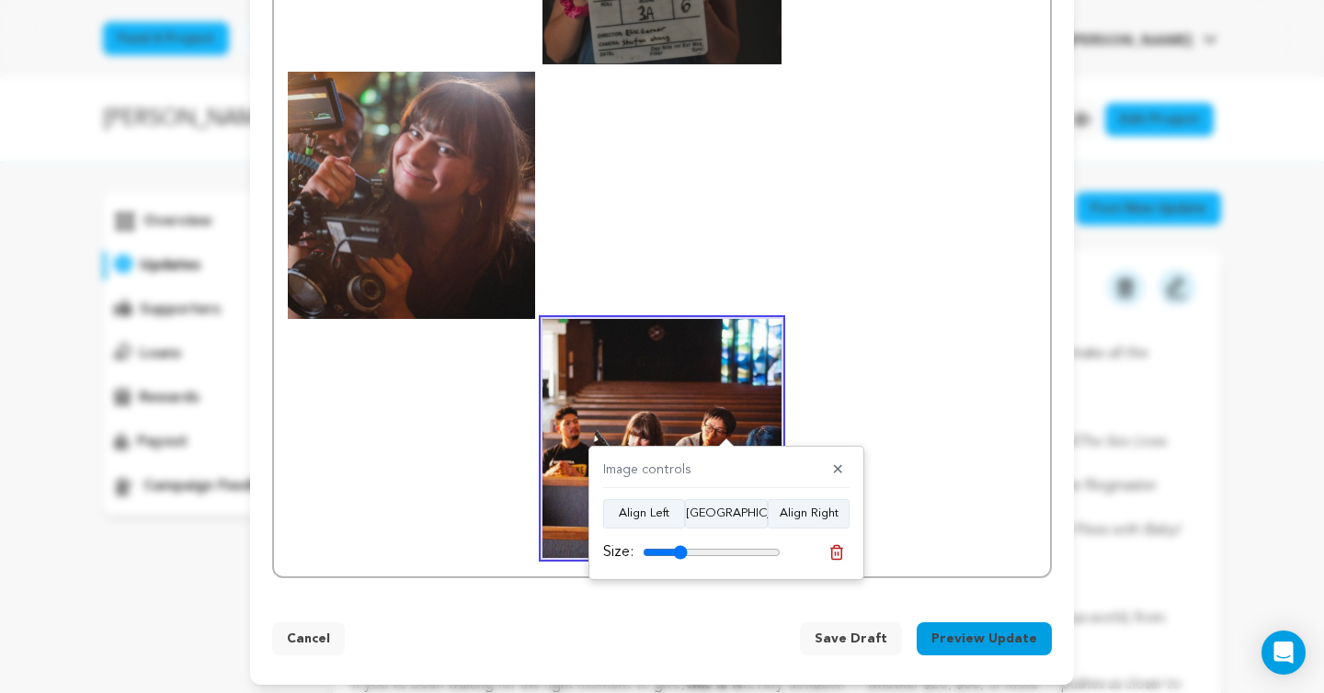
click at [911, 333] on p at bounding box center [662, 98] width 749 height 919
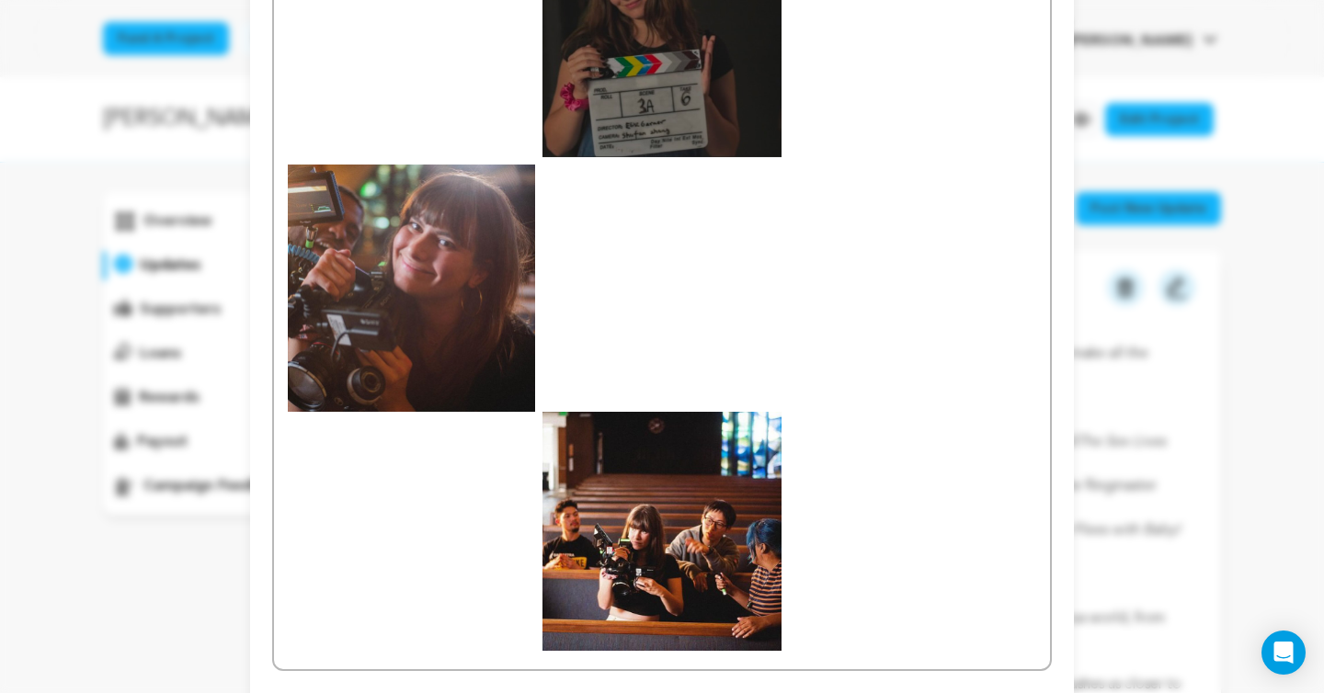
scroll to position [909, 0]
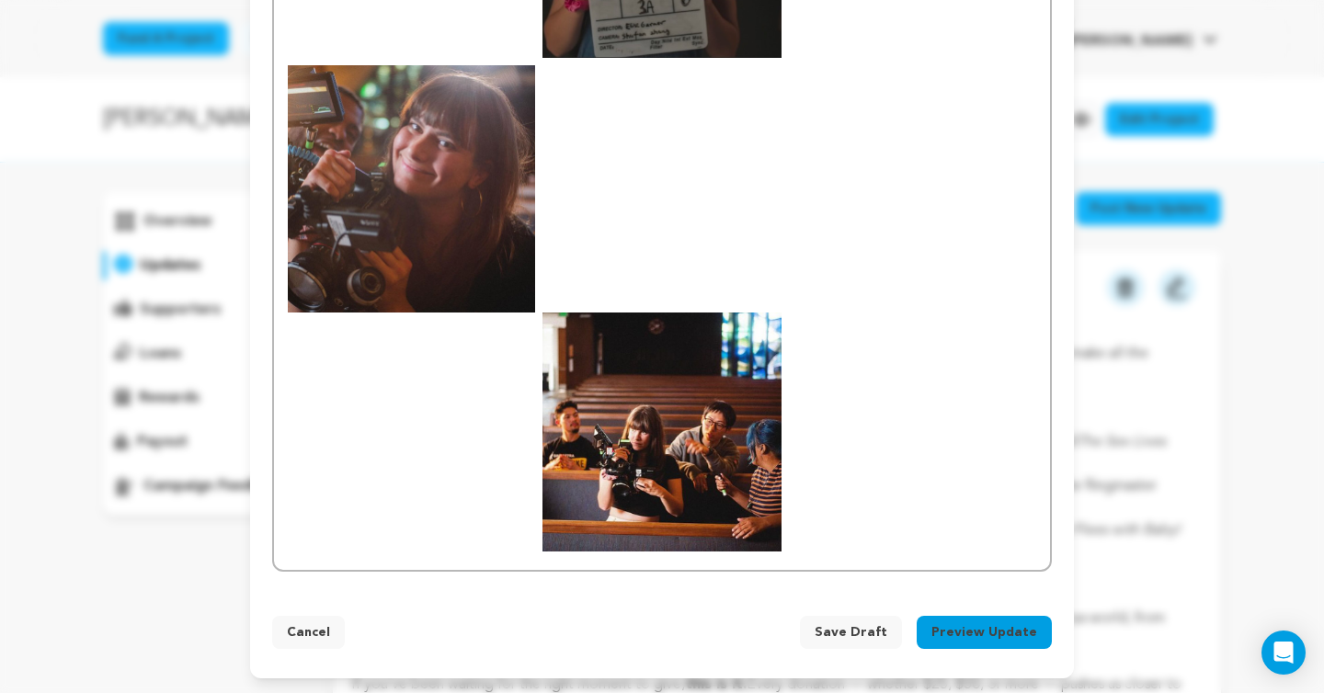
click at [1018, 620] on button "Preview Update" at bounding box center [984, 632] width 135 height 33
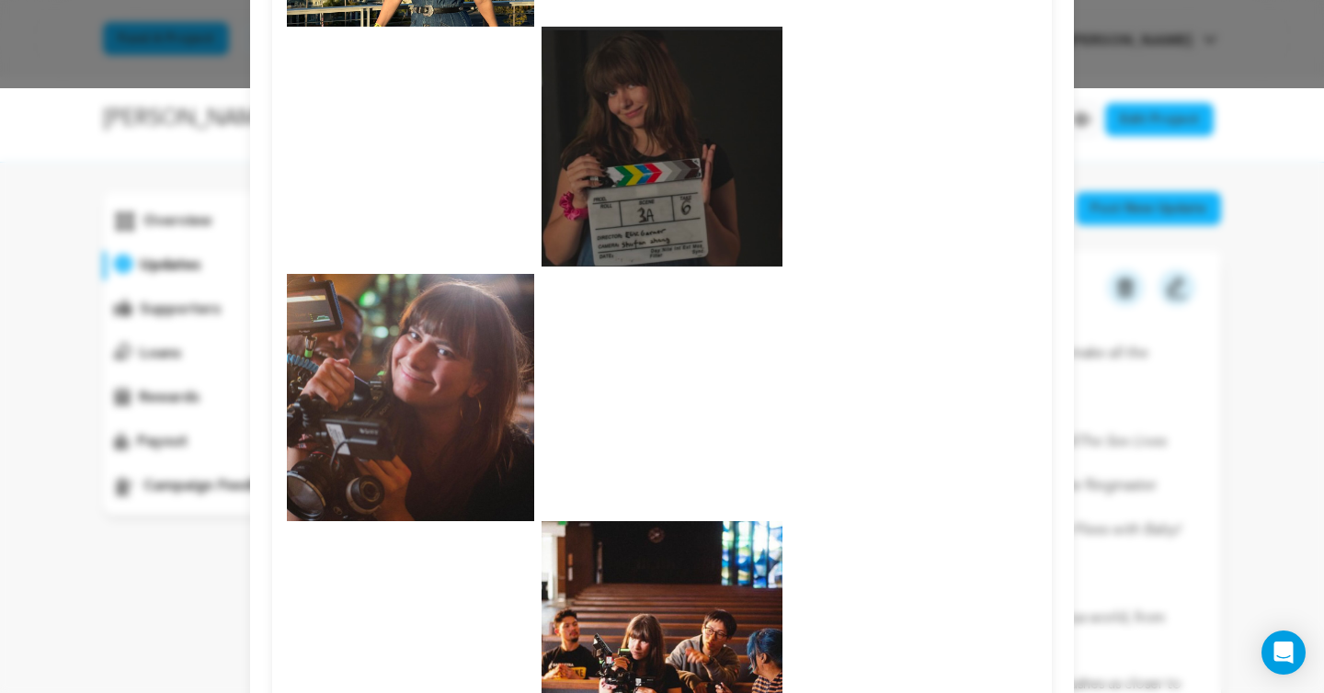
scroll to position [817, 0]
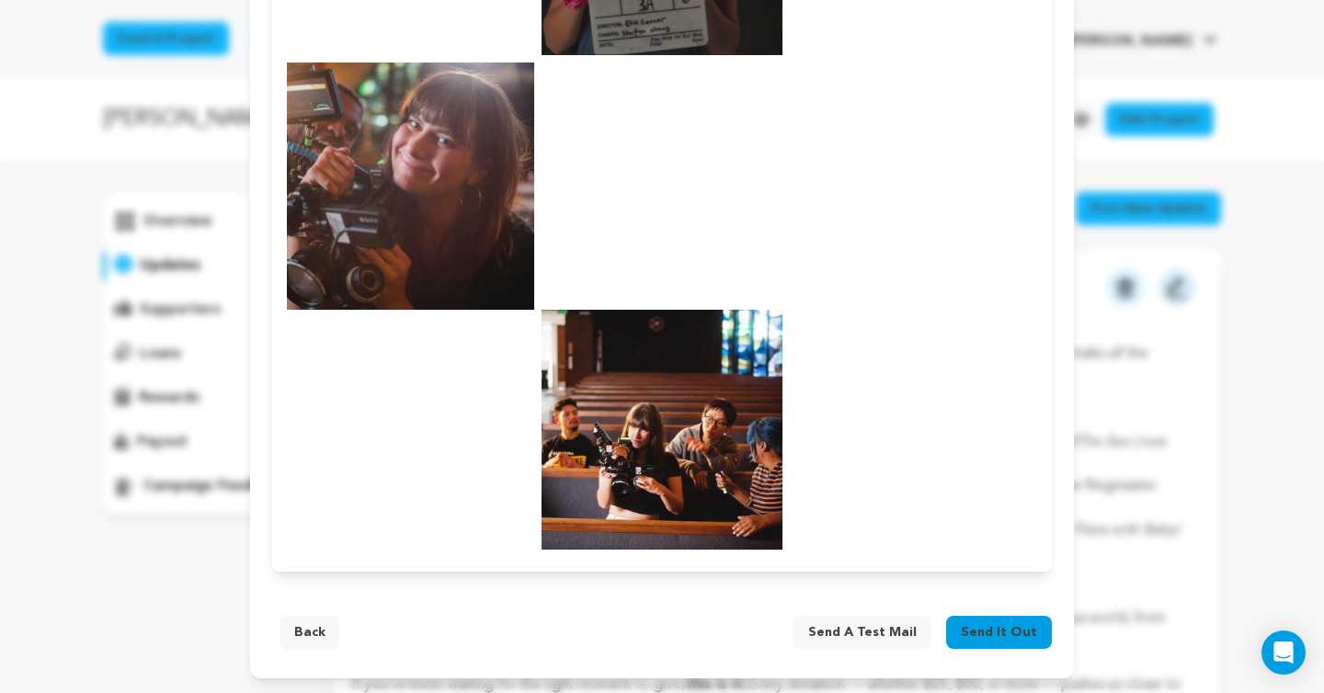
click at [983, 624] on span "Send it out" at bounding box center [999, 633] width 76 height 18
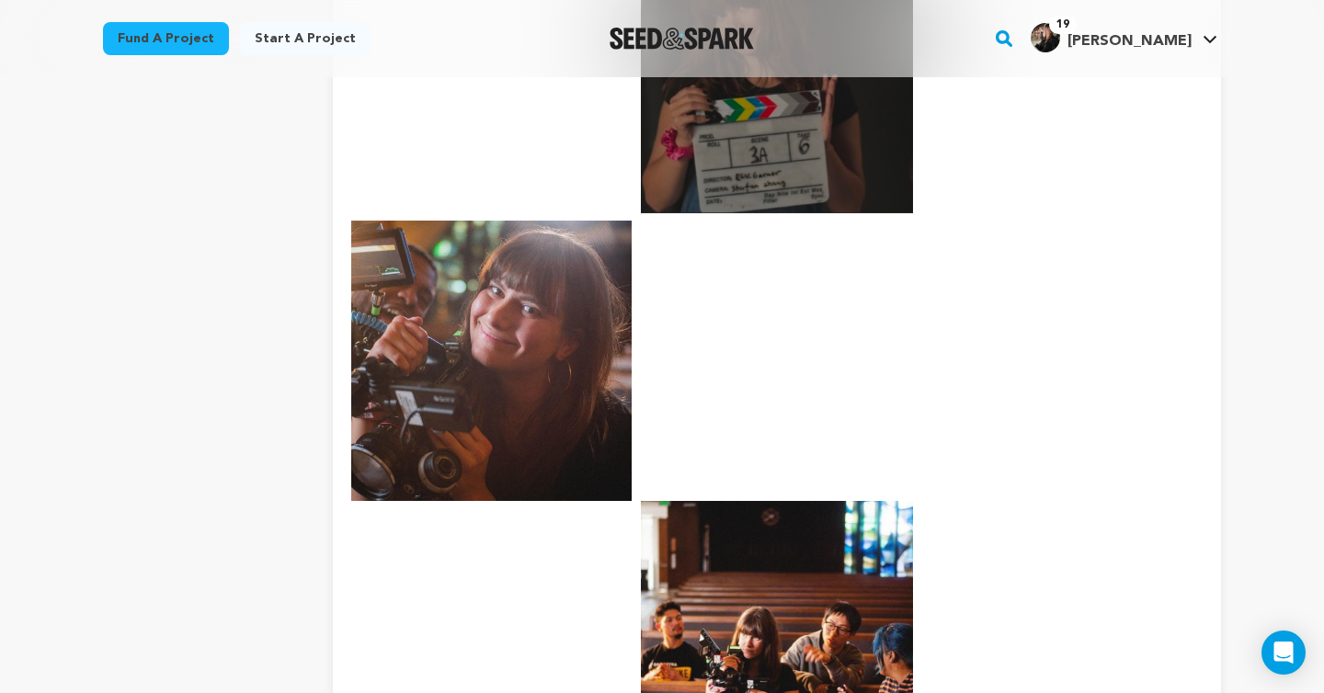
scroll to position [157, 0]
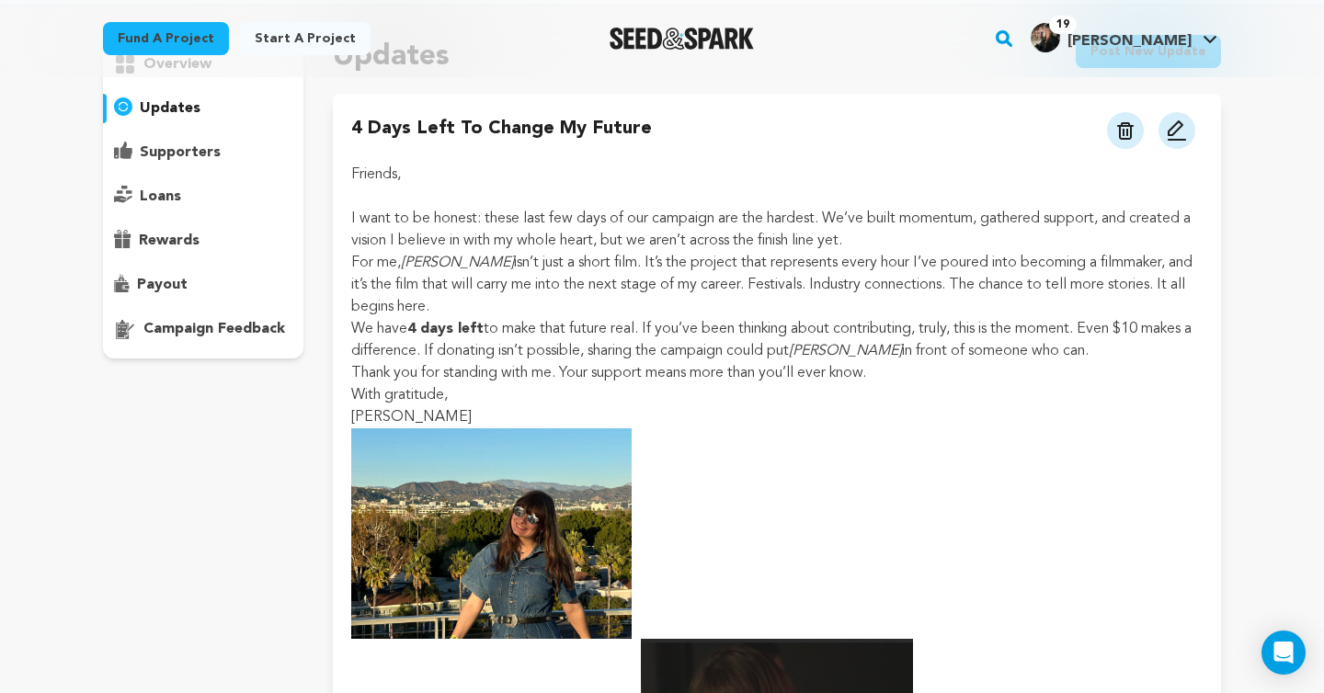
click at [1169, 30] on h4 "[PERSON_NAME]" at bounding box center [1130, 41] width 124 height 22
